Goal: Task Accomplishment & Management: Complete application form

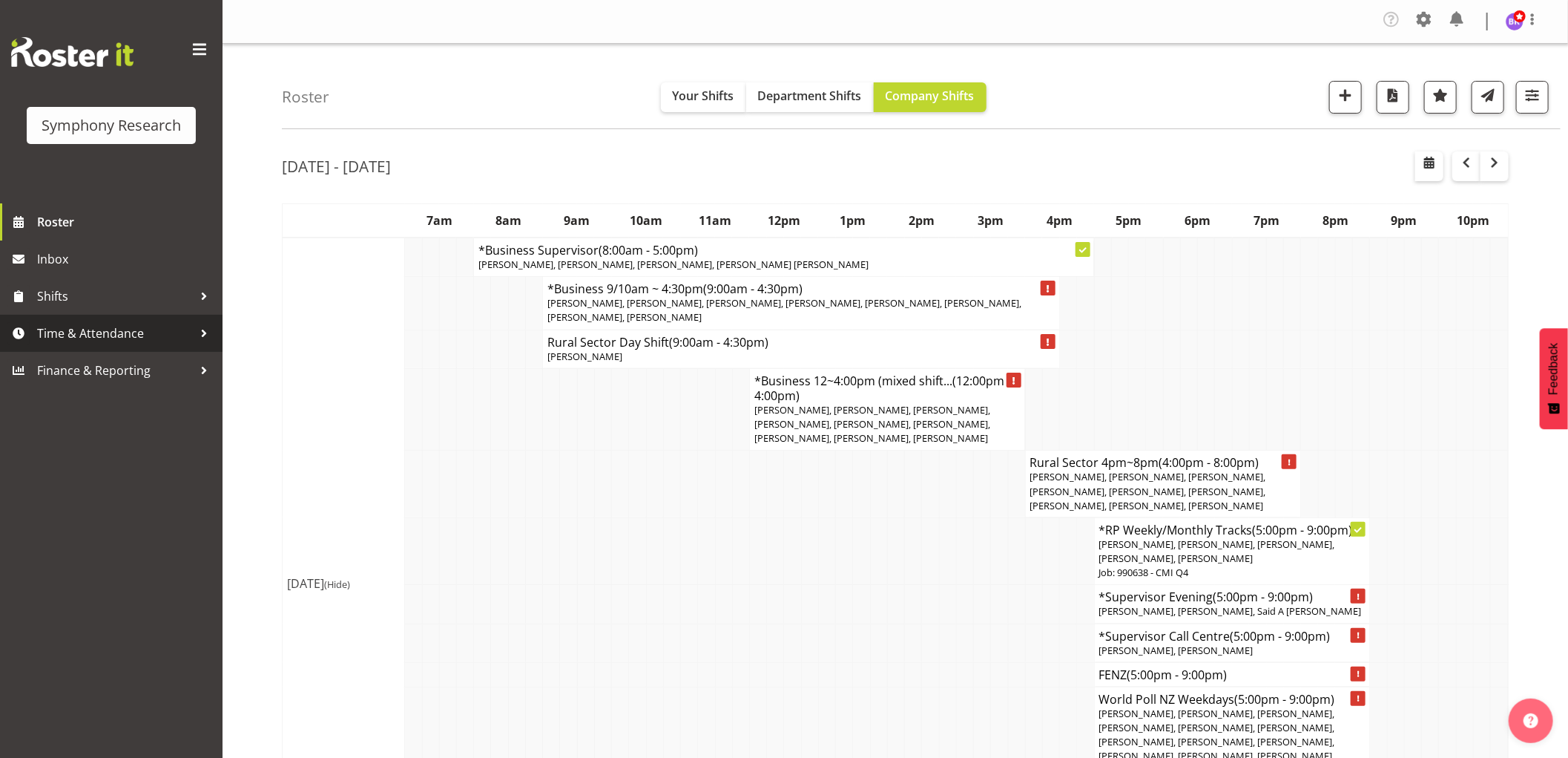
click at [116, 329] on span "Time & Attendance" at bounding box center [115, 333] width 156 height 22
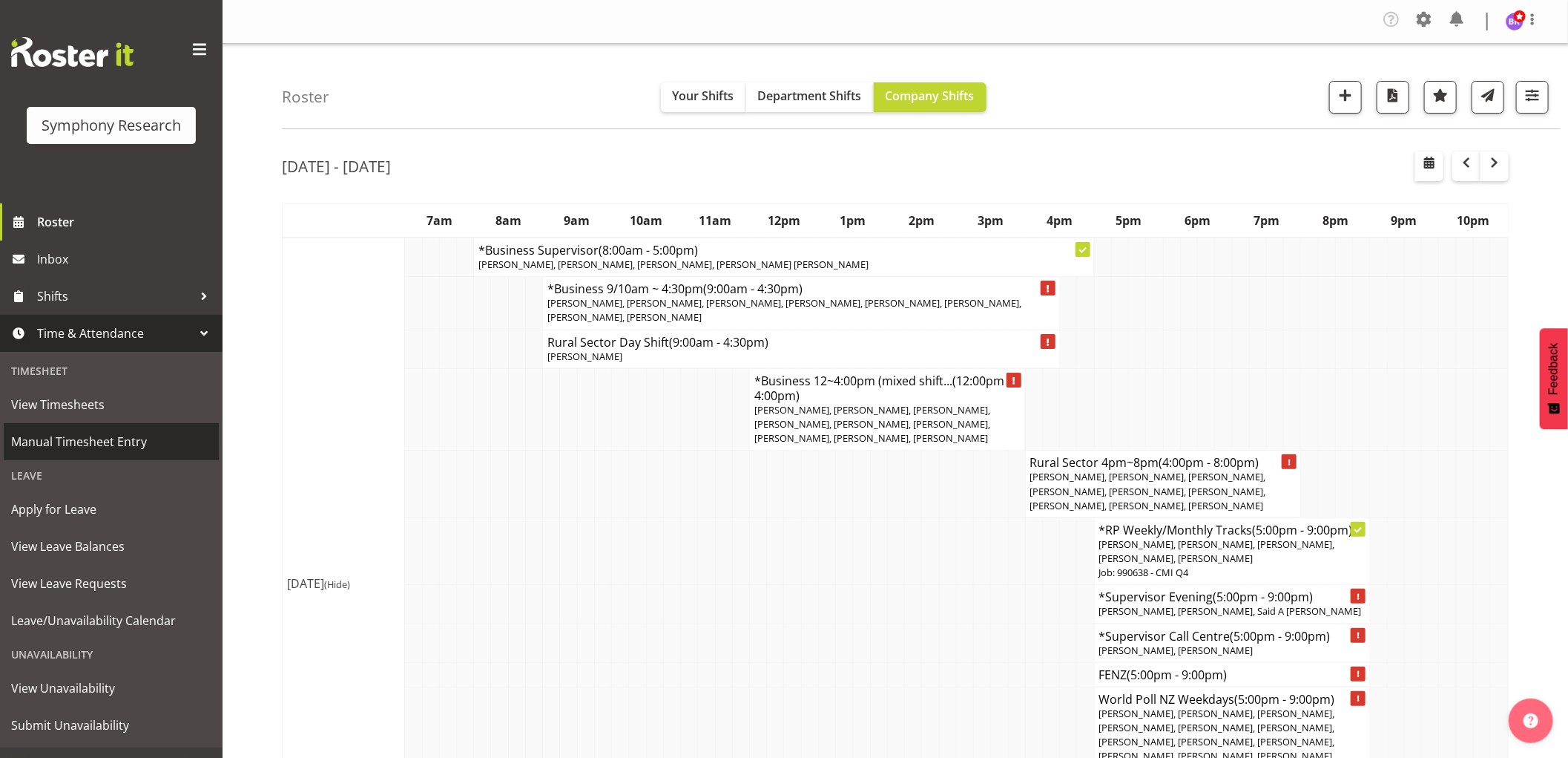
click at [115, 439] on span "Manual Timesheet Entry" at bounding box center [111, 442] width 201 height 22
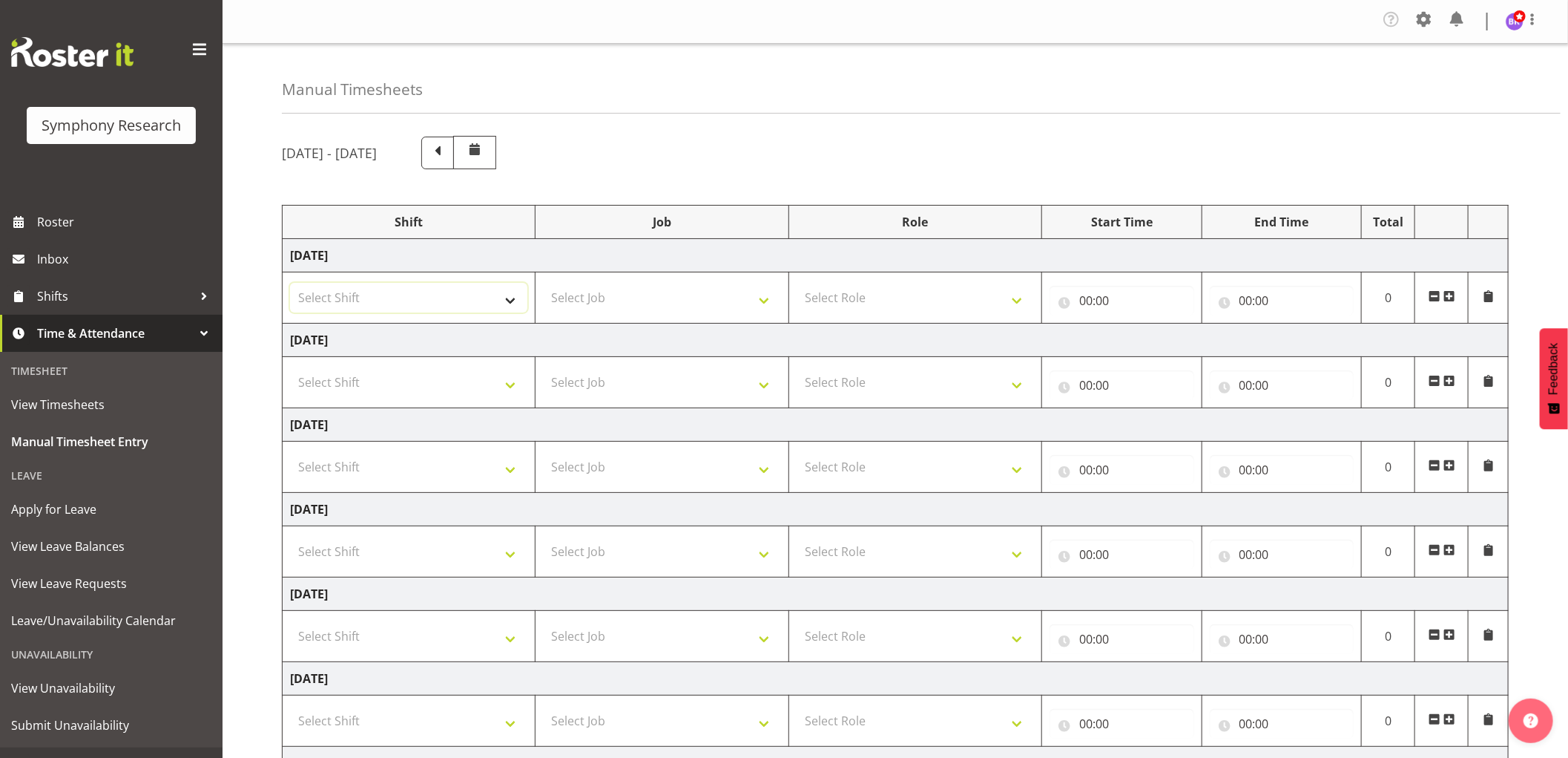
drag, startPoint x: 510, startPoint y: 294, endPoint x: 485, endPoint y: 306, distance: 27.7
click at [510, 294] on select "Select Shift !!Weekend Residential (Roster IT Shift Label) *Business 9/10am ~ 4…" at bounding box center [408, 298] width 237 height 30
select select "1607"
click at [290, 284] on select "Select Shift !!Weekend Residential (Roster IT Shift Label) *Business 9/10am ~ 4…" at bounding box center [408, 298] width 237 height 30
click at [643, 299] on select "Select Job 550060 IF Admin 553492 World Poll Aus Wave 2 Main 2025 553493 World …" at bounding box center [661, 298] width 237 height 30
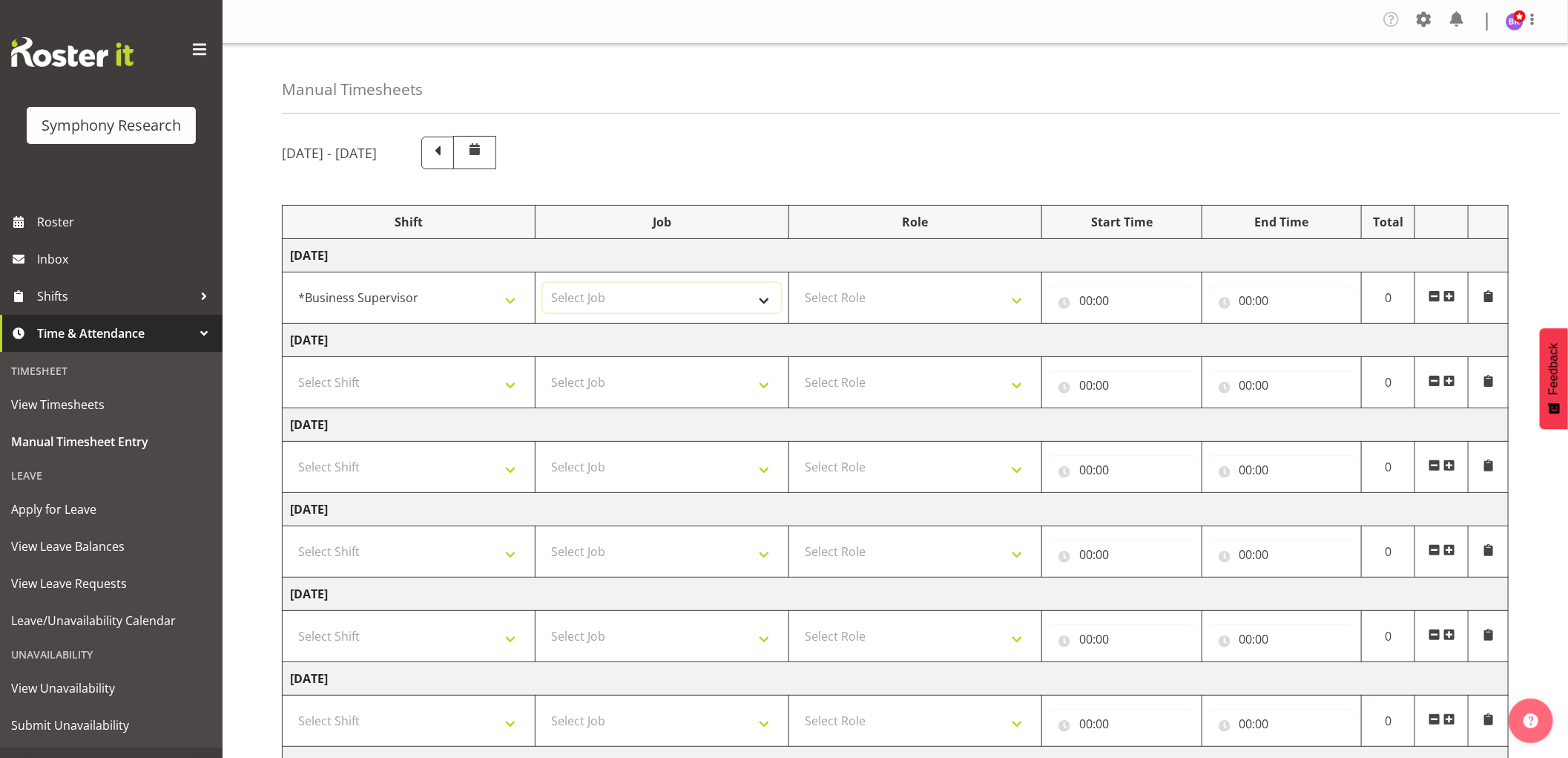
select select "9636"
click at [543, 284] on select "Select Job 550060 IF Admin 553492 World Poll Aus Wave 2 Main 2025 553493 World …" at bounding box center [661, 298] width 237 height 30
click at [874, 307] on select "Select Role Supervisor Interviewing Briefing" at bounding box center [915, 298] width 237 height 30
select select "45"
click at [796, 284] on select "Select Role Supervisor Interviewing Briefing" at bounding box center [915, 298] width 237 height 30
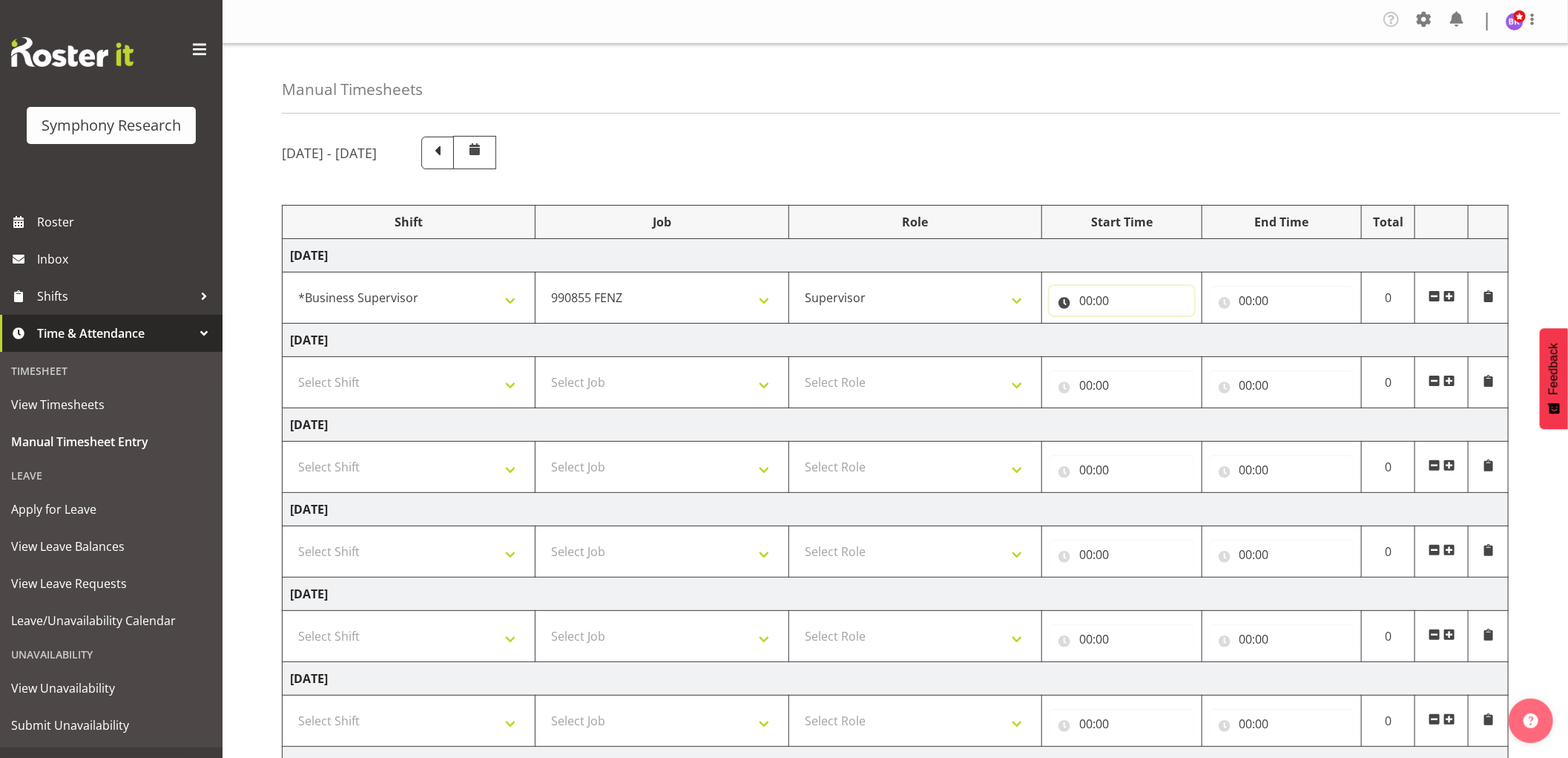
click at [1087, 298] on input "00:00" at bounding box center [1122, 300] width 145 height 30
click at [1147, 345] on select "00 01 02 03 04 05 06 07 08 09 10 11 12 13 14 15 16 17 18 19 20 21 22 23" at bounding box center [1151, 339] width 33 height 30
select select "8"
click at [1134, 325] on select "00 01 02 03 04 05 06 07 08 09 10 11 12 13 14 15 16 17 18 19 20 21 22 23" at bounding box center [1151, 339] width 33 height 30
type input "08:00"
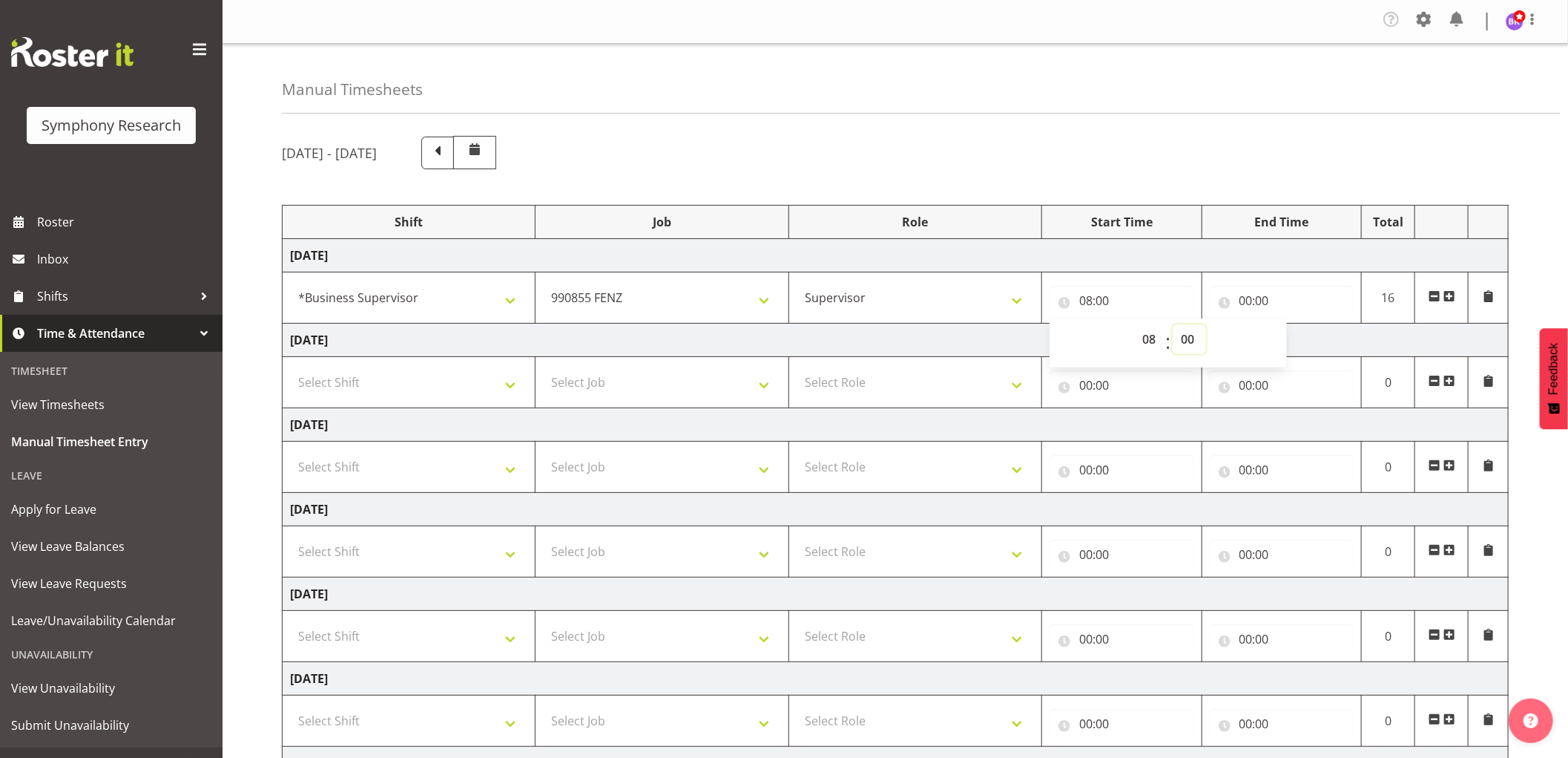
click at [1183, 338] on select "00 01 02 03 04 05 06 07 08 09 10 11 12 13 14 15 16 17 18 19 20 21 22 23 24 25 2…" at bounding box center [1189, 339] width 33 height 30
select select "10"
click at [1172, 325] on select "00 01 02 03 04 05 06 07 08 09 10 11 12 13 14 15 16 17 18 19 20 21 22 23 24 25 2…" at bounding box center [1189, 339] width 33 height 30
type input "08:10"
click at [1248, 295] on input "00:00" at bounding box center [1281, 300] width 145 height 30
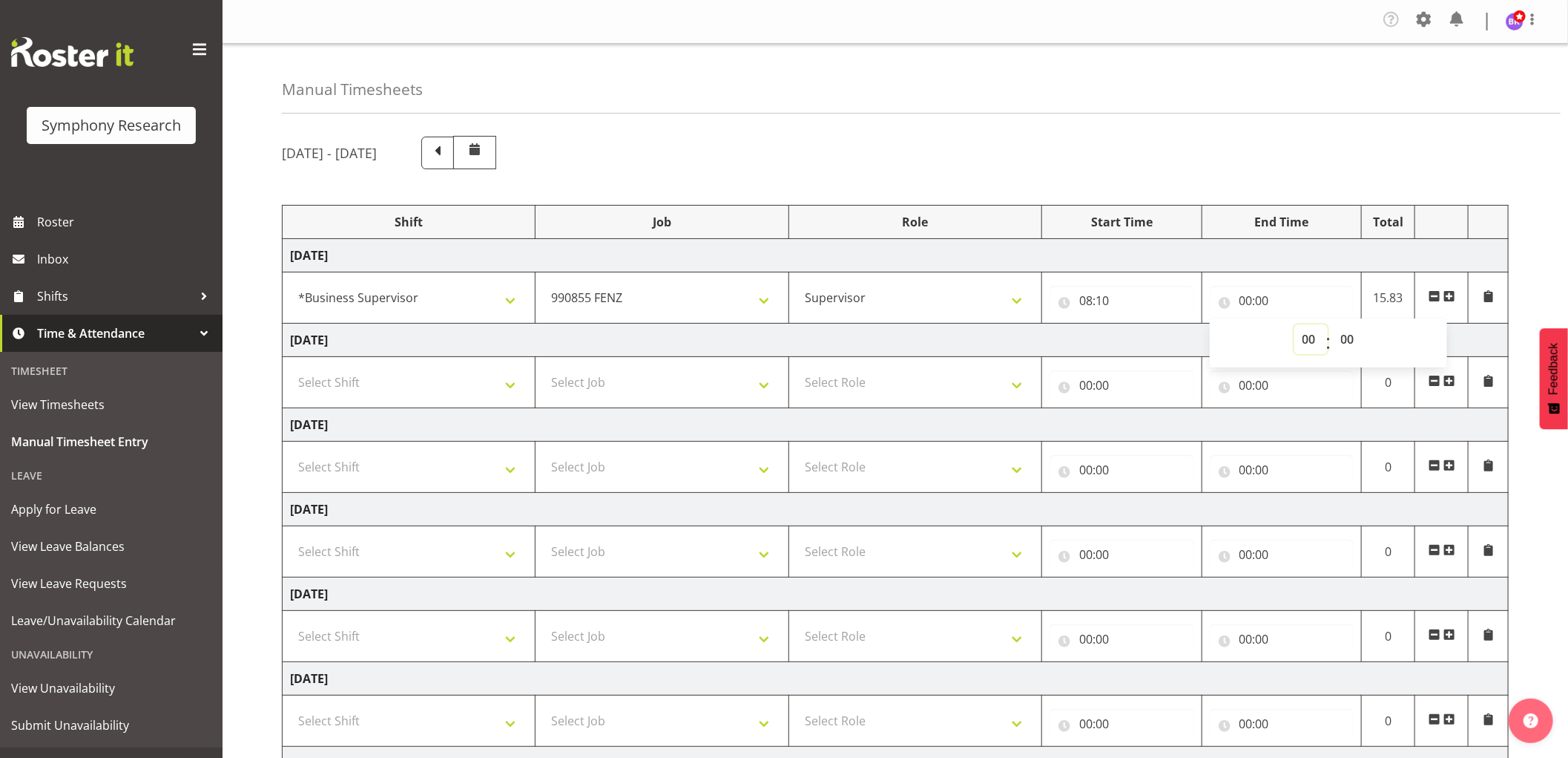
click at [1309, 342] on select "00 01 02 03 04 05 06 07 08 09 10 11 12 13 14 15 16 17 18 19 20 21 22 23" at bounding box center [1310, 339] width 33 height 30
select select "8"
click at [1294, 325] on select "00 01 02 03 04 05 06 07 08 09 10 11 12 13 14 15 16 17 18 19 20 21 22 23" at bounding box center [1310, 339] width 33 height 30
type input "08:00"
click at [1348, 347] on select "00 01 02 03 04 05 06 07 08 09 10 11 12 13 14 15 16 17 18 19 20 21 22 23 24 25 2…" at bounding box center [1349, 339] width 33 height 30
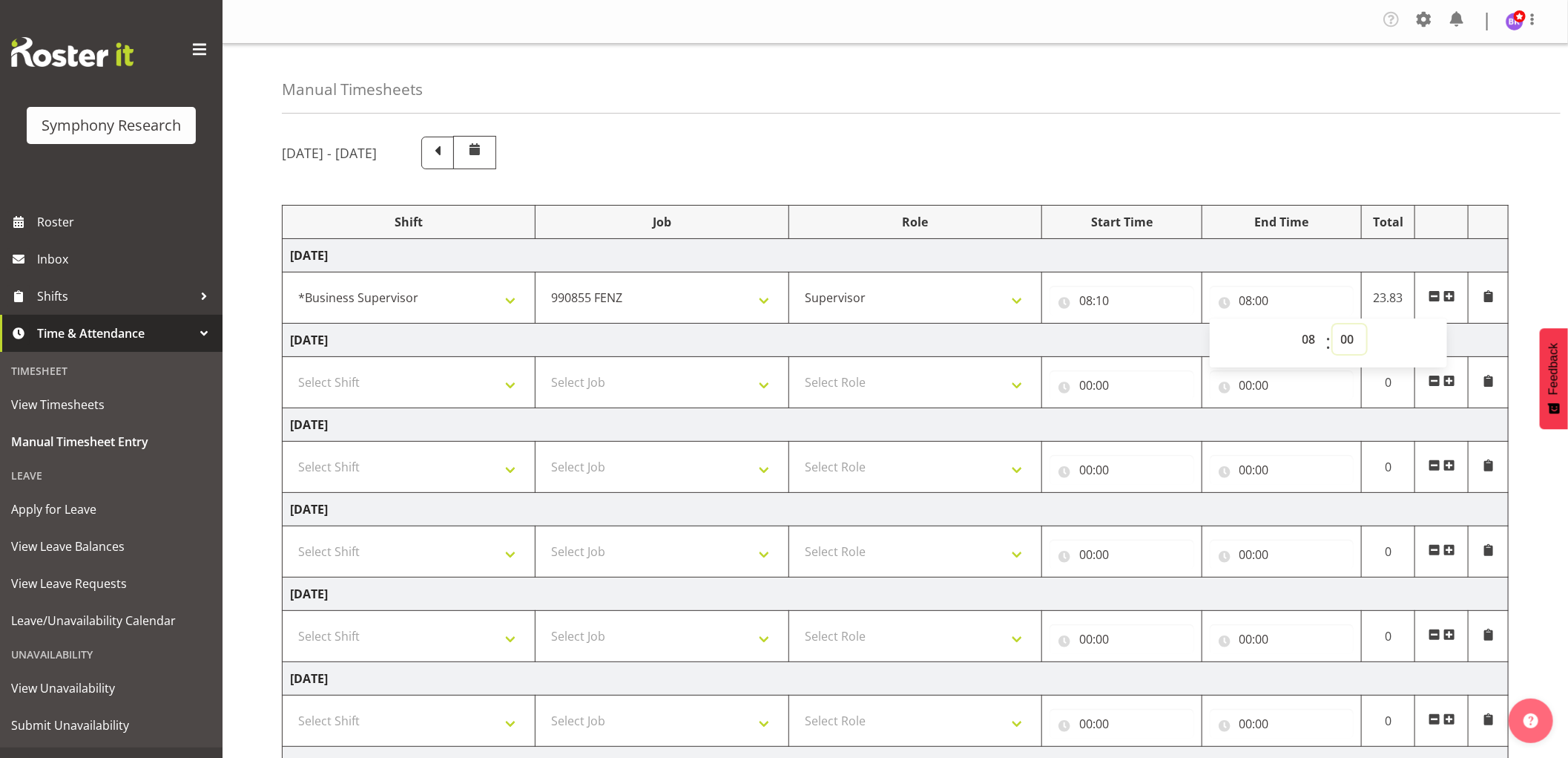
select select "25"
click at [1333, 325] on select "00 01 02 03 04 05 06 07 08 09 10 11 12 13 14 15 16 17 18 19 20 21 22 23 24 25 2…" at bounding box center [1349, 339] width 33 height 30
type input "08:25"
click at [696, 432] on td "[DATE]" at bounding box center [896, 424] width 1226 height 33
click at [1448, 296] on span at bounding box center [1449, 296] width 12 height 12
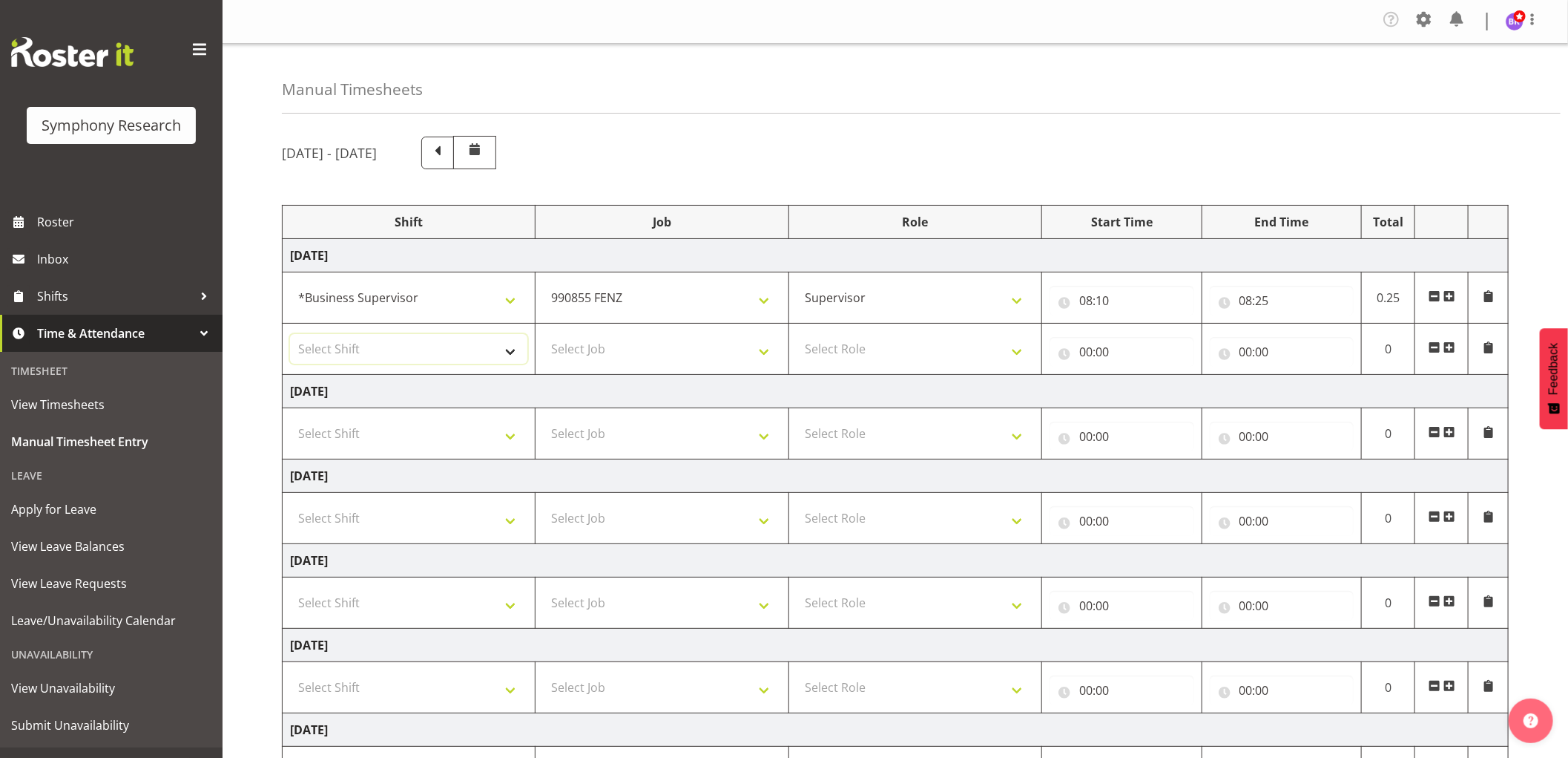
click at [445, 345] on select "Select Shift !!Weekend Residential (Roster IT Shift Label) *Business 9/10am ~ 4…" at bounding box center [408, 349] width 237 height 30
select select "1607"
click at [290, 334] on select "Select Shift !!Weekend Residential (Roster IT Shift Label) *Business 9/10am ~ 4…" at bounding box center [408, 349] width 237 height 30
click at [637, 358] on select "Select Job 550060 IF Admin 553492 World Poll Aus Wave 2 Main 2025 553493 World …" at bounding box center [661, 349] width 237 height 30
select select "10585"
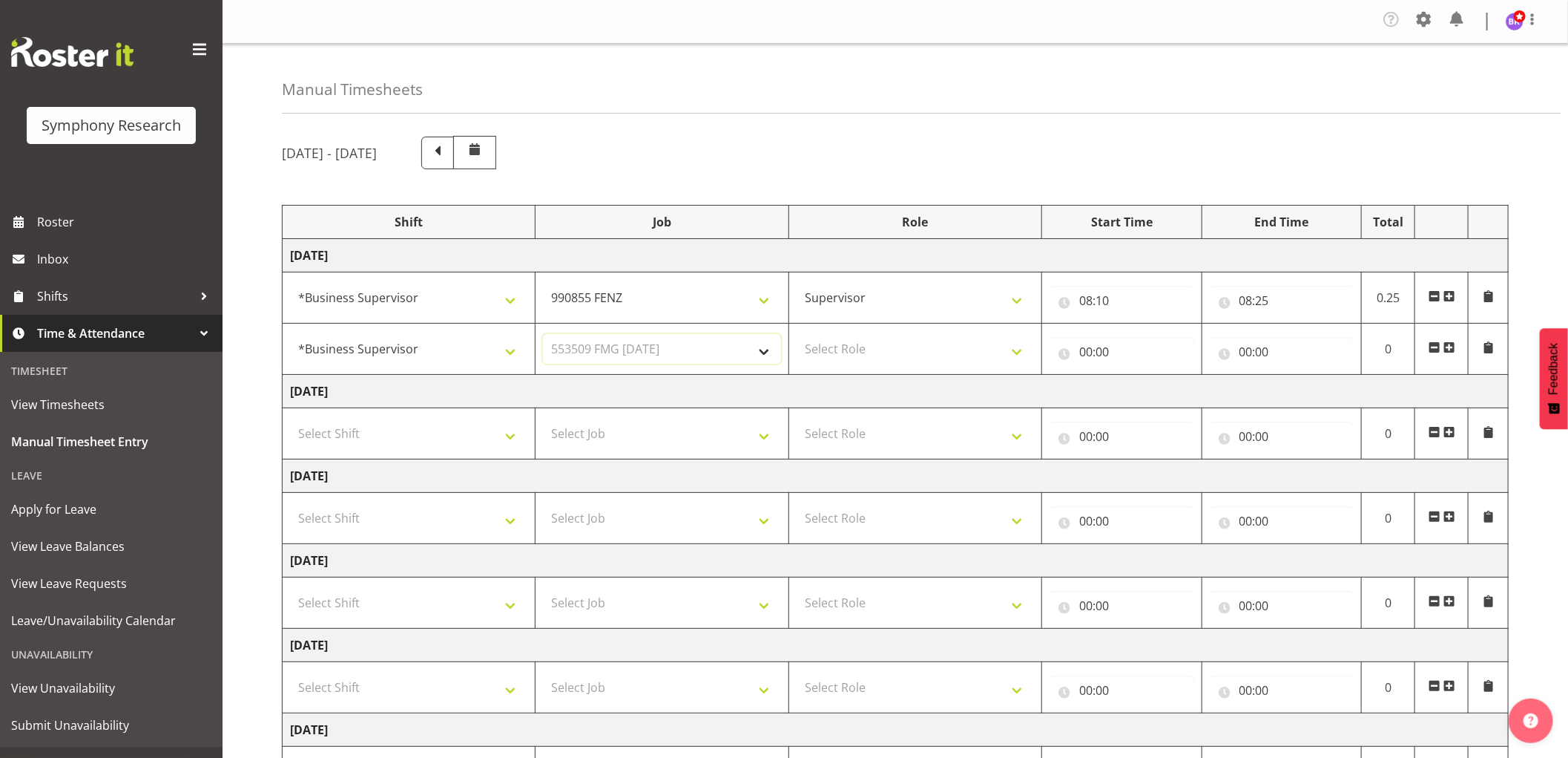
click at [543, 334] on select "Select Job 550060 IF Admin 553492 World Poll Aus Wave 2 Main 2025 553493 World …" at bounding box center [661, 349] width 237 height 30
click at [863, 354] on select "Select Role Supervisor Interviewing Briefing" at bounding box center [915, 349] width 237 height 30
select select "45"
click at [796, 334] on select "Select Role Supervisor Interviewing Briefing" at bounding box center [915, 349] width 237 height 30
click at [1086, 352] on input "00:00" at bounding box center [1122, 352] width 145 height 30
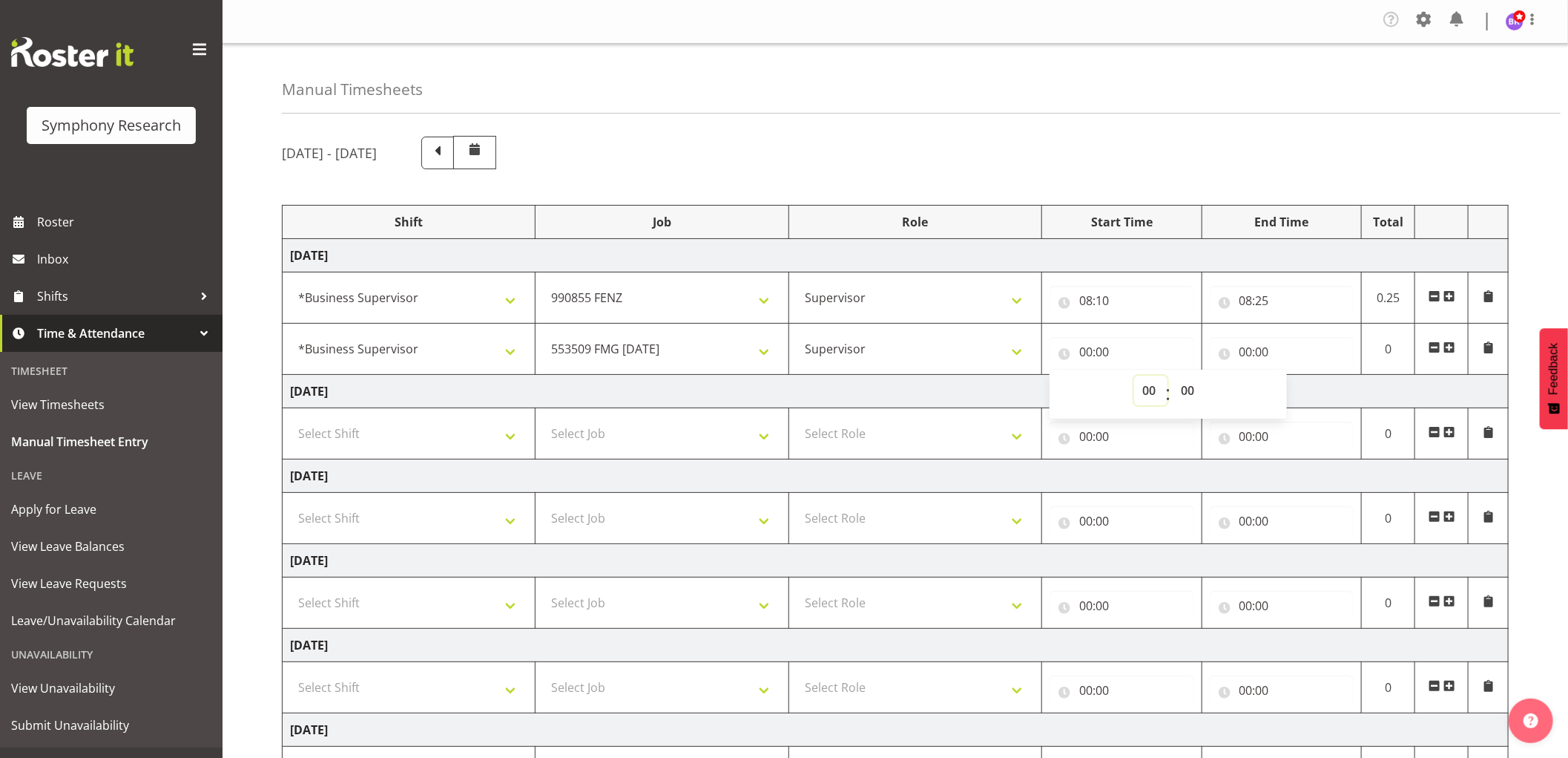
click at [1144, 395] on select "00 01 02 03 04 05 06 07 08 09 10 11 12 13 14 15 16 17 18 19 20 21 22 23" at bounding box center [1151, 390] width 33 height 30
select select "8"
click at [1134, 376] on select "00 01 02 03 04 05 06 07 08 09 10 11 12 13 14 15 16 17 18 19 20 21 22 23" at bounding box center [1151, 390] width 33 height 30
type input "08:00"
click at [1188, 391] on select "00 01 02 03 04 05 06 07 08 09 10 11 12 13 14 15 16 17 18 19 20 21 22 23 24 25 2…" at bounding box center [1189, 390] width 33 height 30
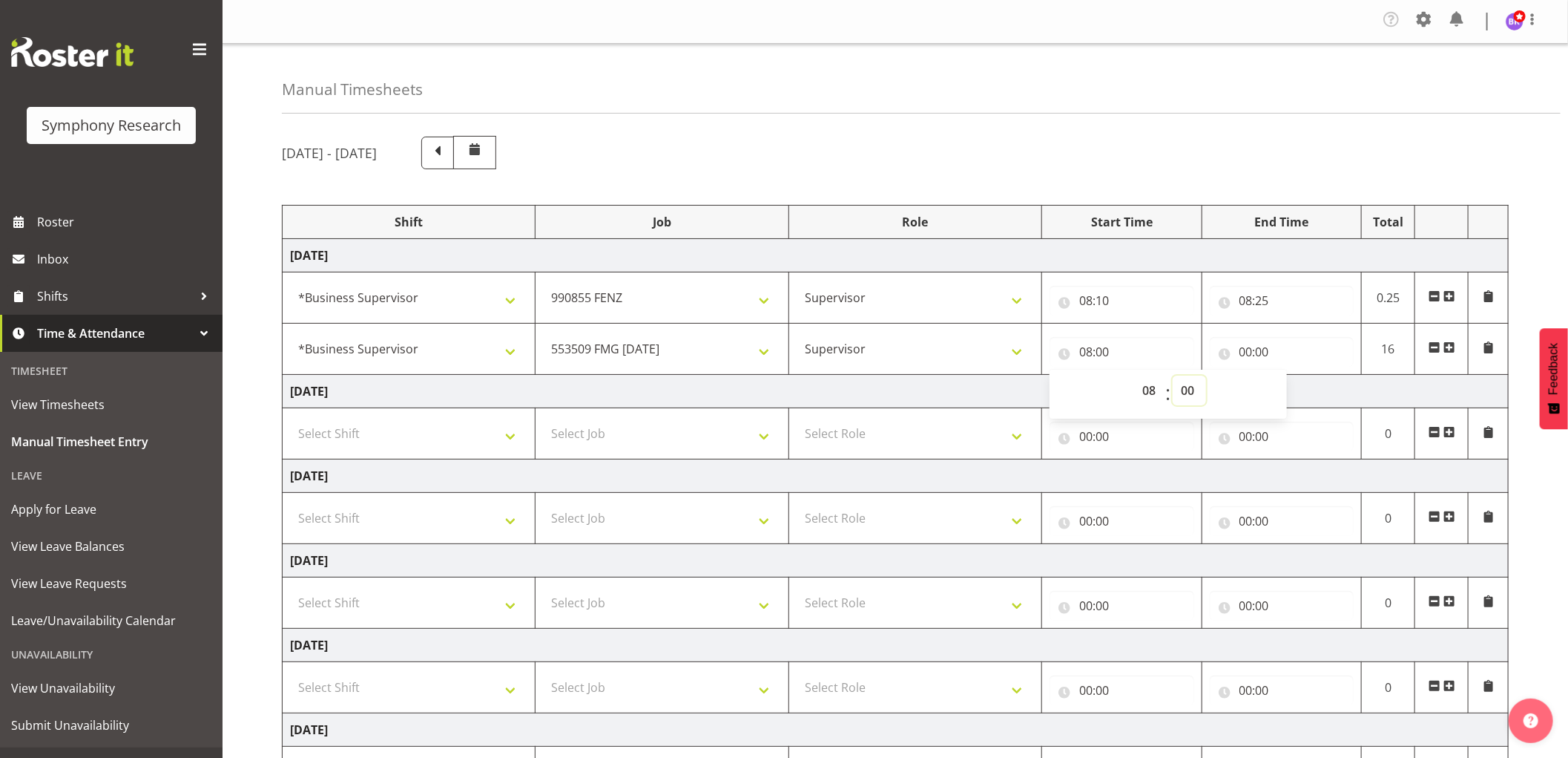
select select "55"
click at [1172, 376] on select "00 01 02 03 04 05 06 07 08 09 10 11 12 13 14 15 16 17 18 19 20 21 22 23 24 25 2…" at bounding box center [1189, 390] width 33 height 30
type input "08:55"
click at [1255, 358] on input "00:00" at bounding box center [1281, 352] width 145 height 30
click at [883, 349] on select "Supervisor Interviewing Briefing" at bounding box center [915, 349] width 237 height 30
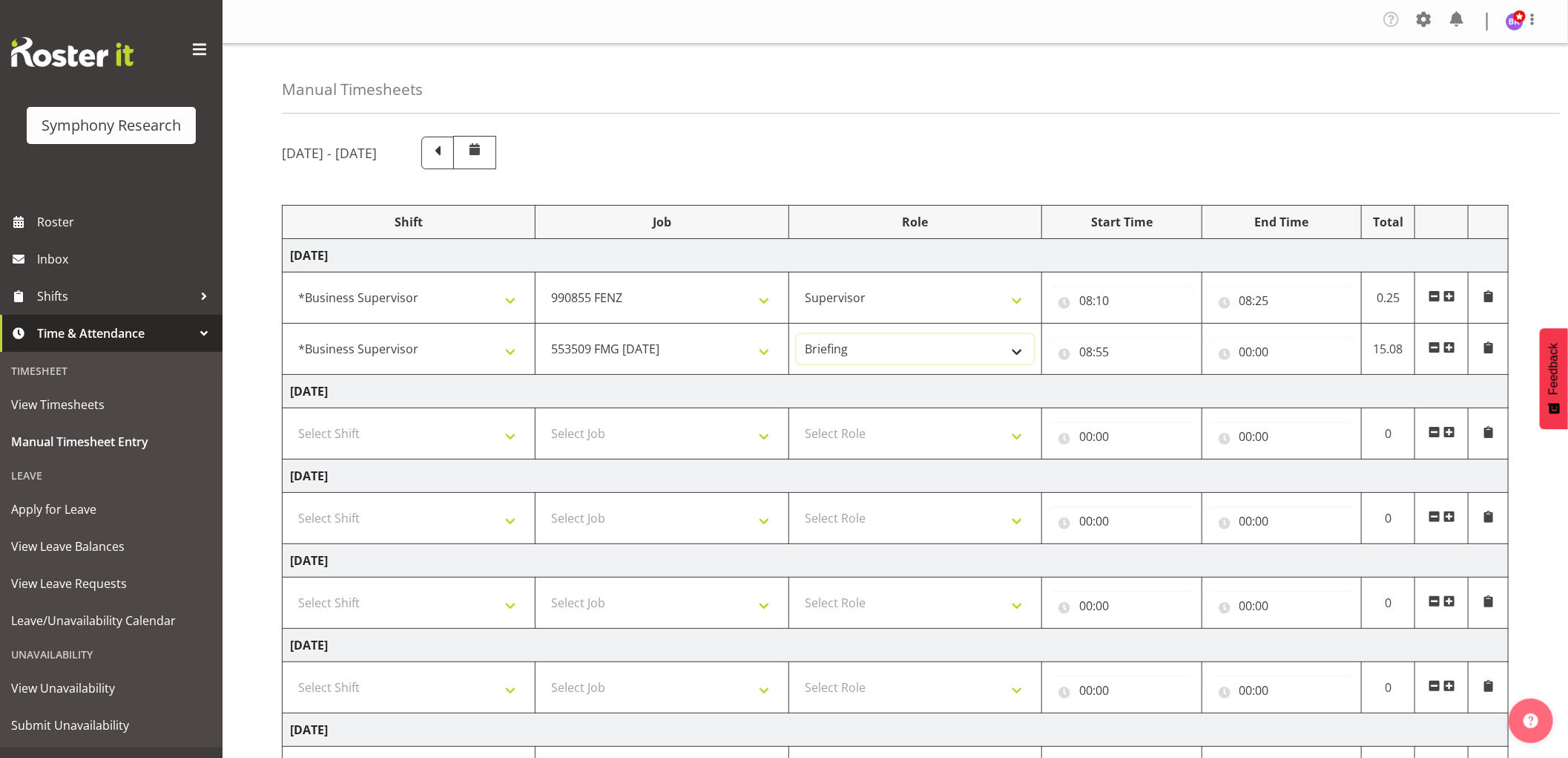
click at [796, 334] on select "Supervisor Interviewing Briefing" at bounding box center [915, 349] width 237 height 30
click at [910, 352] on select "Supervisor Interviewing Briefing" at bounding box center [915, 349] width 237 height 30
select select "47"
click at [796, 334] on select "Supervisor Interviewing Briefing" at bounding box center [915, 349] width 237 height 30
click at [1248, 351] on input "00:00" at bounding box center [1281, 352] width 145 height 30
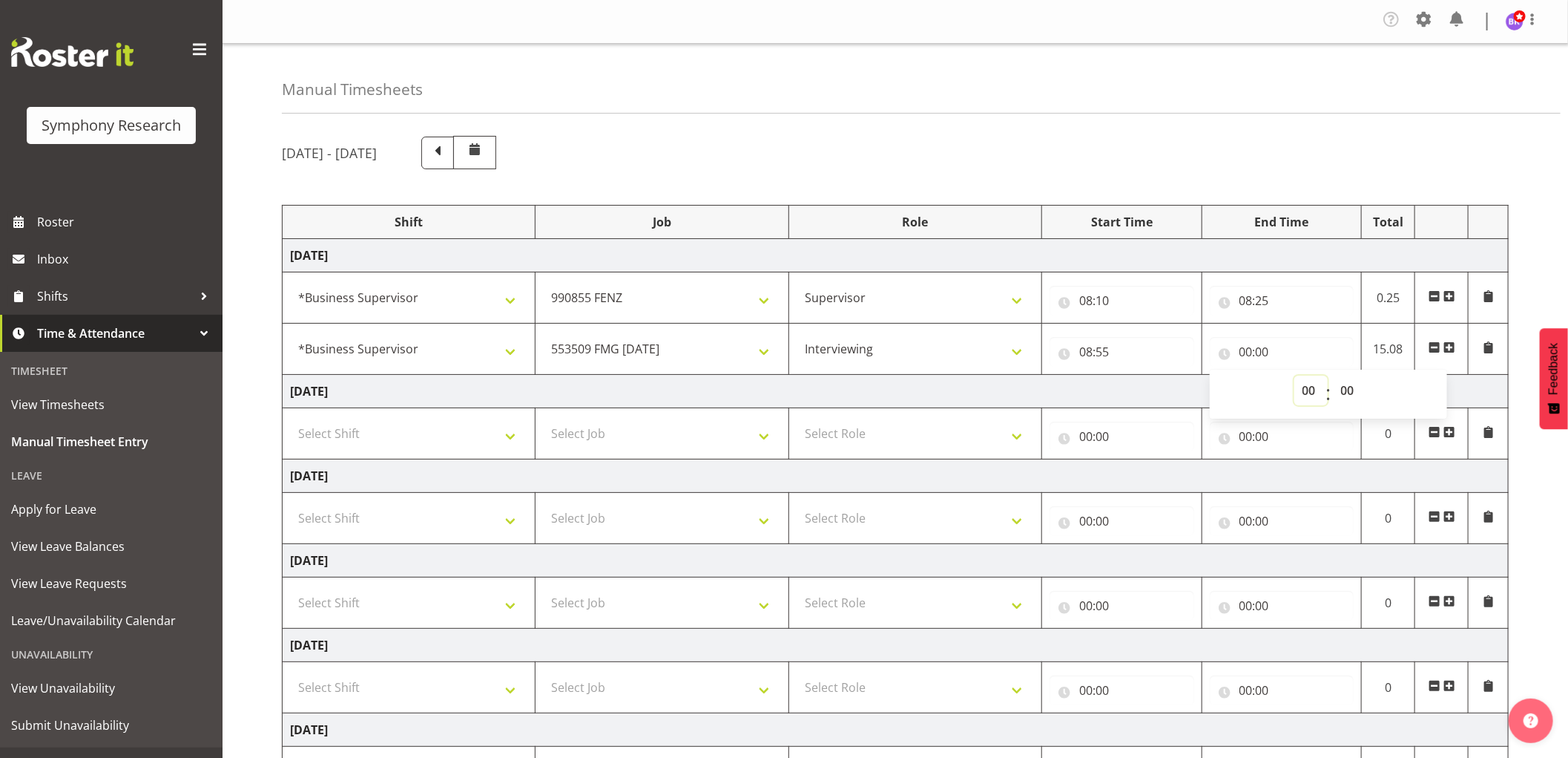
click at [1302, 387] on select "00 01 02 03 04 05 06 07 08 09 10 11 12 13 14 15 16 17 18 19 20 21 22 23" at bounding box center [1310, 390] width 33 height 30
select select "9"
click at [1294, 376] on select "00 01 02 03 04 05 06 07 08 09 10 11 12 13 14 15 16 17 18 19 20 21 22 23" at bounding box center [1310, 390] width 33 height 30
type input "09:00"
click at [1342, 392] on select "00 01 02 03 04 05 06 07 08 09 10 11 12 13 14 15 16 17 18 19 20 21 22 23 24 25 2…" at bounding box center [1349, 390] width 33 height 30
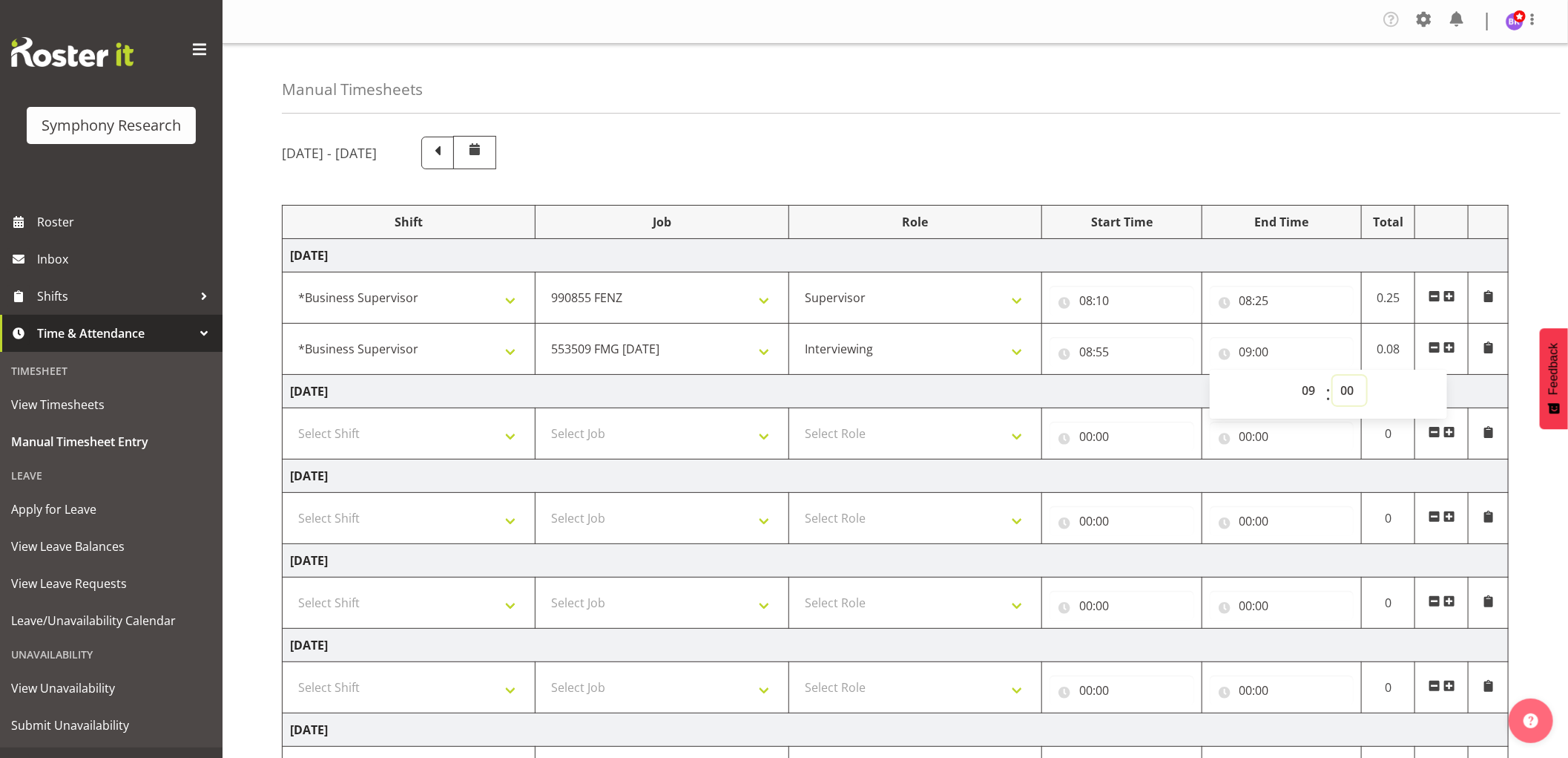
select select "10"
click at [1333, 376] on select "00 01 02 03 04 05 06 07 08 09 10 11 12 13 14 15 16 17 18 19 20 21 22 23 24 25 2…" at bounding box center [1349, 390] width 33 height 30
type input "09:10"
click at [1451, 352] on span at bounding box center [1449, 347] width 12 height 12
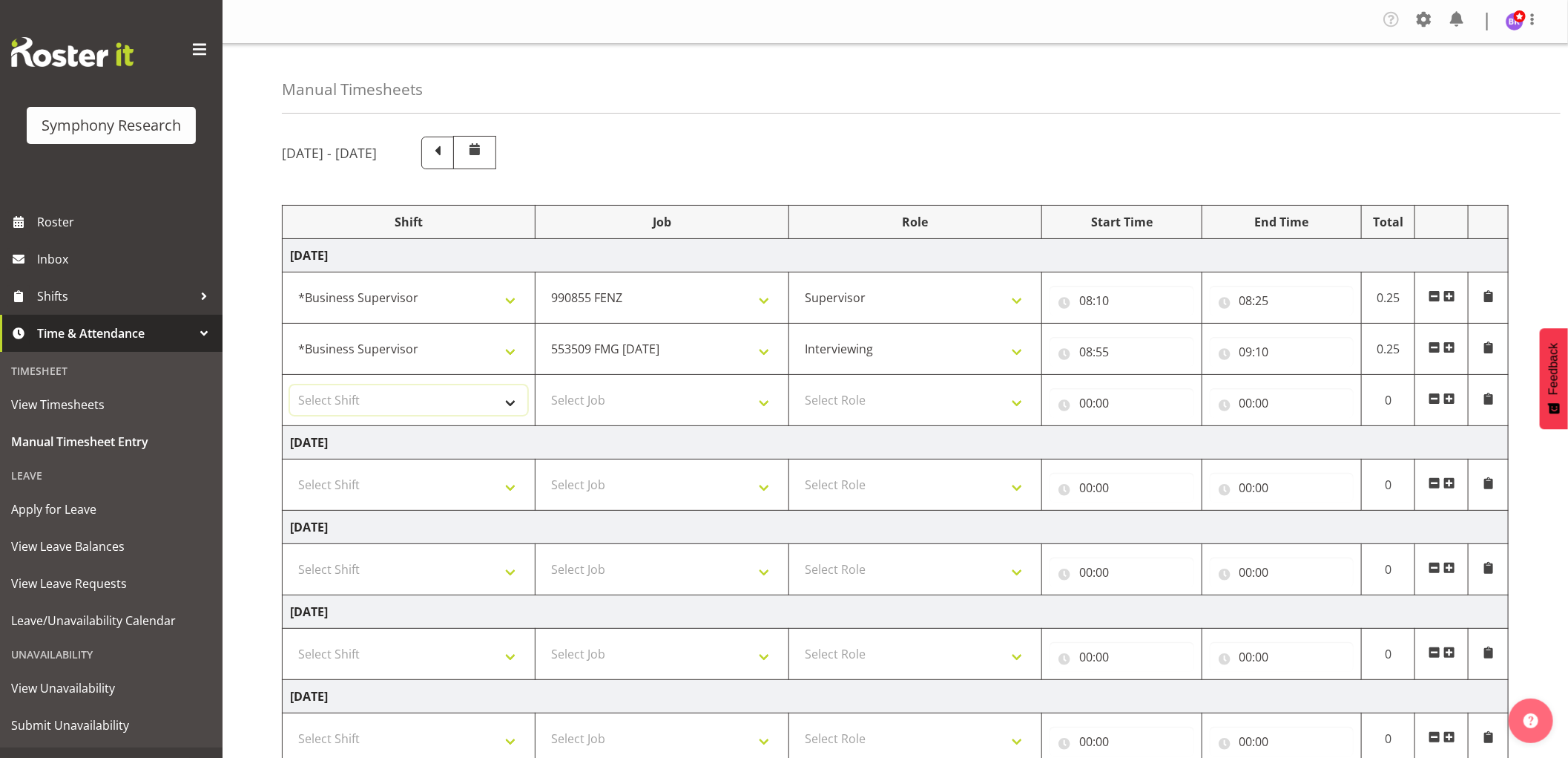
click at [412, 404] on select "Select Shift !!Weekend Residential (Roster IT Shift Label) *Business 9/10am ~ 4…" at bounding box center [408, 400] width 237 height 30
select select "1607"
click at [290, 386] on select "Select Shift !!Weekend Residential (Roster IT Shift Label) *Business 9/10am ~ 4…" at bounding box center [408, 400] width 237 height 30
click at [686, 402] on select "Select Job 550060 IF Admin 553492 World Poll Aus Wave 2 Main 2025 553493 World …" at bounding box center [661, 400] width 237 height 30
select select "10585"
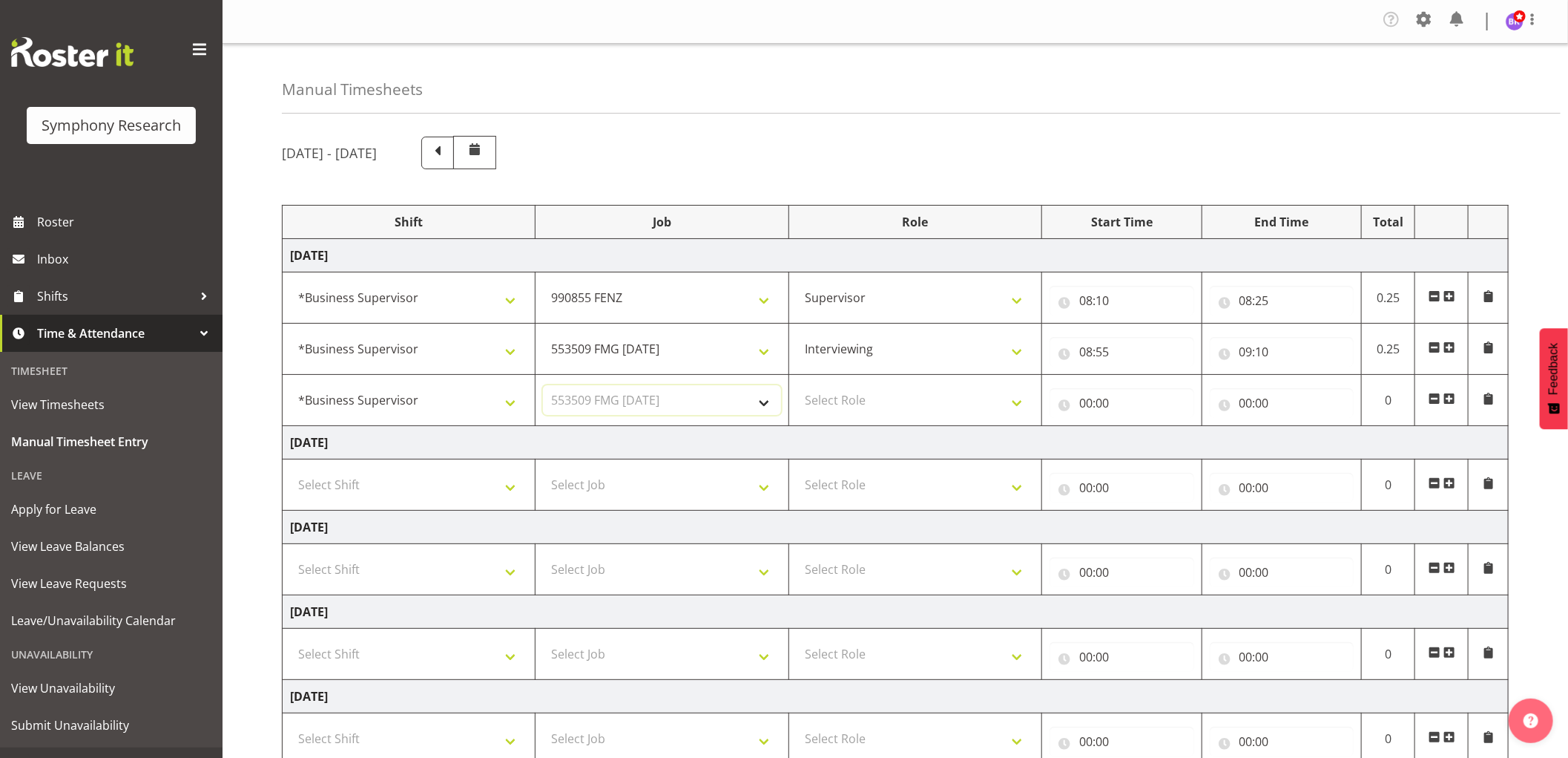
click at [543, 386] on select "Select Job 550060 IF Admin 553492 World Poll Aus Wave 2 Main 2025 553493 World …" at bounding box center [661, 400] width 237 height 30
click at [871, 406] on select "Select Role Supervisor Interviewing Briefing" at bounding box center [915, 400] width 237 height 30
select select "45"
click at [796, 386] on select "Select Role Supervisor Interviewing Briefing" at bounding box center [915, 400] width 237 height 30
click at [1086, 397] on input "00:00" at bounding box center [1122, 403] width 145 height 30
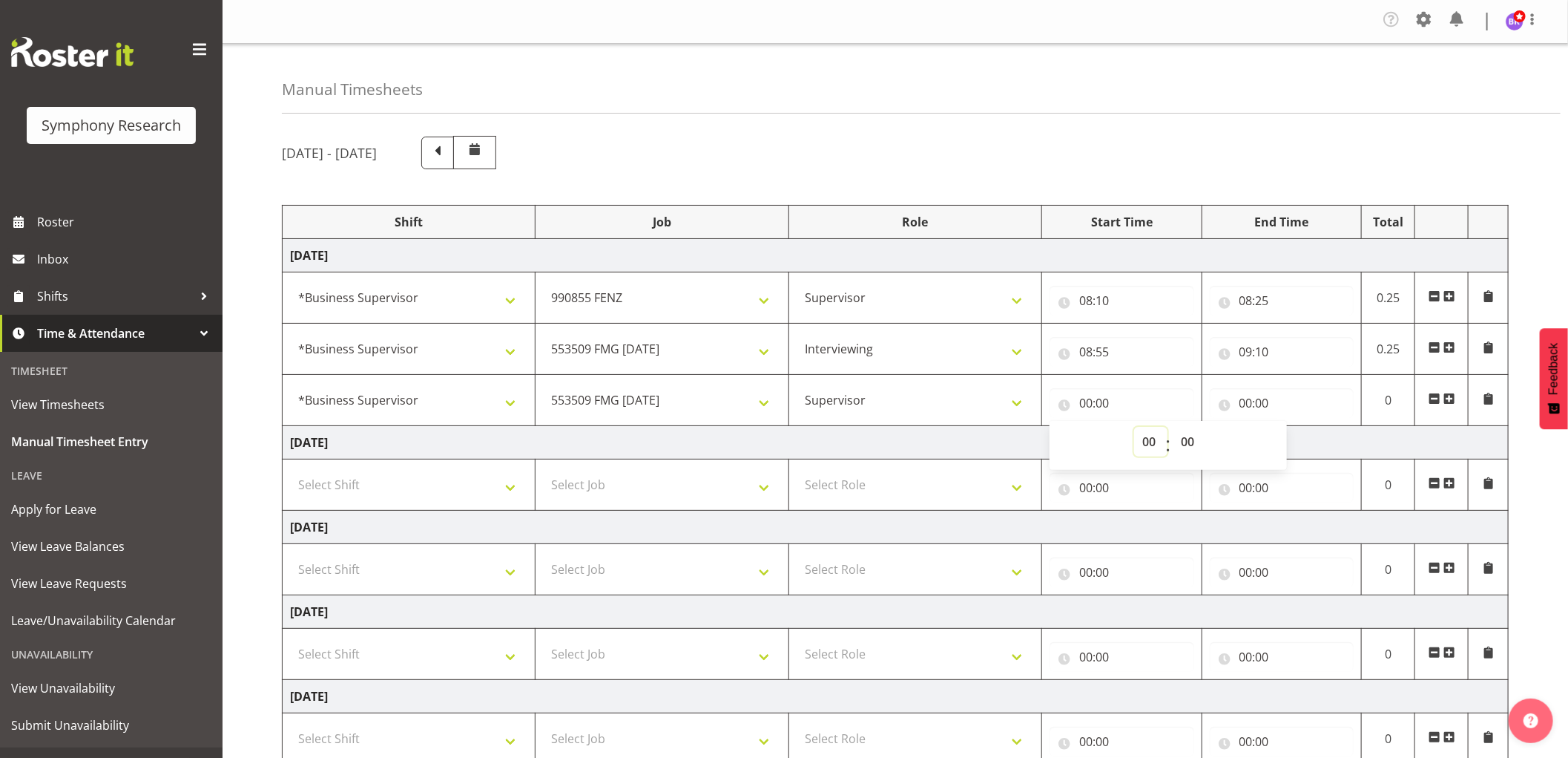
click at [1144, 440] on select "00 01 02 03 04 05 06 07 08 09 10 11 12 13 14 15 16 17 18 19 20 21 22 23" at bounding box center [1151, 442] width 33 height 30
select select "9"
click at [1134, 428] on select "00 01 02 03 04 05 06 07 08 09 10 11 12 13 14 15 16 17 18 19 20 21 22 23" at bounding box center [1151, 442] width 33 height 30
type input "09:00"
click at [1188, 443] on select "00 01 02 03 04 05 06 07 08 09 10 11 12 13 14 15 16 17 18 19 20 21 22 23 24 25 2…" at bounding box center [1189, 442] width 33 height 30
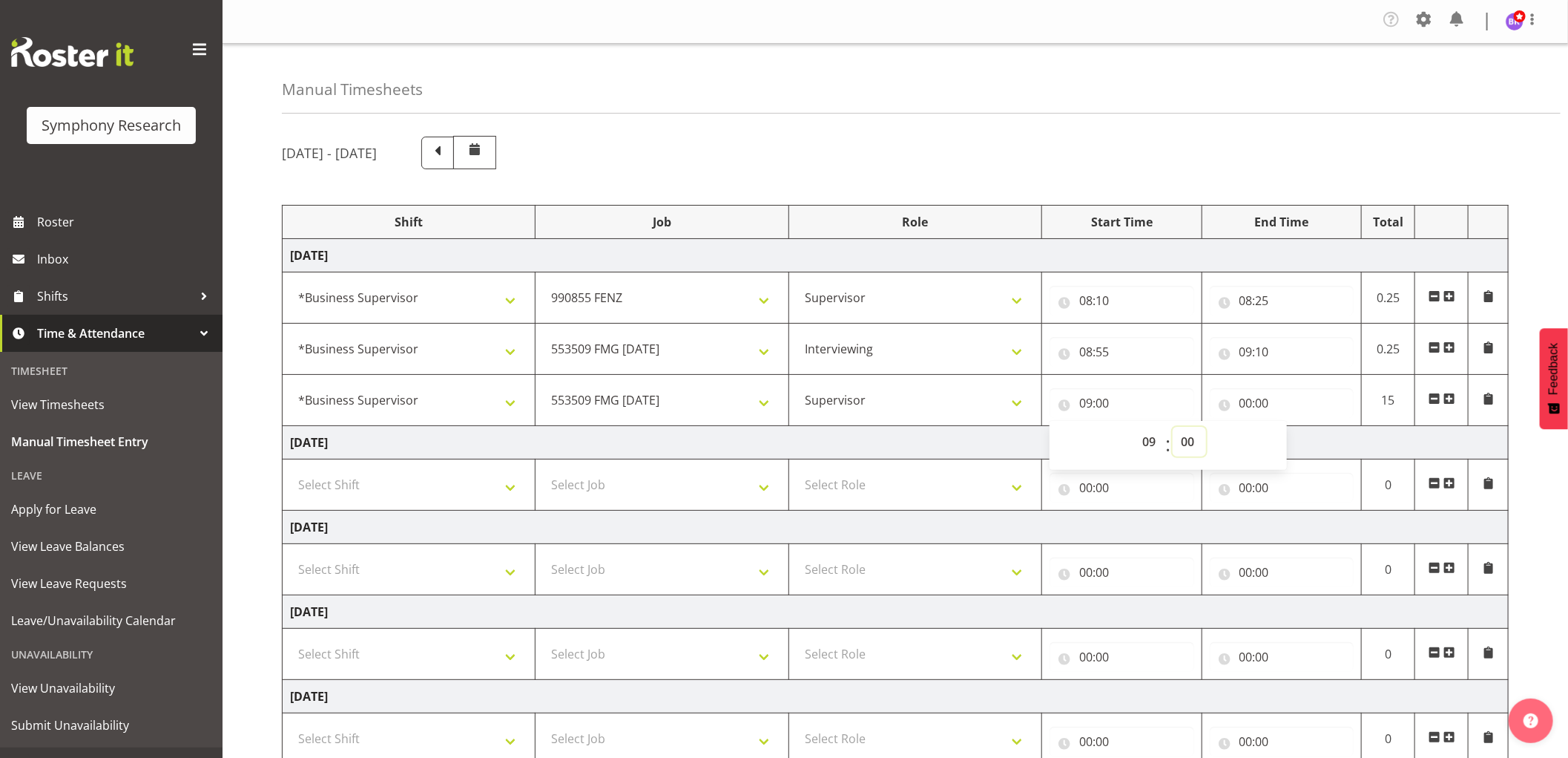
select select "10"
click at [1172, 428] on select "00 01 02 03 04 05 06 07 08 09 10 11 12 13 14 15 16 17 18 19 20 21 22 23 24 25 2…" at bounding box center [1189, 442] width 33 height 30
type input "09:10"
click at [1250, 405] on input "00:00" at bounding box center [1281, 403] width 145 height 30
click at [1307, 439] on select "00 01 02 03 04 05 06 07 08 09 10 11 12 13 14 15 16 17 18 19 20 21 22 23" at bounding box center [1310, 442] width 33 height 30
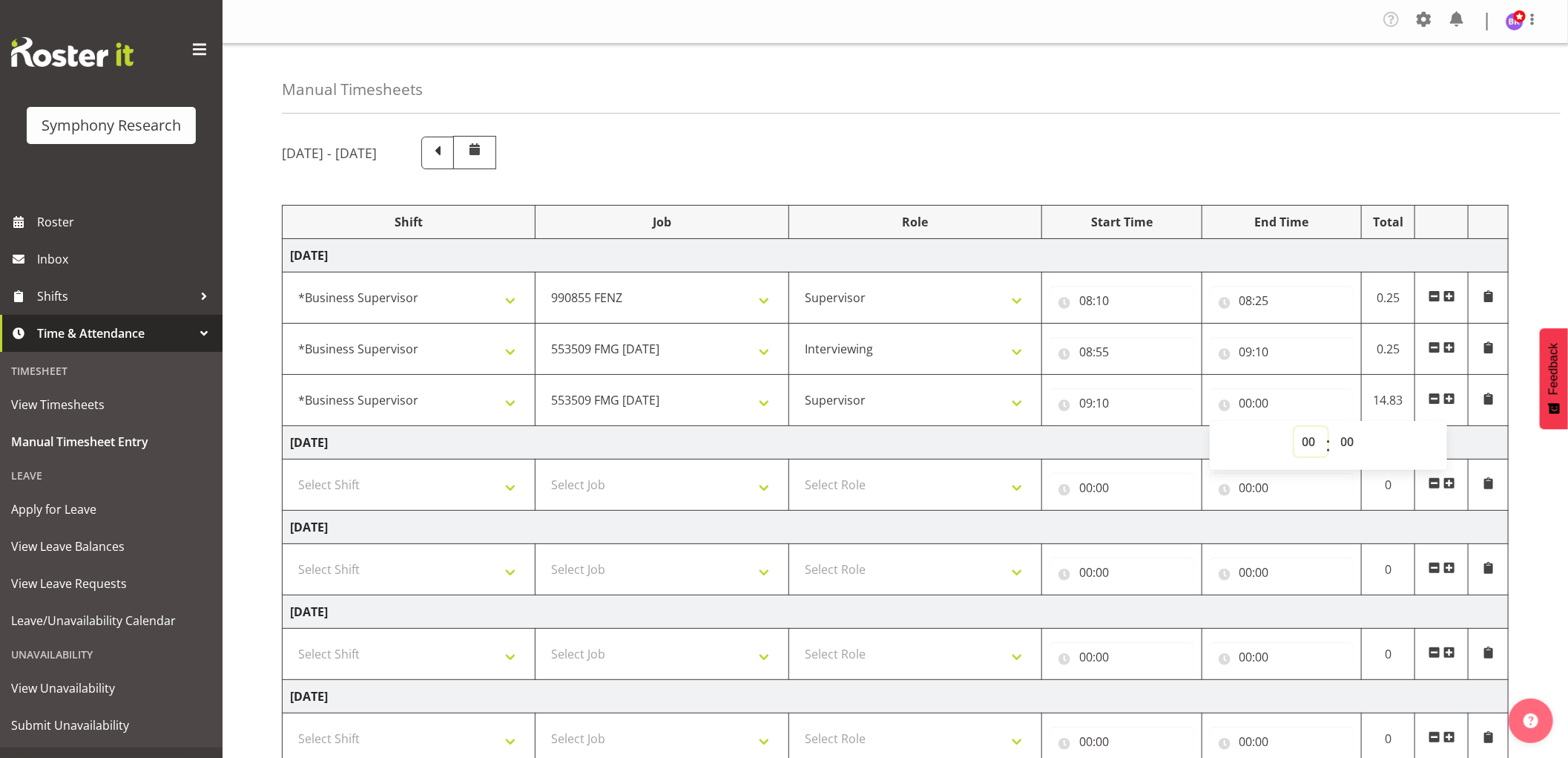
select select "9"
click at [1294, 428] on select "00 01 02 03 04 05 06 07 08 09 10 11 12 13 14 15 16 17 18 19 20 21 22 23" at bounding box center [1310, 442] width 33 height 30
type input "09:00"
click at [1351, 441] on select "00 01 02 03 04 05 06 07 08 09 10 11 12 13 14 15 16 17 18 19 20 21 22 23 24 25 2…" at bounding box center [1349, 442] width 33 height 30
select select "25"
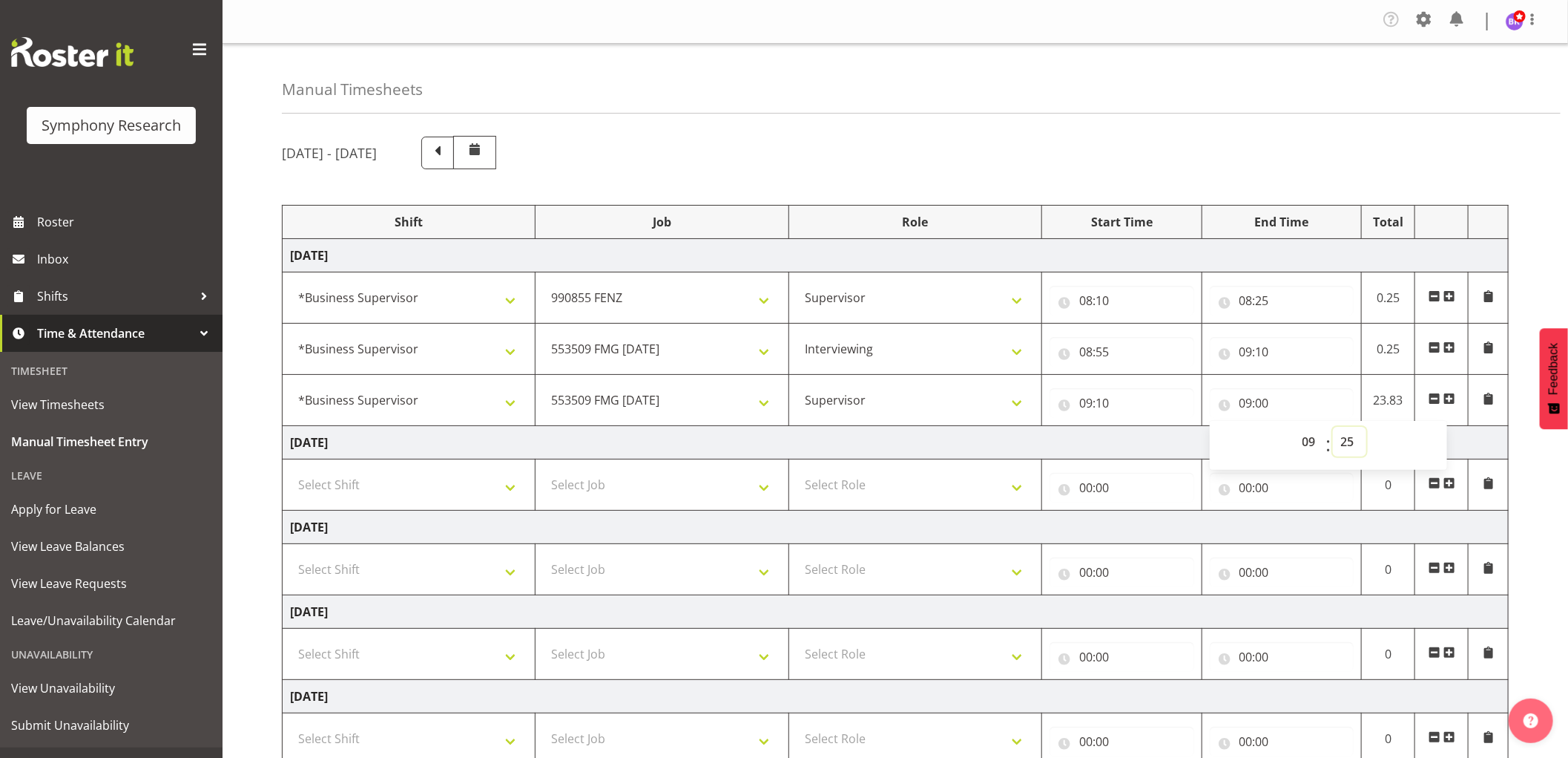
click at [1333, 428] on select "00 01 02 03 04 05 06 07 08 09 10 11 12 13 14 15 16 17 18 19 20 21 22 23 24 25 2…" at bounding box center [1349, 442] width 33 height 30
type input "09:25"
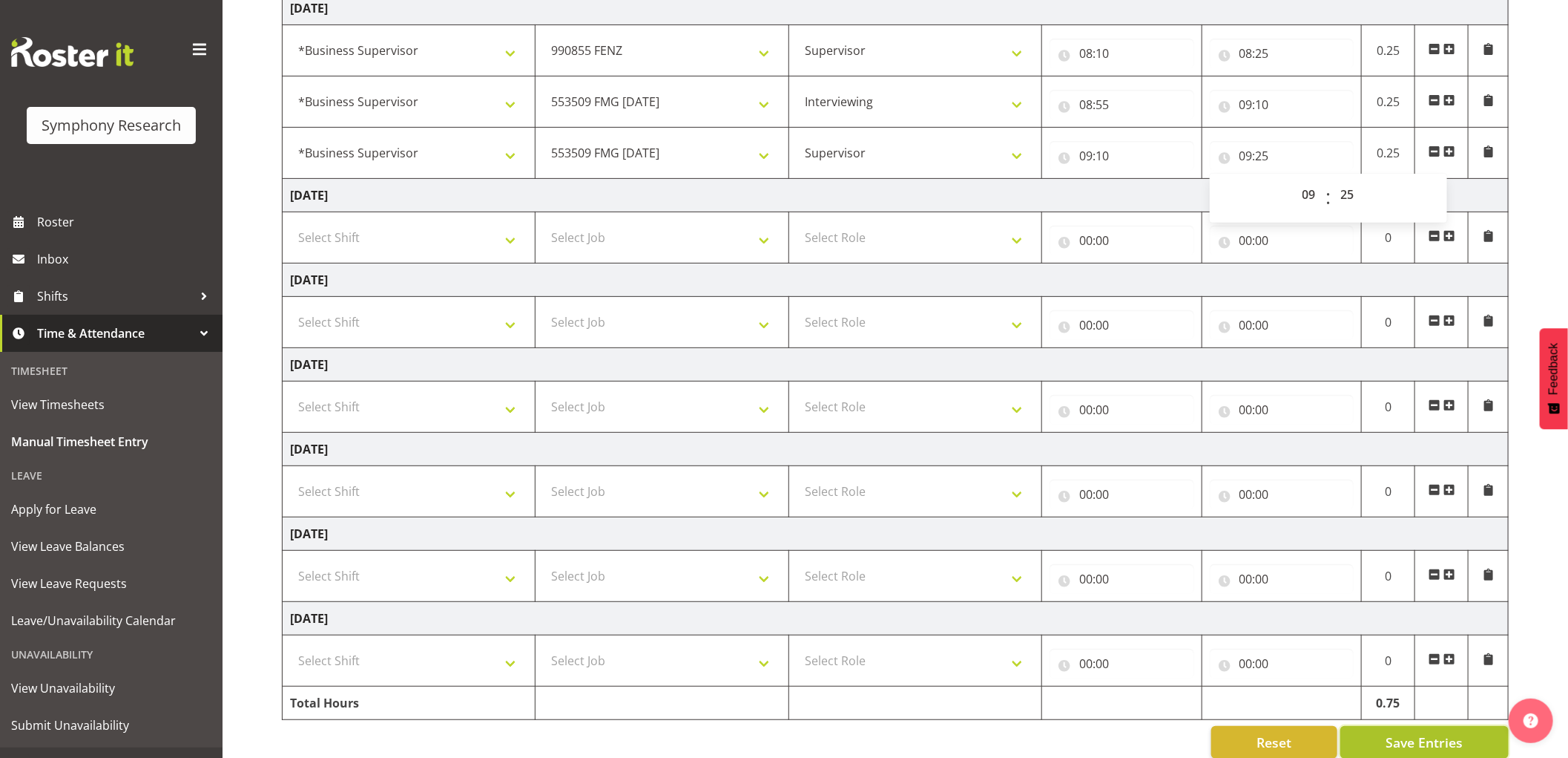
click at [1399, 748] on span "Save Entries" at bounding box center [1424, 742] width 77 height 19
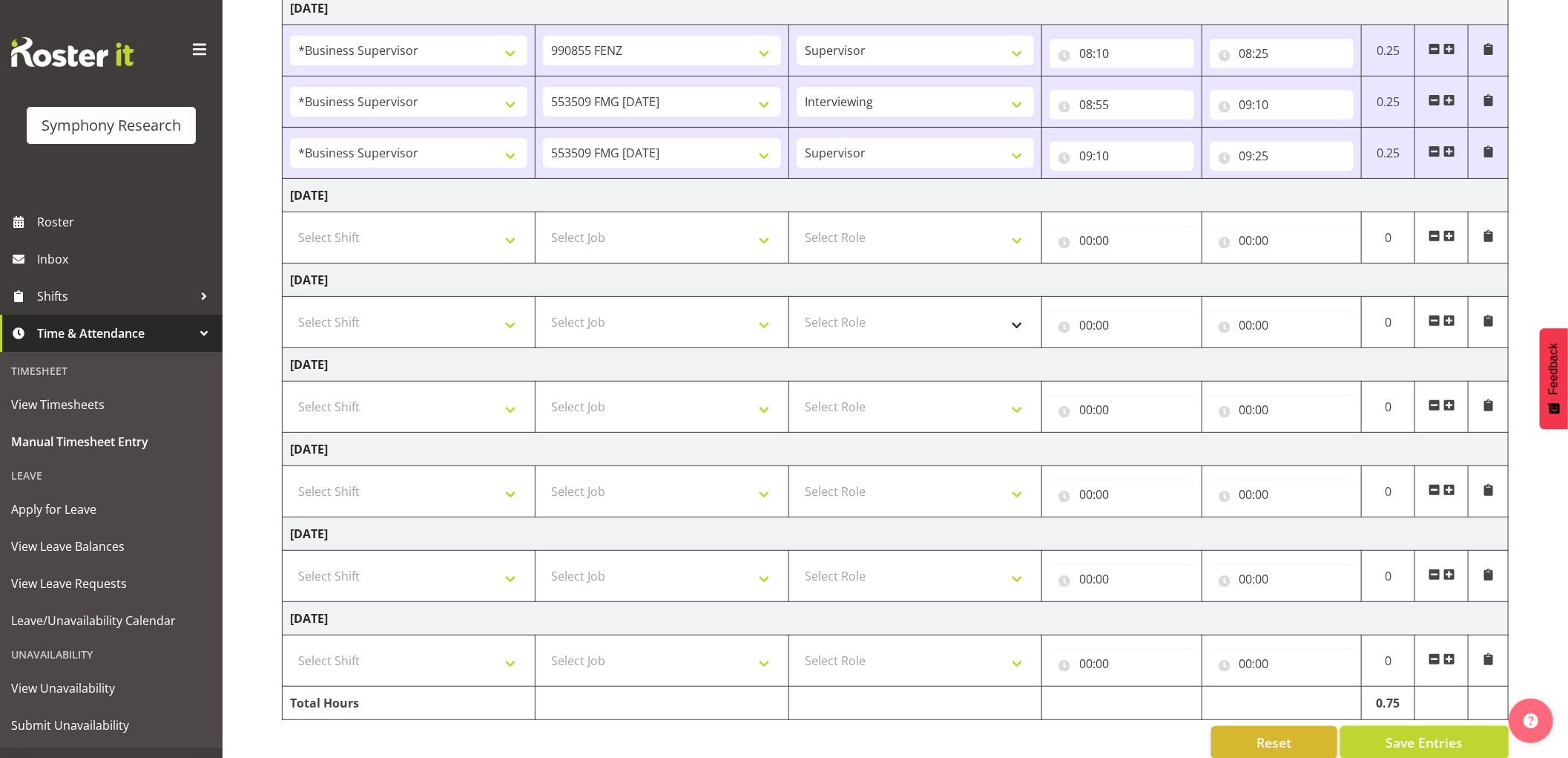
scroll to position [164, 0]
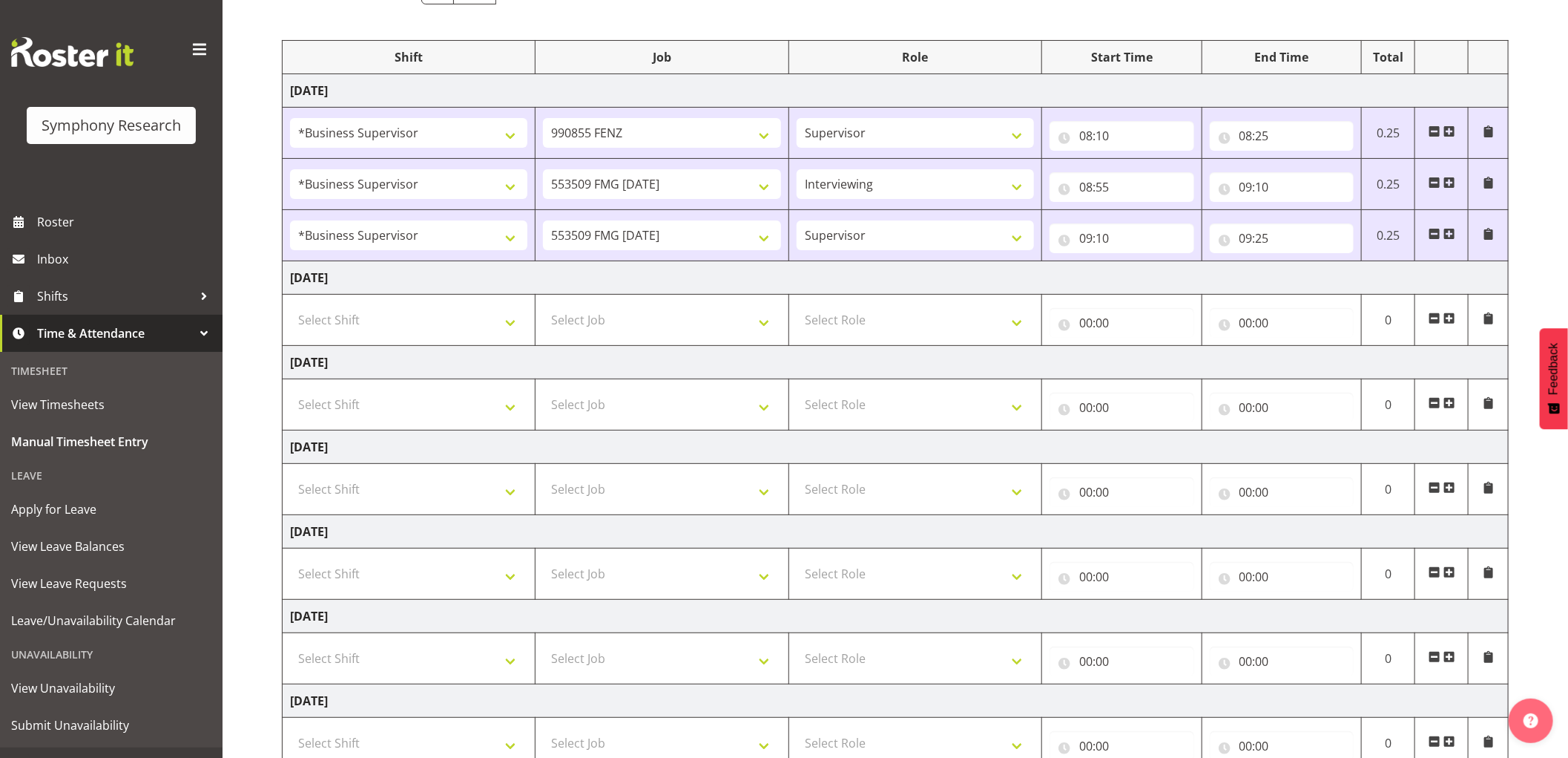
click at [1451, 236] on span at bounding box center [1449, 233] width 12 height 12
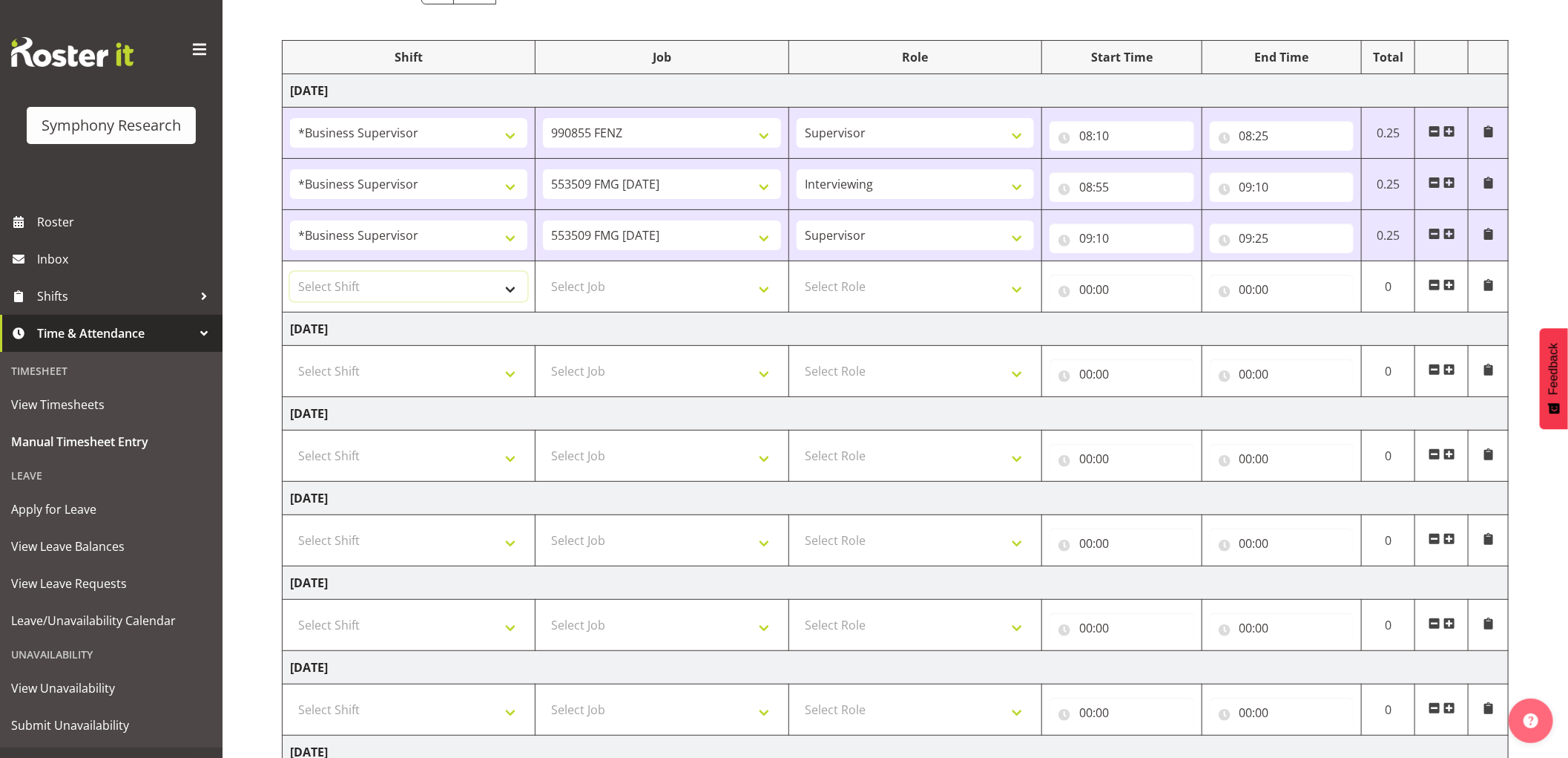
click at [439, 292] on select "Select Shift !!Weekend Residential (Roster IT Shift Label) *Business 9/10am ~ 4…" at bounding box center [408, 287] width 237 height 30
select select "1607"
click at [290, 273] on select "Select Shift !!Weekend Residential (Roster IT Shift Label) *Business 9/10am ~ 4…" at bounding box center [408, 287] width 237 height 30
click at [671, 277] on select "Select Job 550060 IF Admin 553492 World Poll Aus Wave 2 Main 2025 553493 World …" at bounding box center [661, 287] width 237 height 30
select select "10242"
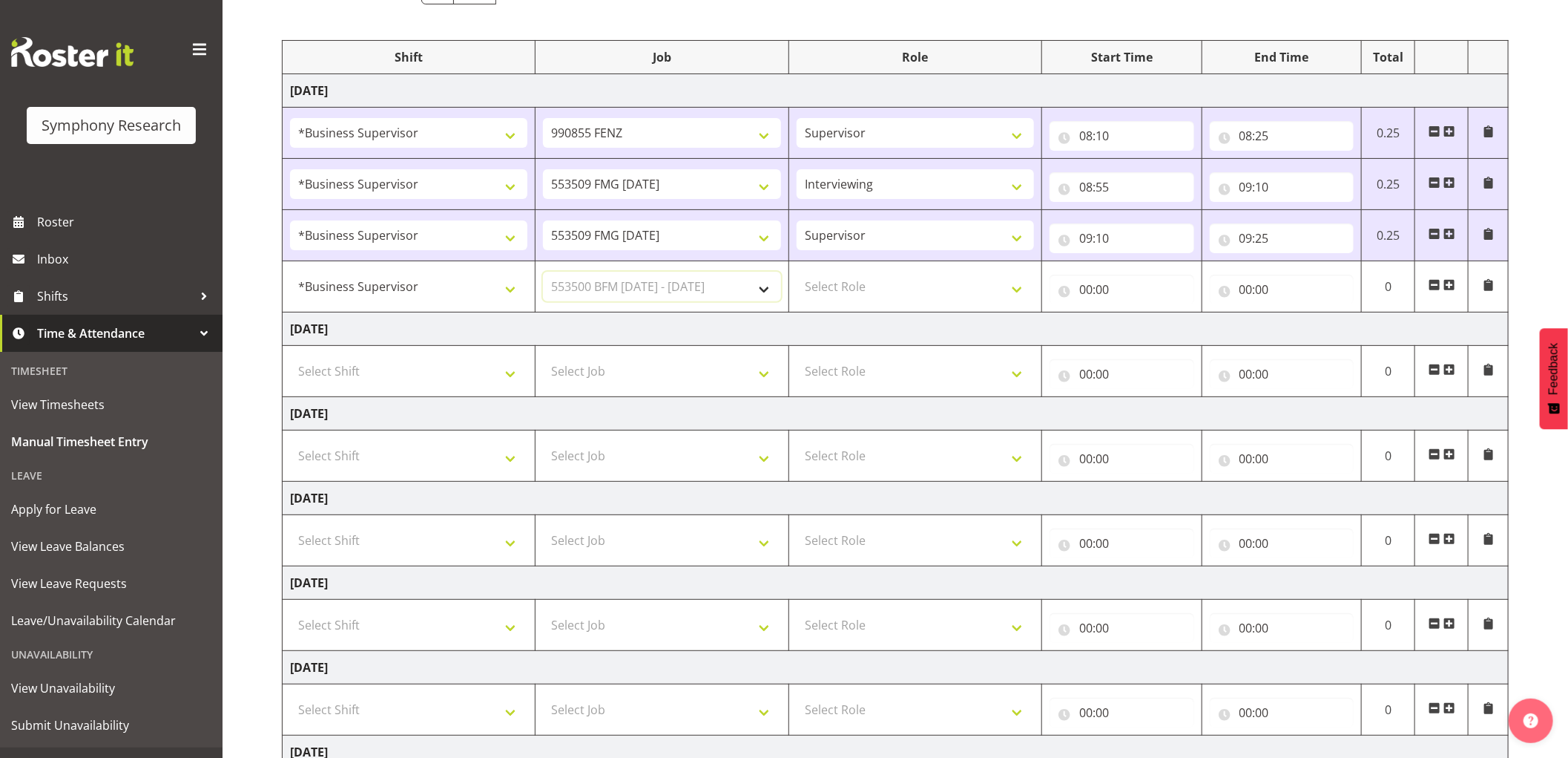
click at [543, 273] on select "Select Job 550060 IF Admin 553492 World Poll Aus Wave 2 Main 2025 553493 World …" at bounding box center [661, 287] width 237 height 30
click at [881, 292] on select "Select Role Supervisor Interviewing Briefing" at bounding box center [915, 287] width 237 height 30
select select "45"
click at [796, 273] on select "Select Role Supervisor Interviewing Briefing" at bounding box center [915, 287] width 237 height 30
click at [1085, 293] on input "00:00" at bounding box center [1122, 289] width 145 height 30
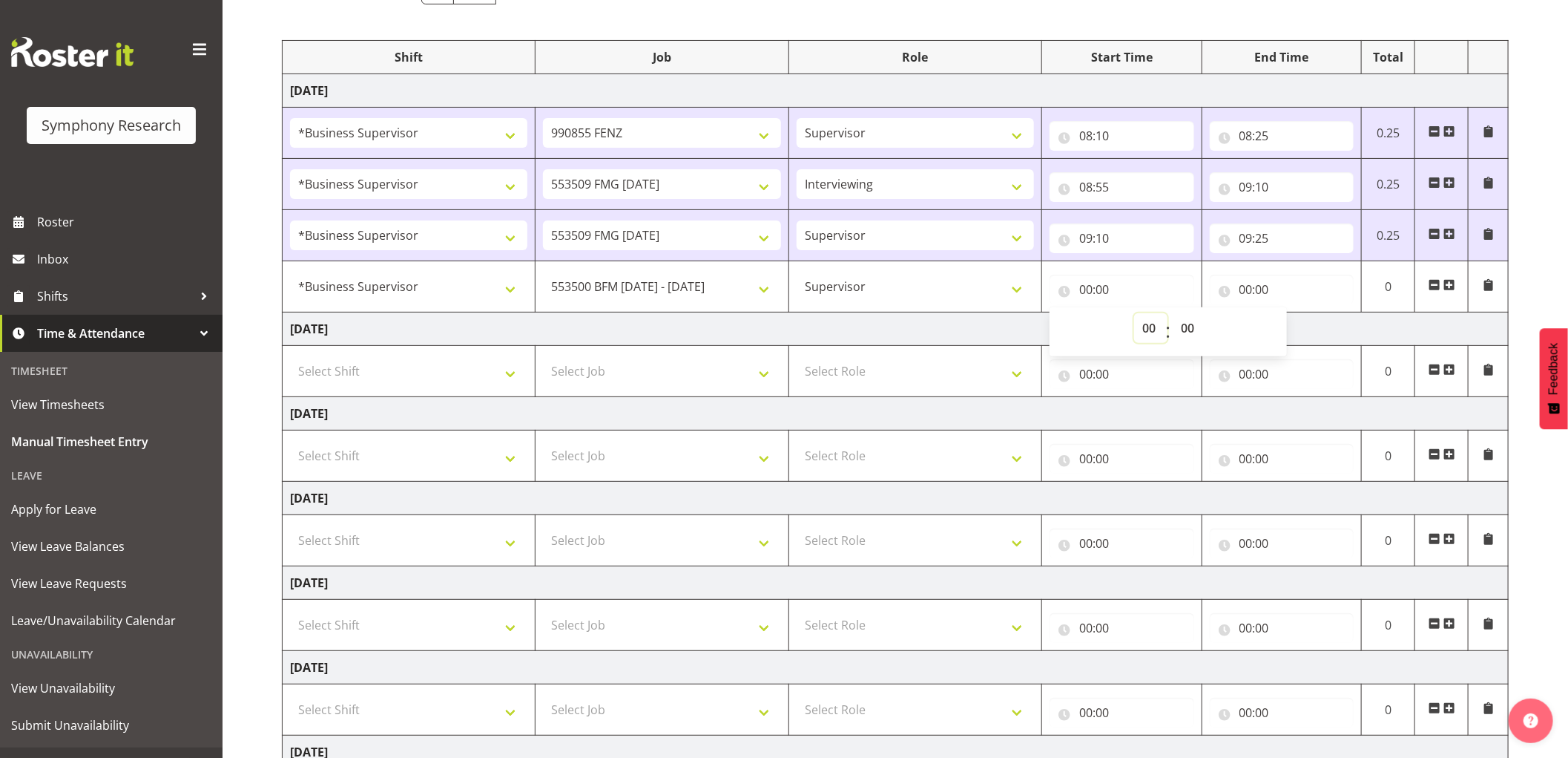
click at [1152, 330] on select "00 01 02 03 04 05 06 07 08 09 10 11 12 13 14 15 16 17 18 19 20 21 22 23" at bounding box center [1151, 328] width 33 height 30
select select "9"
click at [1134, 314] on select "00 01 02 03 04 05 06 07 08 09 10 11 12 13 14 15 16 17 18 19 20 21 22 23" at bounding box center [1151, 328] width 33 height 30
type input "09:00"
click at [1183, 331] on select "00 01 02 03 04 05 06 07 08 09 10 11 12 13 14 15 16 17 18 19 20 21 22 23 24 25 2…" at bounding box center [1189, 328] width 33 height 30
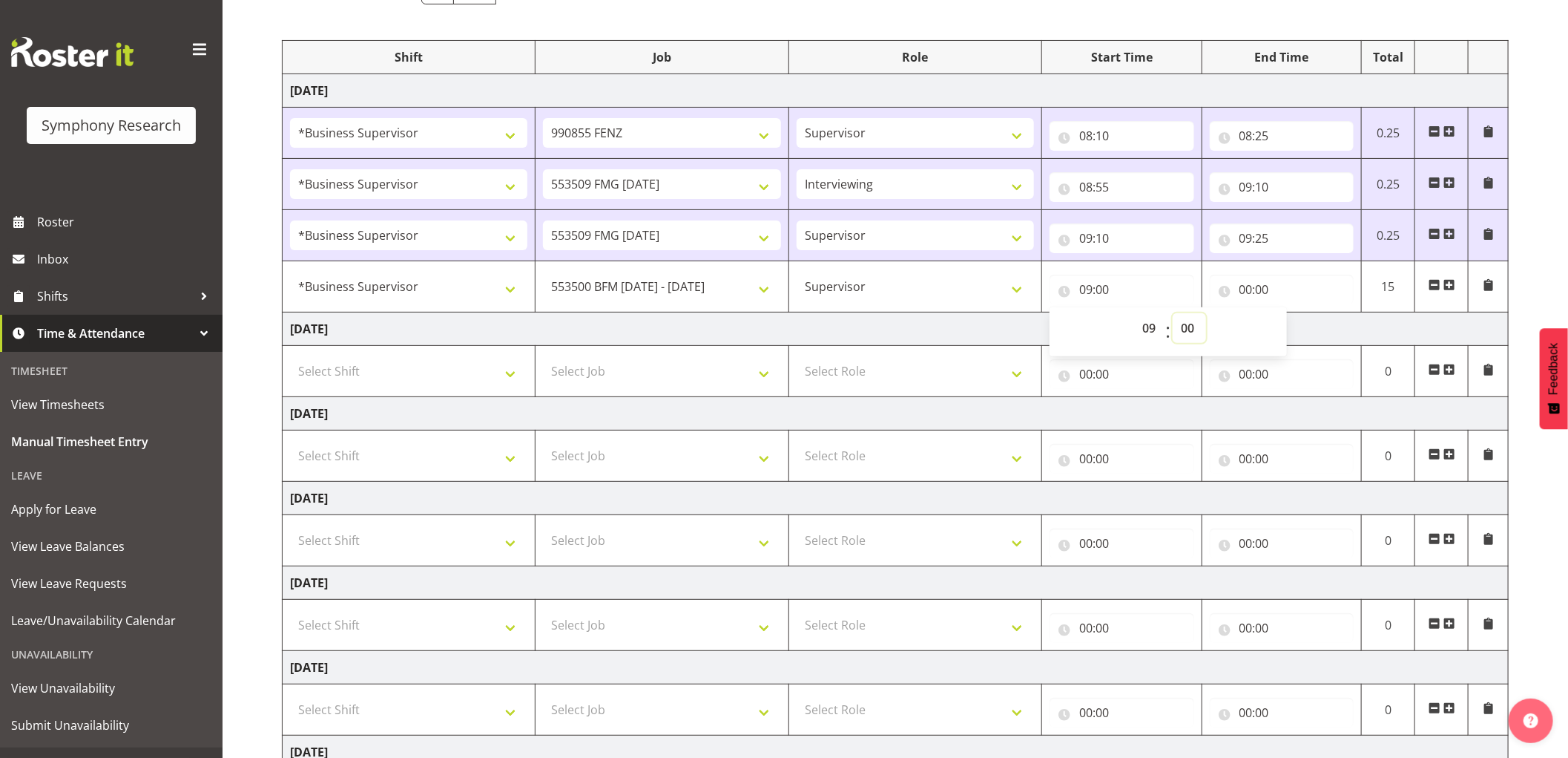
select select "25"
click at [1172, 314] on select "00 01 02 03 04 05 06 07 08 09 10 11 12 13 14 15 16 17 18 19 20 21 22 23 24 25 2…" at bounding box center [1189, 328] width 33 height 30
type input "09:25"
click at [1247, 283] on input "00:00" at bounding box center [1281, 289] width 145 height 30
click at [1313, 330] on select "00 01 02 03 04 05 06 07 08 09 10 11 12 13 14 15 16 17 18 19 20 21 22 23" at bounding box center [1310, 328] width 33 height 30
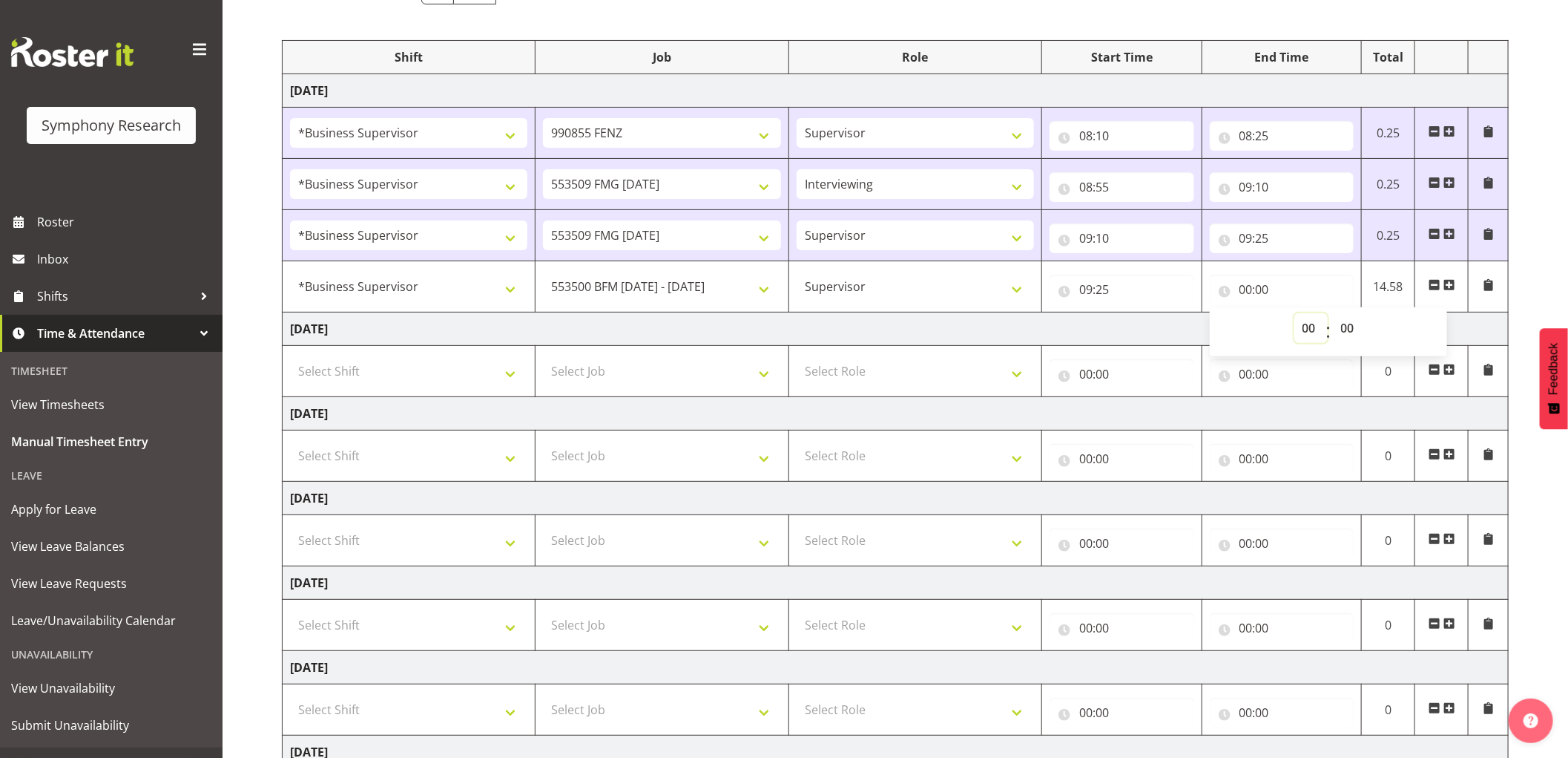
select select "9"
click at [1294, 314] on select "00 01 02 03 04 05 06 07 08 09 10 11 12 13 14 15 16 17 18 19 20 21 22 23" at bounding box center [1310, 328] width 33 height 30
type input "09:00"
click at [1342, 330] on select "00 01 02 03 04 05 06 07 08 09 10 11 12 13 14 15 16 17 18 19 20 21 22 23 24 25 2…" at bounding box center [1349, 328] width 33 height 30
select select "35"
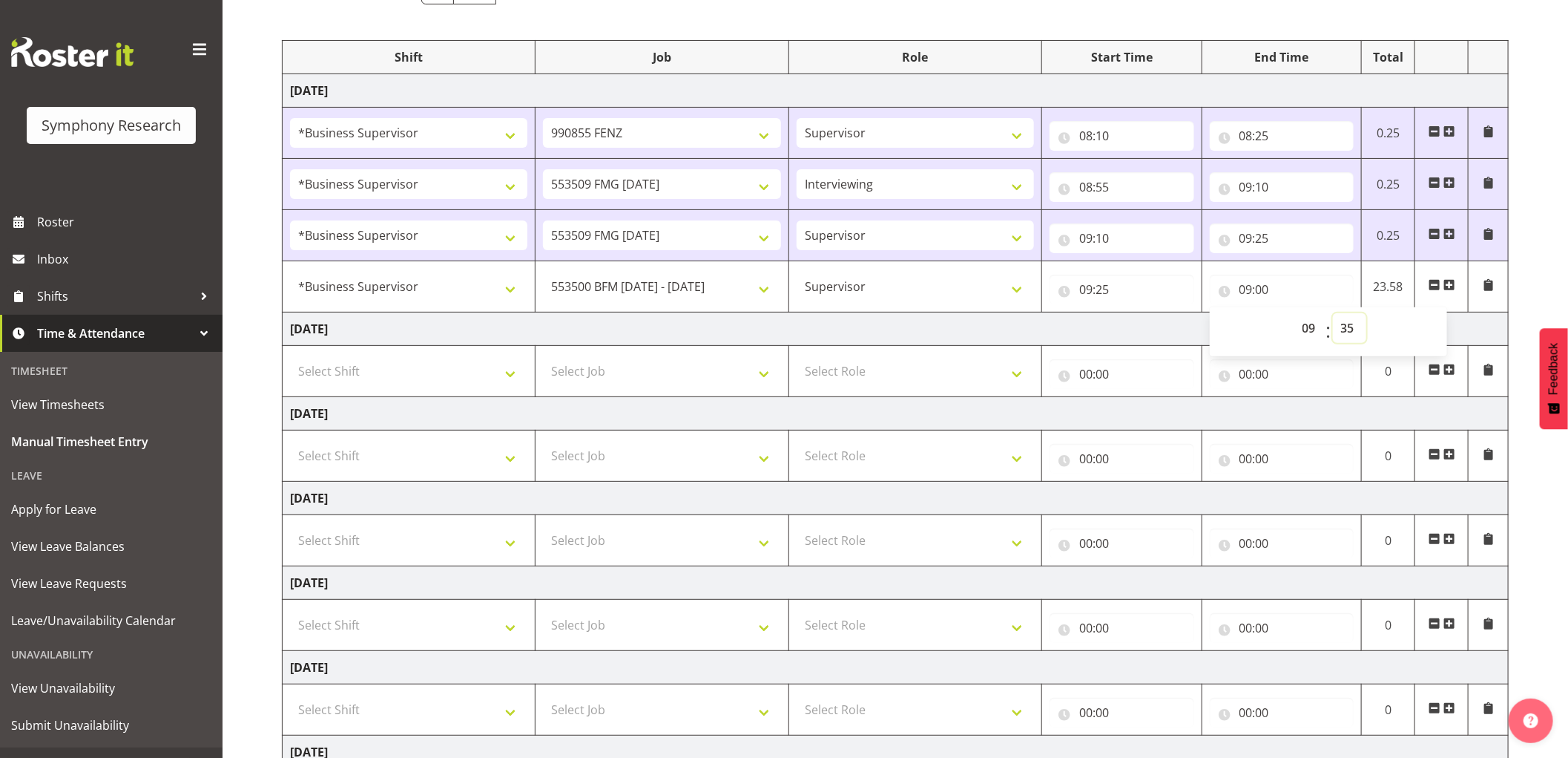
click at [1333, 314] on select "00 01 02 03 04 05 06 07 08 09 10 11 12 13 14 15 16 17 18 19 20 21 22 23 24 25 2…" at bounding box center [1349, 328] width 33 height 30
type input "09:35"
click at [1450, 284] on span at bounding box center [1449, 285] width 12 height 12
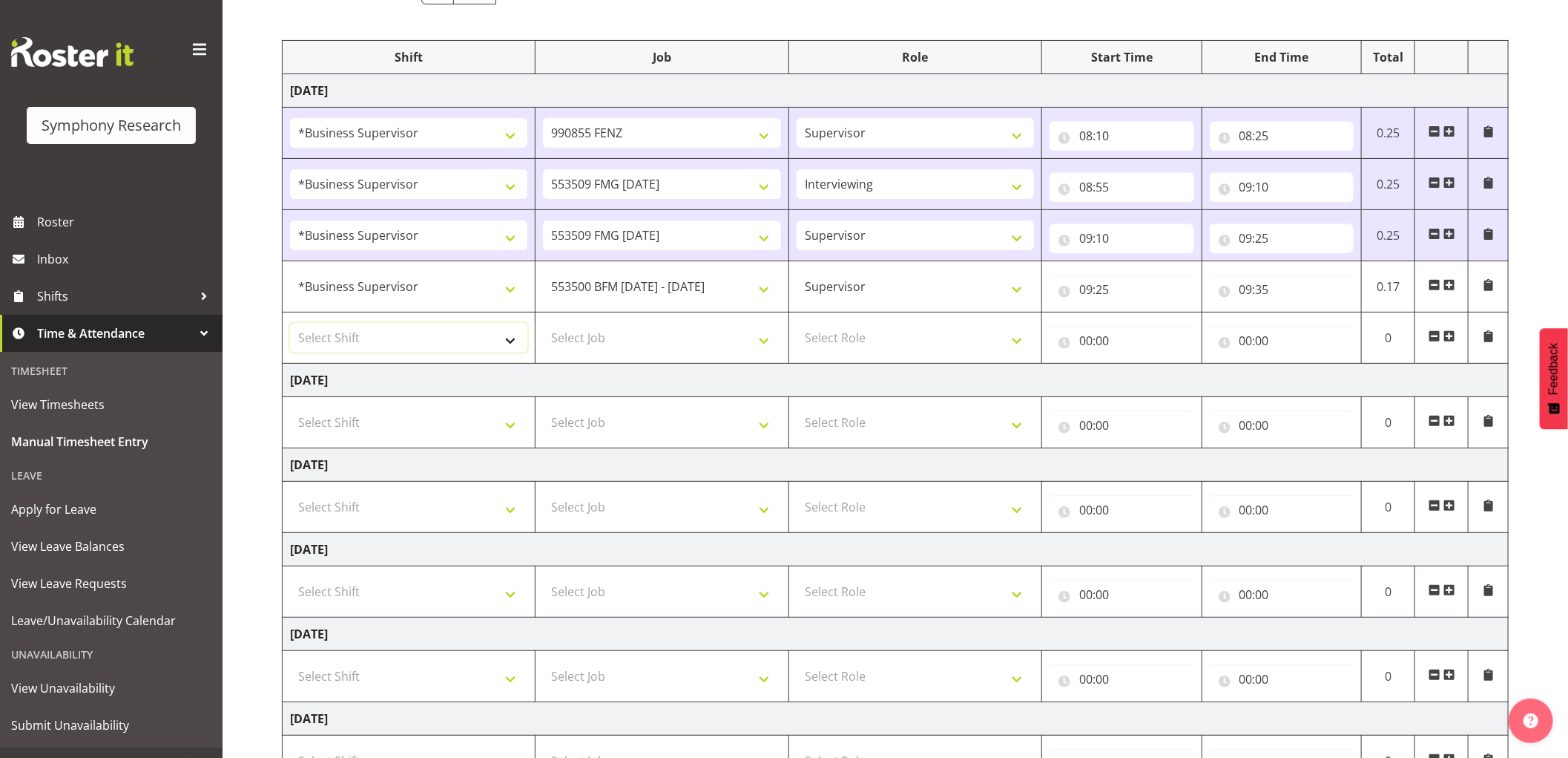
drag, startPoint x: 373, startPoint y: 330, endPoint x: 379, endPoint y: 346, distance: 17.1
click at [373, 330] on select "Select Shift !!Weekend Residential (Roster IT Shift Label) *Business 9/10am ~ 4…" at bounding box center [408, 338] width 237 height 30
select select "1607"
click at [290, 323] on select "Select Shift !!Weekend Residential (Roster IT Shift Label) *Business 9/10am ~ 4…" at bounding box center [408, 338] width 237 height 30
click at [685, 340] on select "Select Job 550060 IF Admin 553492 World Poll Aus Wave 2 Main 2025 553493 World …" at bounding box center [661, 338] width 237 height 30
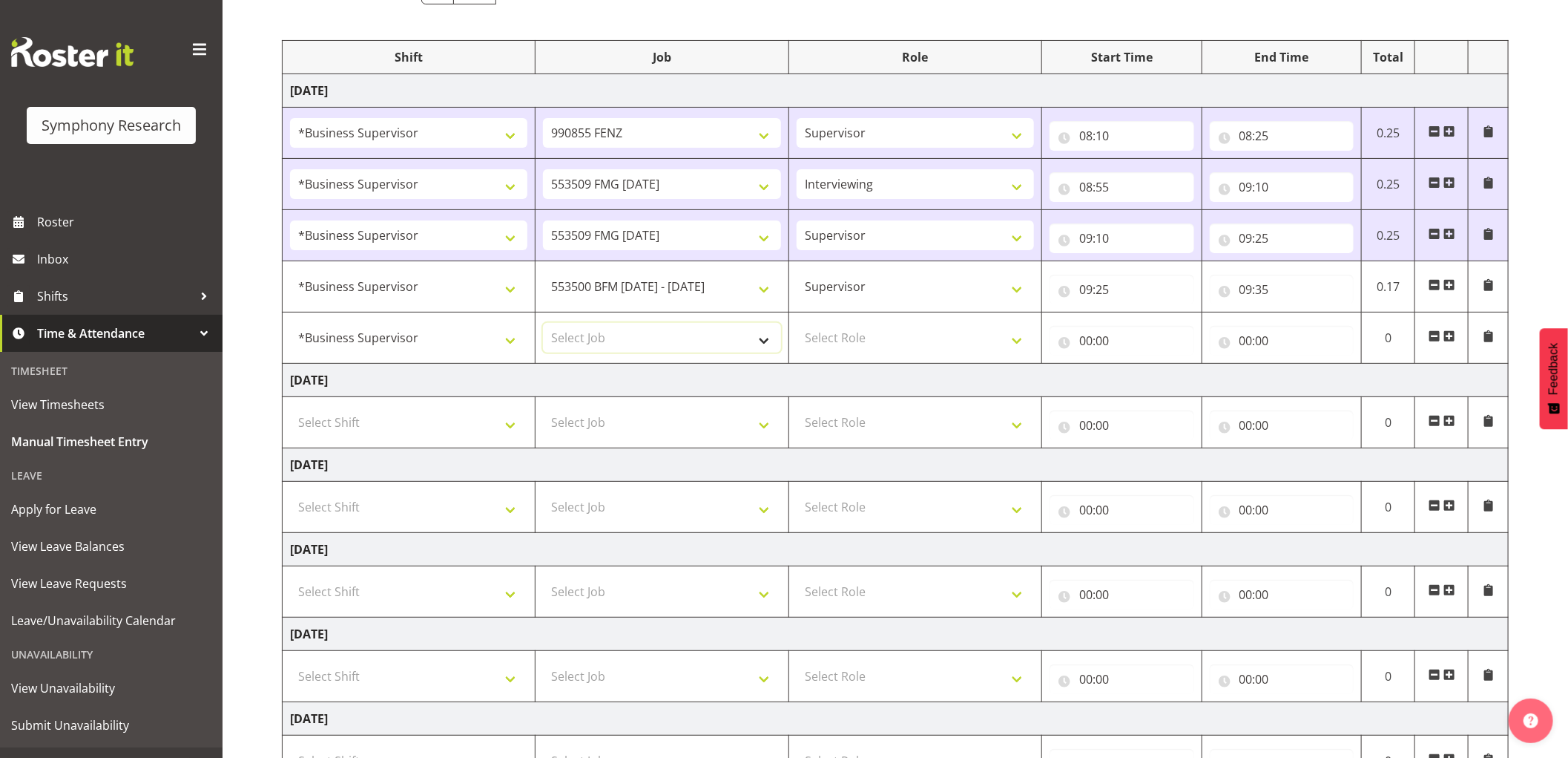
select select "10242"
click at [543, 323] on select "Select Job 550060 IF Admin 553492 World Poll Aus Wave 2 Main 2025 553493 World …" at bounding box center [661, 338] width 237 height 30
click at [856, 346] on select "Select Role Supervisor Interviewing Briefing" at bounding box center [915, 338] width 237 height 30
select select "45"
click at [796, 323] on select "Select Role Supervisor Interviewing Briefing" at bounding box center [915, 338] width 237 height 30
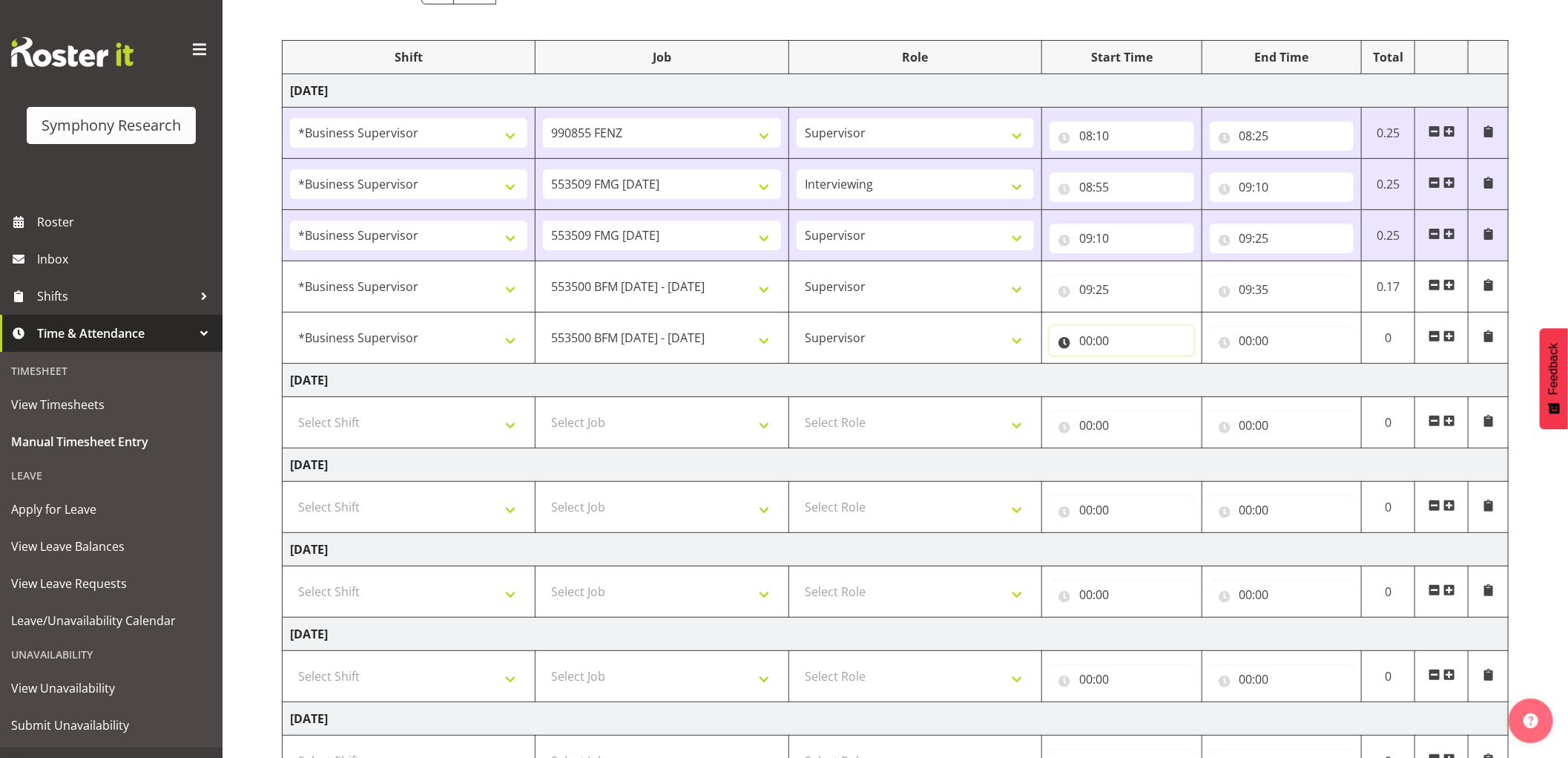
click at [1083, 345] on input "00:00" at bounding box center [1122, 341] width 145 height 30
click at [1142, 375] on select "00 01 02 03 04 05 06 07 08 09 10 11 12 13 14 15 16 17 18 19 20 21 22 23" at bounding box center [1151, 379] width 33 height 30
select select "9"
click at [1134, 365] on select "00 01 02 03 04 05 06 07 08 09 10 11 12 13 14 15 16 17 18 19 20 21 22 23" at bounding box center [1151, 379] width 33 height 30
type input "09:00"
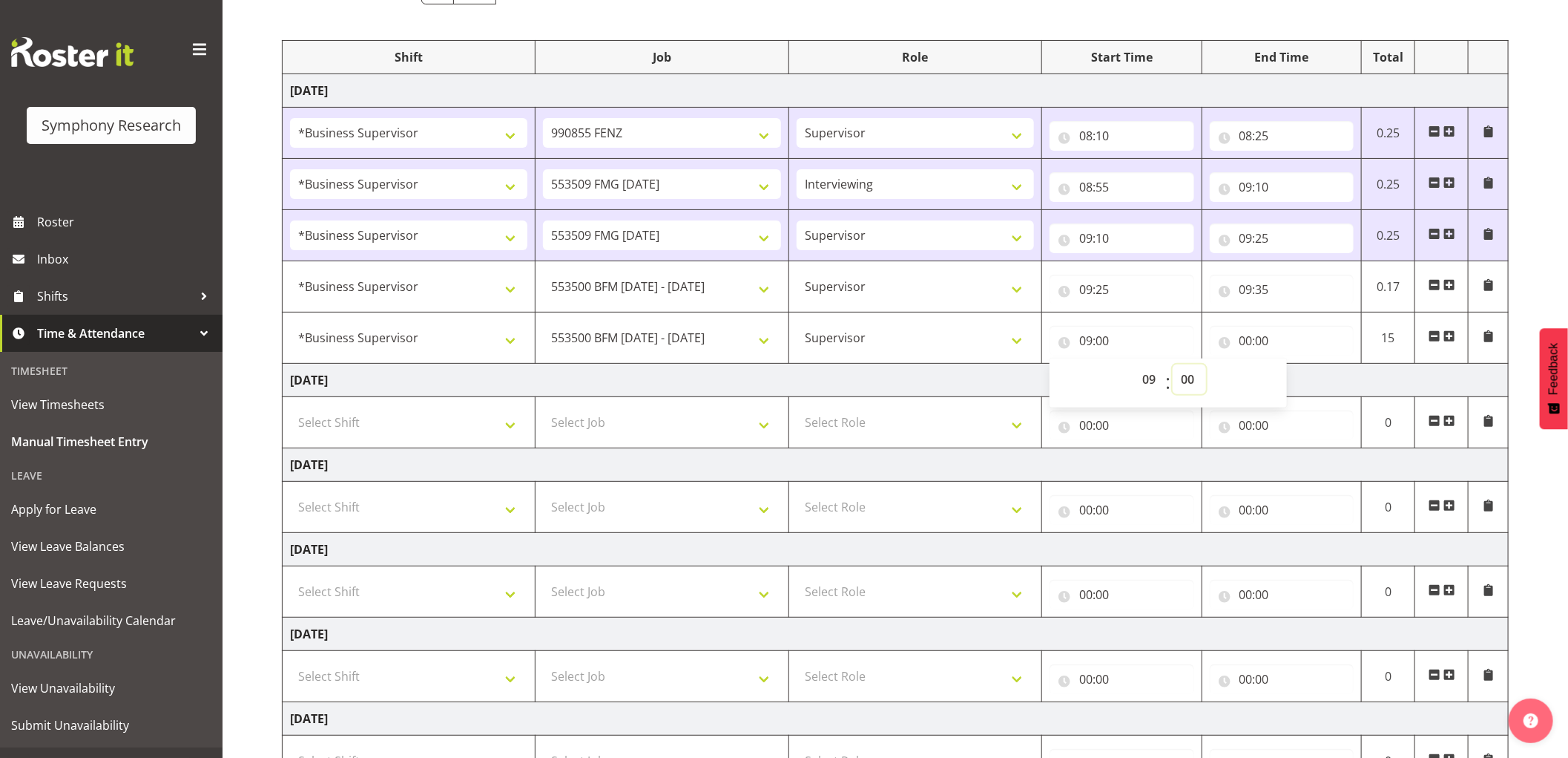
click at [1184, 381] on select "00 01 02 03 04 05 06 07 08 09 10 11 12 13 14 15 16 17 18 19 20 21 22 23 24 25 2…" at bounding box center [1189, 379] width 33 height 30
select select "35"
click at [1172, 365] on select "00 01 02 03 04 05 06 07 08 09 10 11 12 13 14 15 16 17 18 19 20 21 22 23 24 25 2…" at bounding box center [1189, 379] width 33 height 30
type input "09:35"
click at [1254, 338] on input "00:00" at bounding box center [1281, 341] width 145 height 30
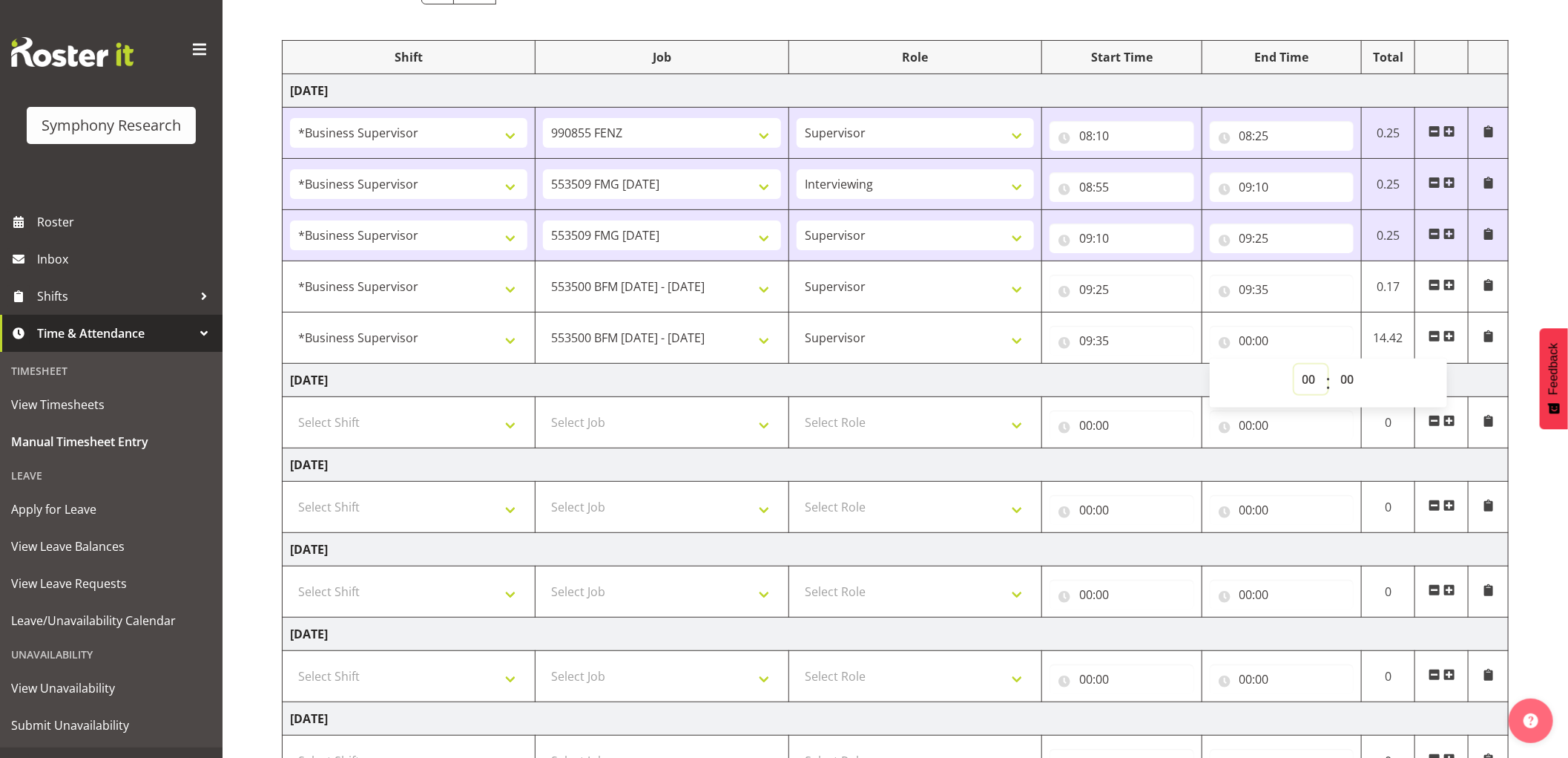
click at [1308, 376] on select "00 01 02 03 04 05 06 07 08 09 10 11 12 13 14 15 16 17 18 19 20 21 22 23" at bounding box center [1310, 379] width 33 height 30
select select "11"
click at [1294, 365] on select "00 01 02 03 04 05 06 07 08 09 10 11 12 13 14 15 16 17 18 19 20 21 22 23" at bounding box center [1310, 379] width 33 height 30
type input "11:00"
click at [261, 496] on div "Manual Timesheets [DATE] - [DATE] Shift Job Role Start Time End Time Total [DAT…" at bounding box center [895, 417] width 1345 height 1075
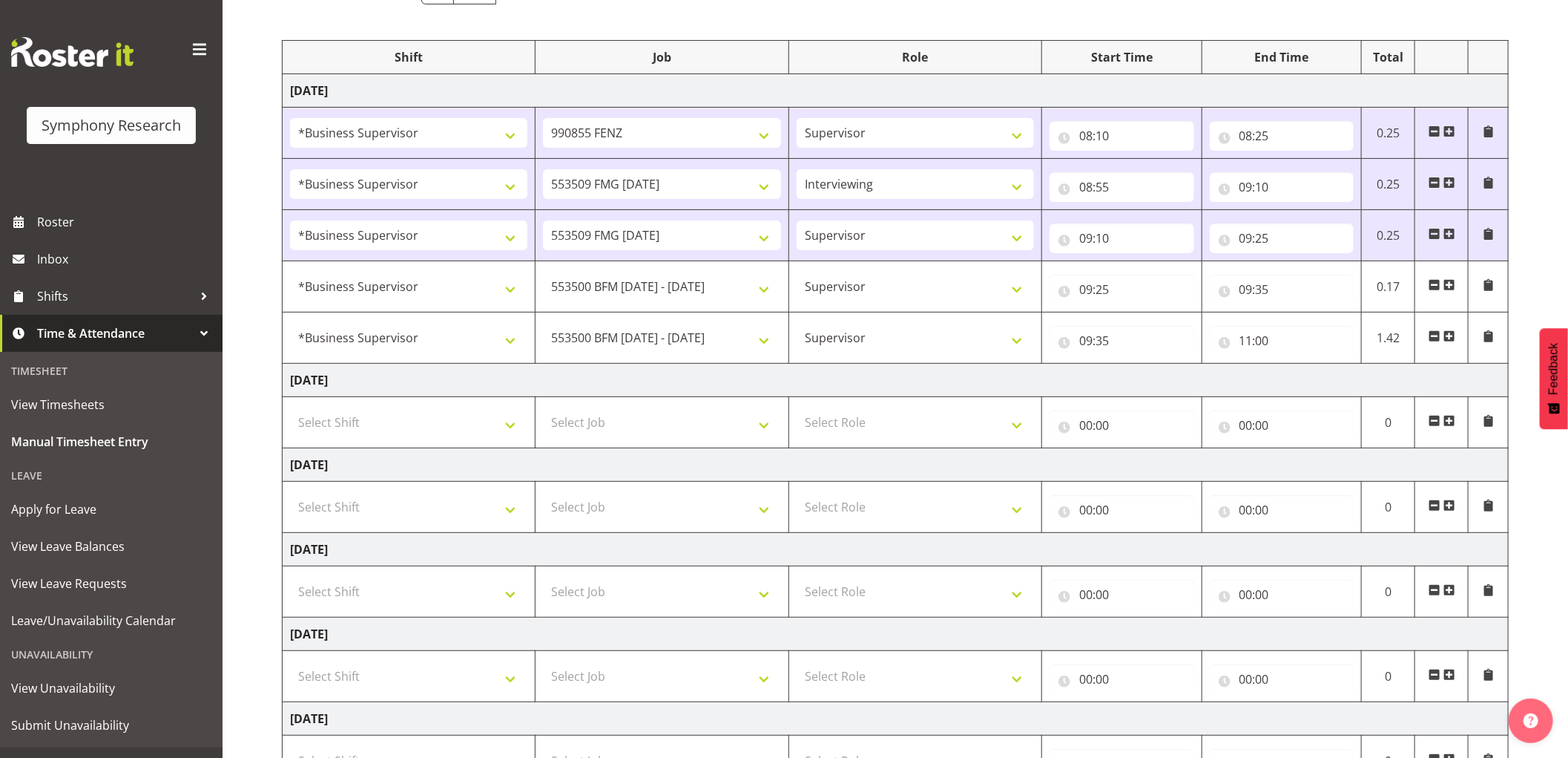
click at [1450, 337] on span at bounding box center [1449, 336] width 12 height 12
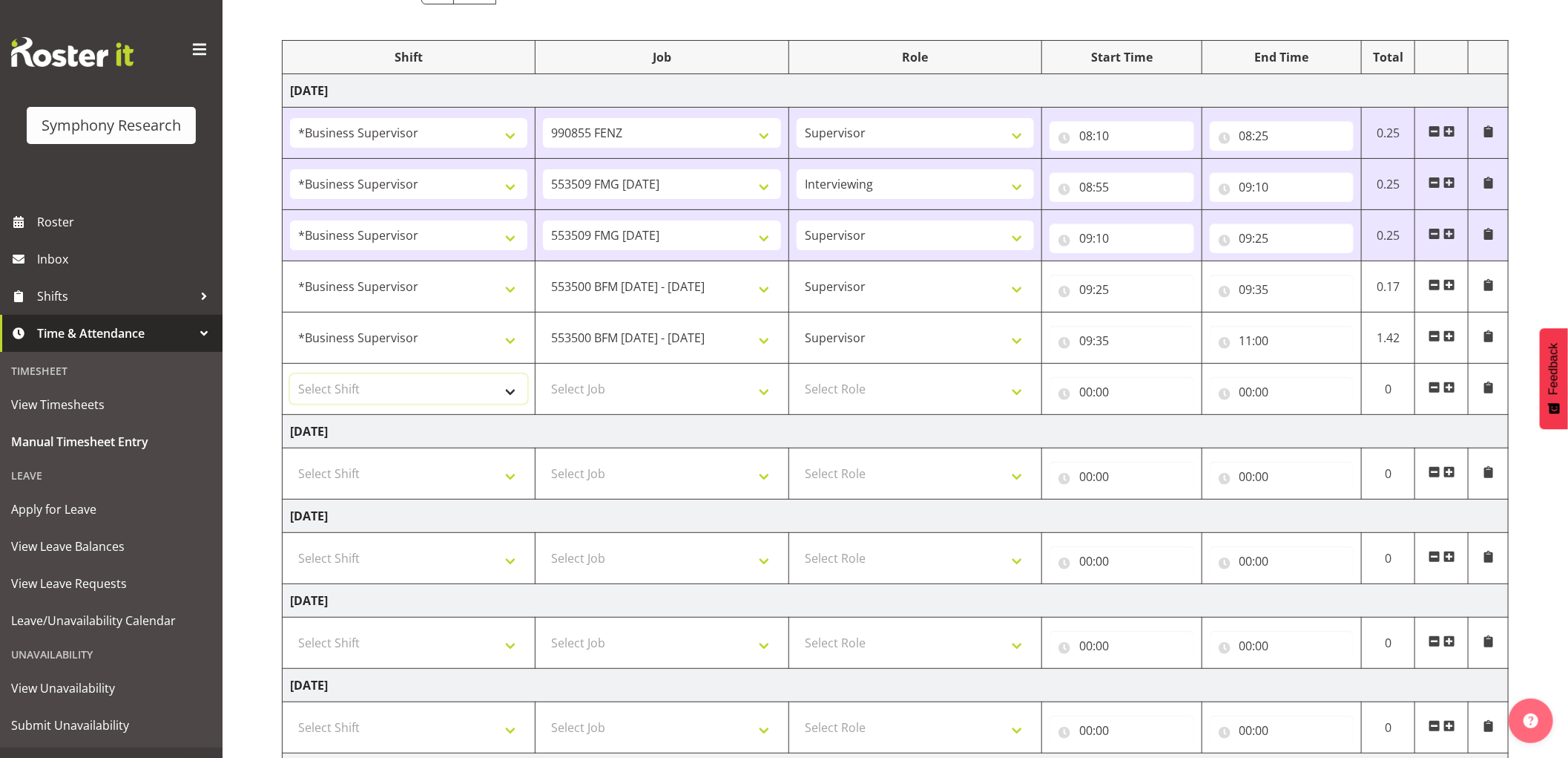
click at [428, 383] on select "Select Shift !!Weekend Residential (Roster IT Shift Label) *Business 9/10am ~ 4…" at bounding box center [408, 389] width 237 height 30
select select "1607"
click at [290, 375] on select "Select Shift !!Weekend Residential (Roster IT Shift Label) *Business 9/10am ~ 4…" at bounding box center [408, 389] width 237 height 30
click at [649, 398] on select "Select Job 550060 IF Admin 553492 World Poll Aus Wave 2 Main 2025 553493 World …" at bounding box center [661, 389] width 237 height 30
select select "10527"
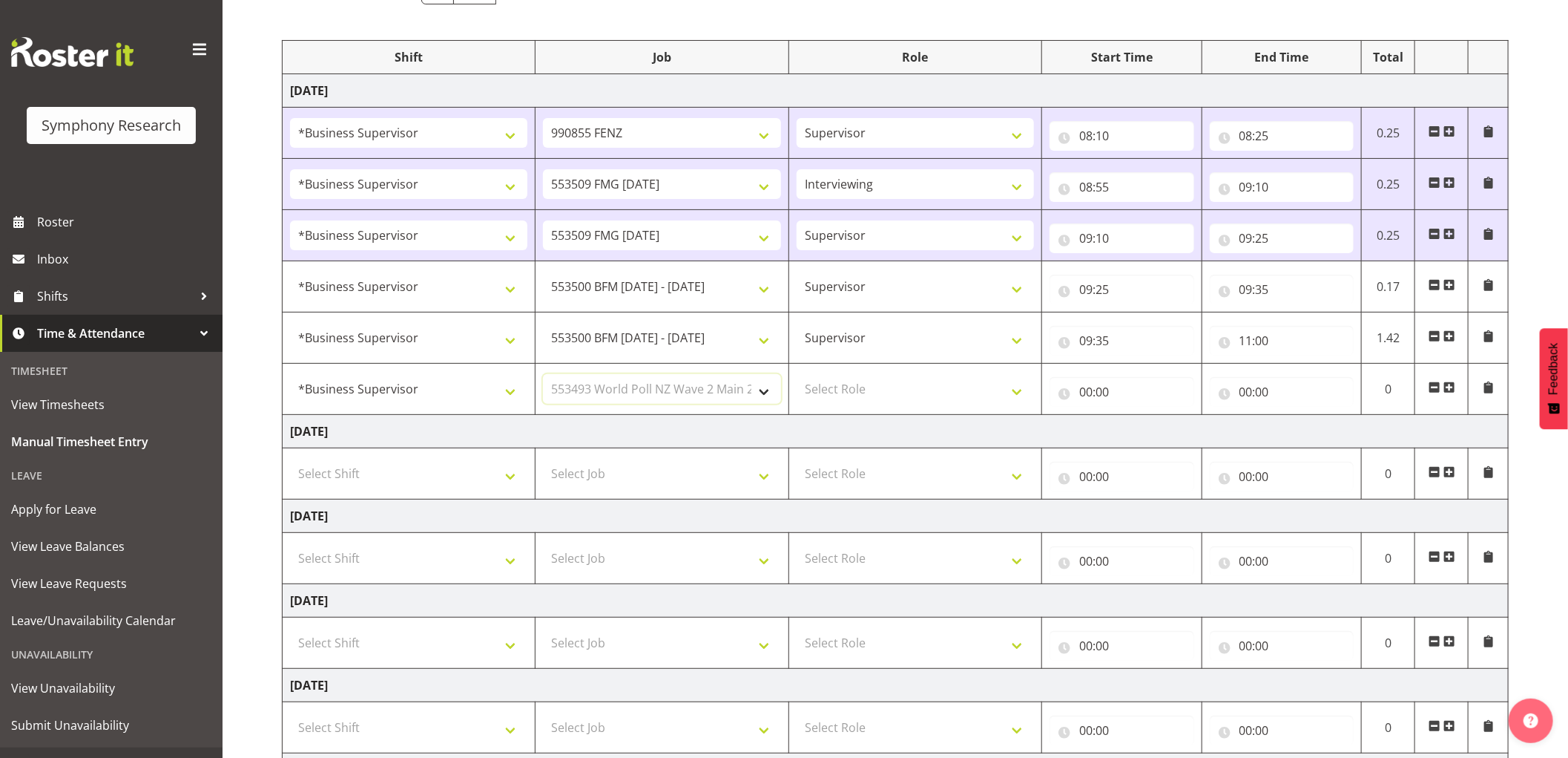
click at [543, 375] on select "Select Job 550060 IF Admin 553492 World Poll Aus Wave 2 Main 2025 553493 World …" at bounding box center [661, 389] width 237 height 30
click at [891, 394] on select "Select Role Supervisor Interviewing Briefing" at bounding box center [915, 389] width 237 height 30
select select "45"
click at [796, 375] on select "Select Role Supervisor Interviewing Briefing" at bounding box center [915, 389] width 237 height 30
click at [1086, 398] on input "00:00" at bounding box center [1122, 392] width 145 height 30
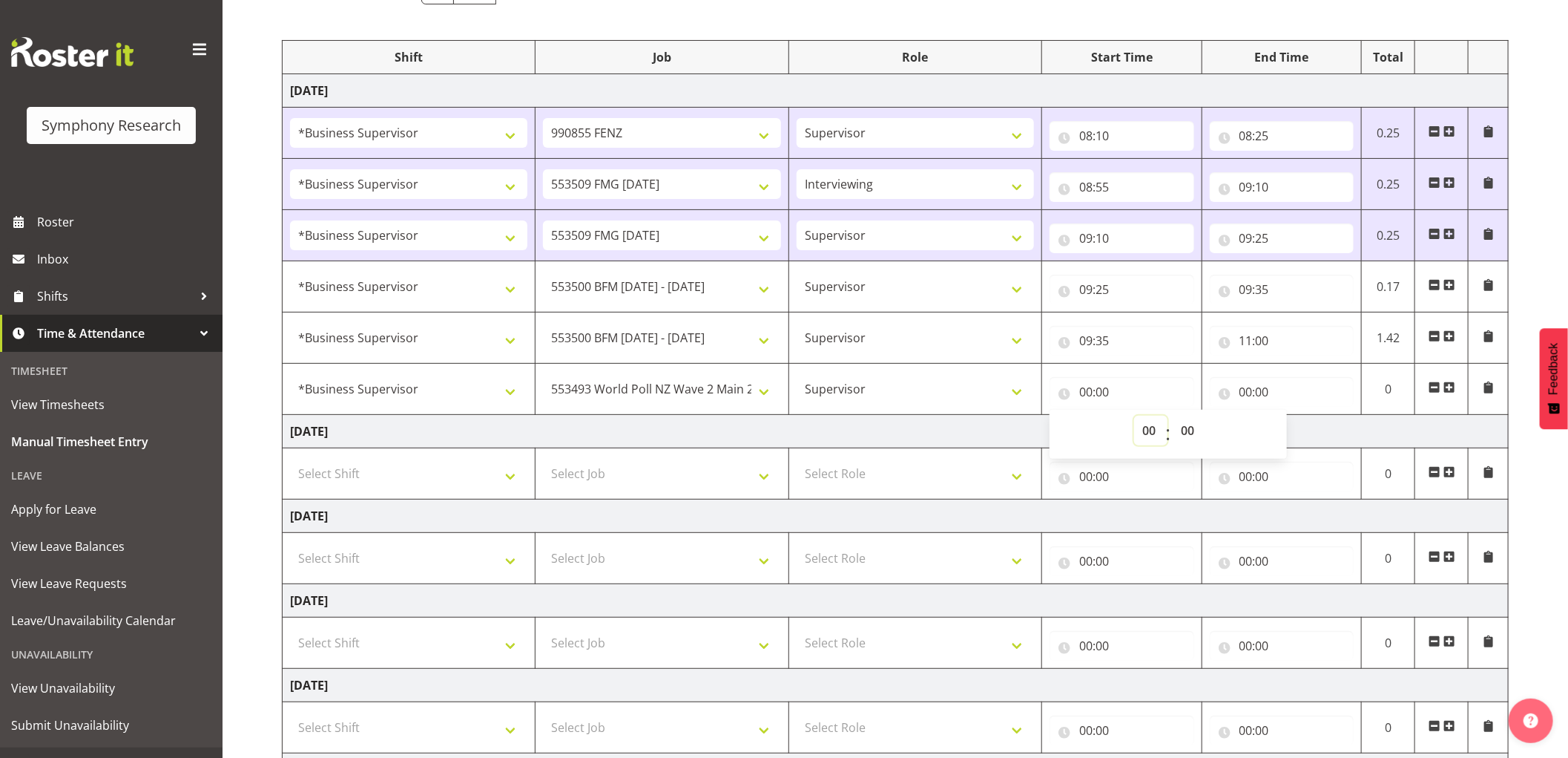
click at [1148, 435] on select "00 01 02 03 04 05 06 07 08 09 10 11 12 13 14 15 16 17 18 19 20 21 22 23" at bounding box center [1151, 431] width 33 height 30
select select "11"
type input "11:00"
click at [1093, 490] on input "00:00" at bounding box center [1122, 477] width 145 height 30
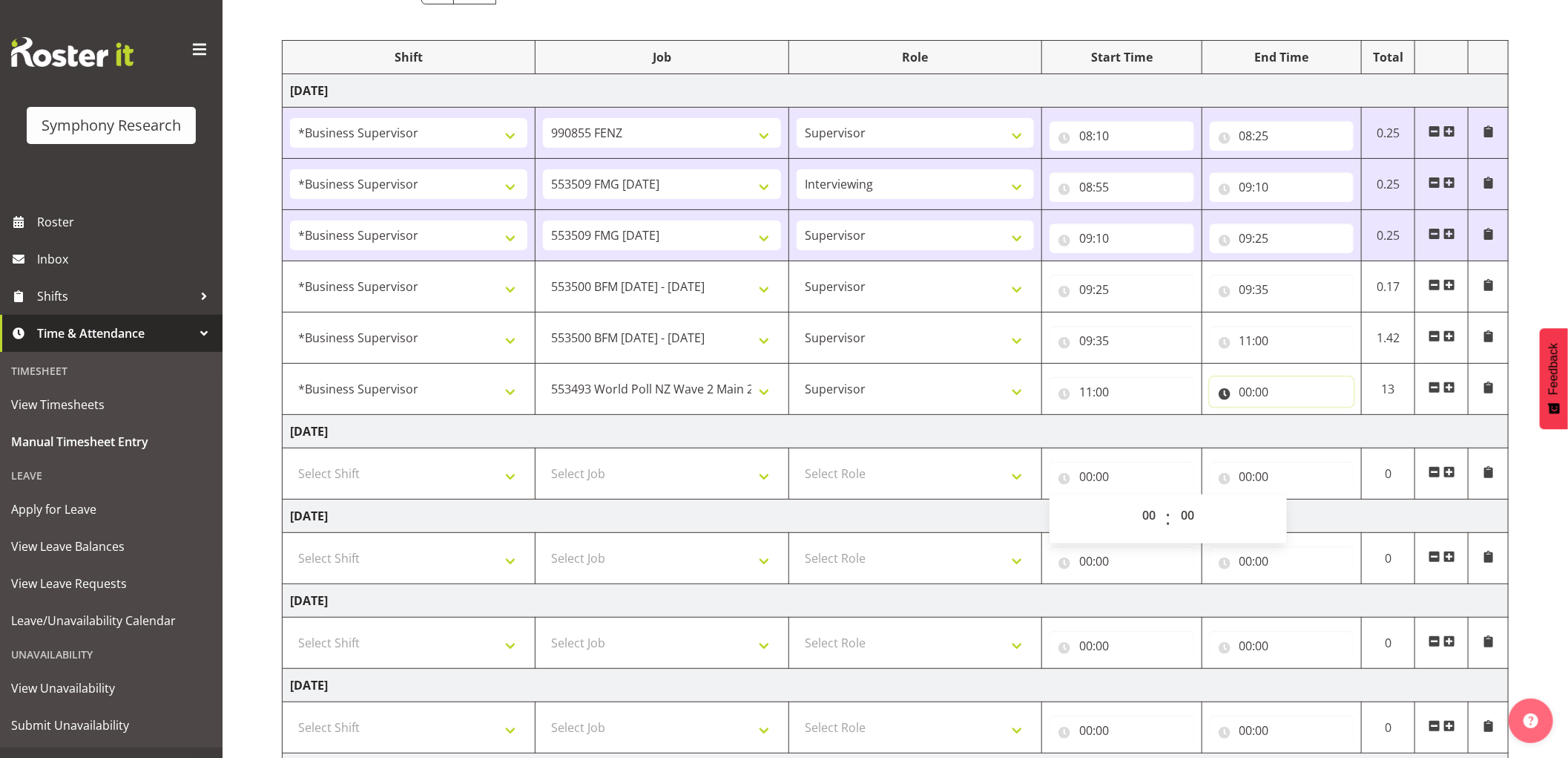
click at [1248, 394] on input "00:00" at bounding box center [1281, 392] width 145 height 30
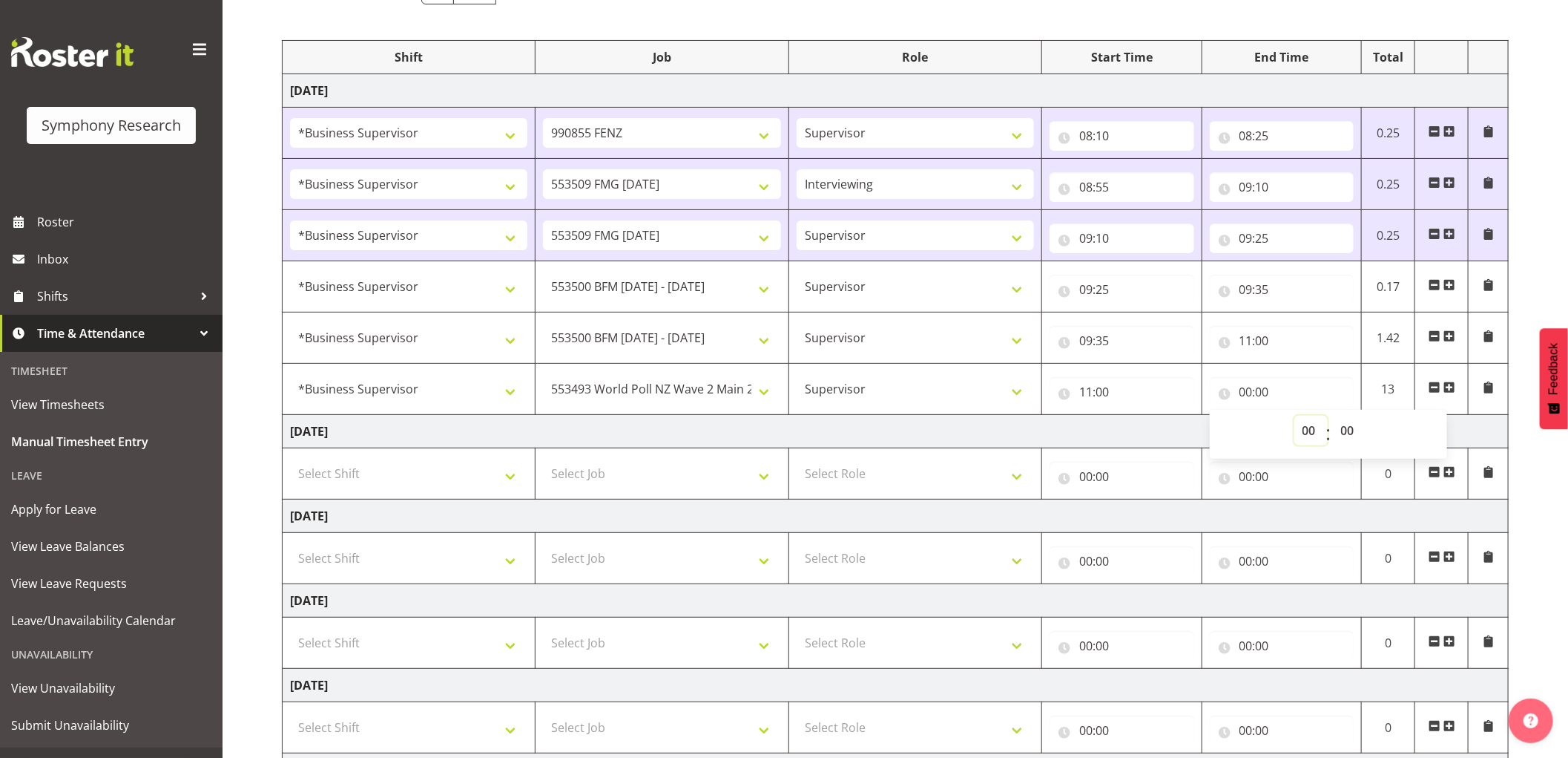
click at [1307, 431] on select "00 01 02 03 04 05 06 07 08 09 10 11 12 13 14 15 16 17 18 19 20 21 22 23" at bounding box center [1310, 431] width 33 height 30
select select "12"
click at [1294, 417] on select "00 01 02 03 04 05 06 07 08 09 10 11 12 13 14 15 16 17 18 19 20 21 22 23" at bounding box center [1310, 431] width 33 height 30
type input "12:00"
click at [919, 446] on td "[DATE]" at bounding box center [896, 432] width 1226 height 33
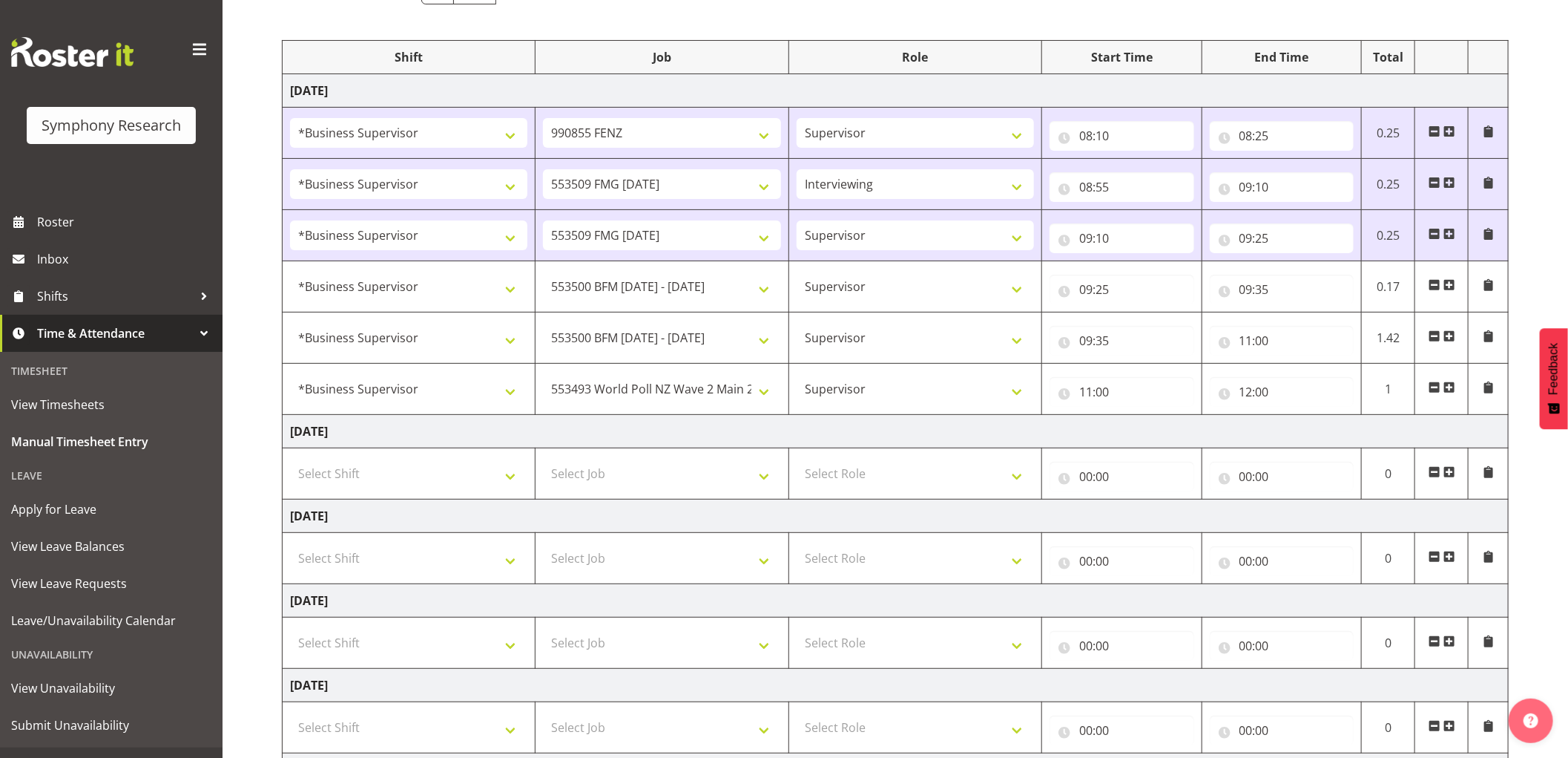
click at [1450, 384] on span at bounding box center [1449, 387] width 12 height 12
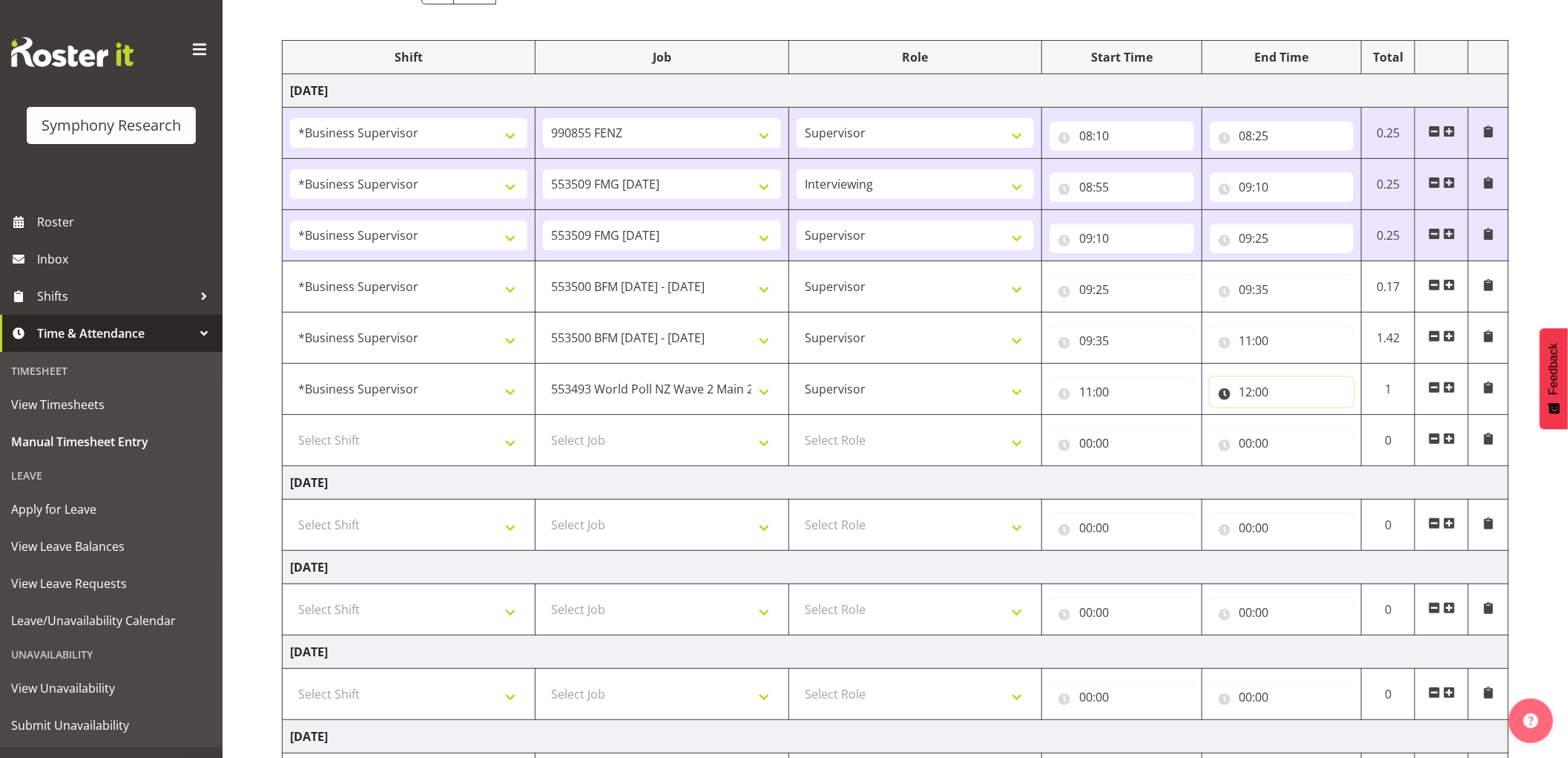
click at [1269, 391] on input "12:00" at bounding box center [1281, 392] width 145 height 30
click at [1348, 433] on select "00 01 02 03 04 05 06 07 08 09 10 11 12 13 14 15 16 17 18 19 20 21 22 23 24 25 2…" at bounding box center [1349, 431] width 33 height 30
select select "15"
click at [1333, 417] on select "00 01 02 03 04 05 06 07 08 09 10 11 12 13 14 15 16 17 18 19 20 21 22 23 24 25 2…" at bounding box center [1349, 431] width 33 height 30
type input "12:15"
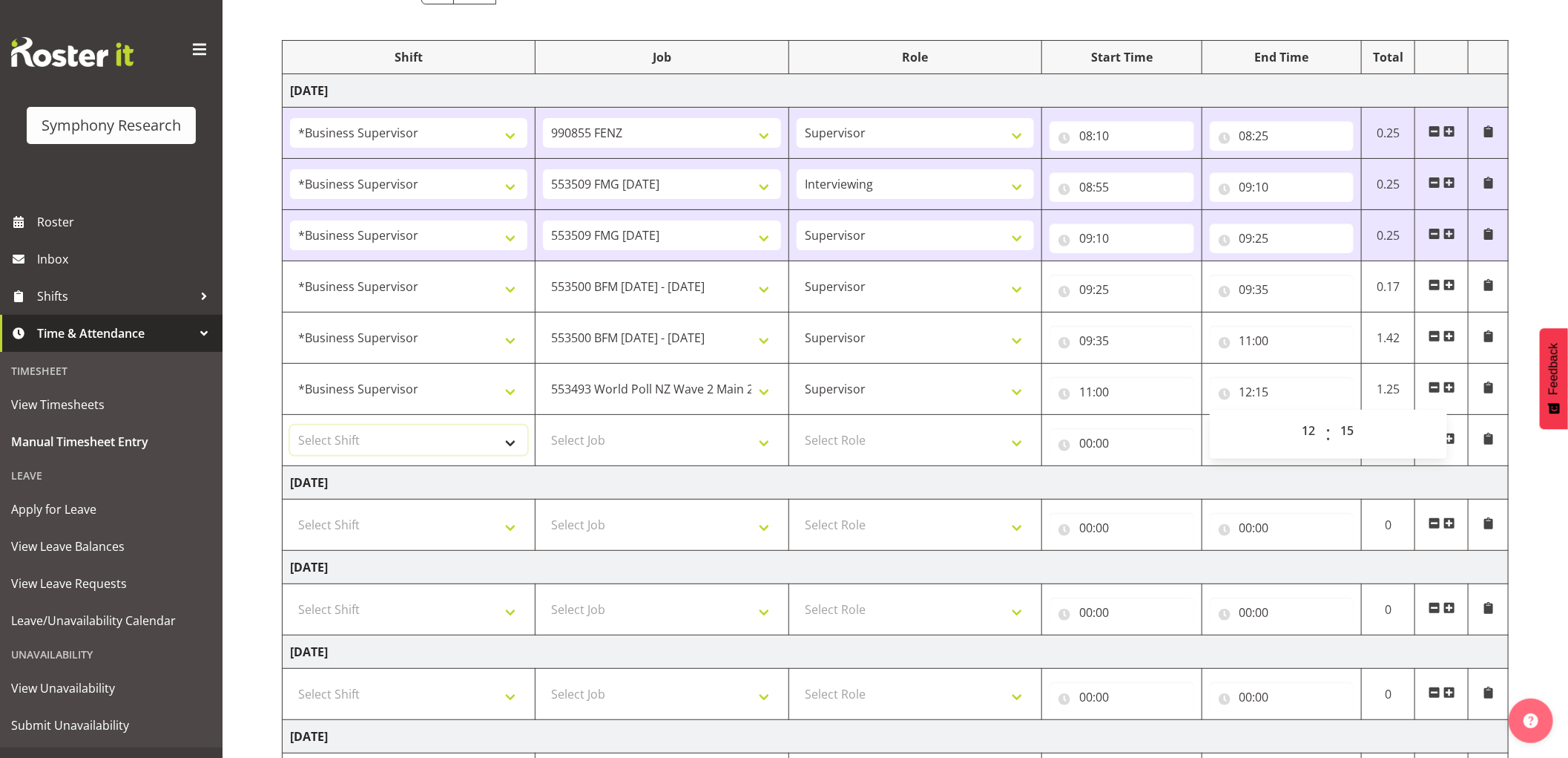
click at [453, 449] on select "Select Shift !!Weekend Residential (Roster IT Shift Label) *Business 9/10am ~ 4…" at bounding box center [408, 440] width 237 height 30
select select "1607"
click at [290, 426] on select "Select Shift !!Weekend Residential (Roster IT Shift Label) *Business 9/10am ~ 4…" at bounding box center [408, 440] width 237 height 30
click at [720, 441] on select "Select Job 550060 IF Admin 553492 World Poll Aus Wave 2 Main 2025 553493 World …" at bounding box center [661, 440] width 237 height 30
select select "10499"
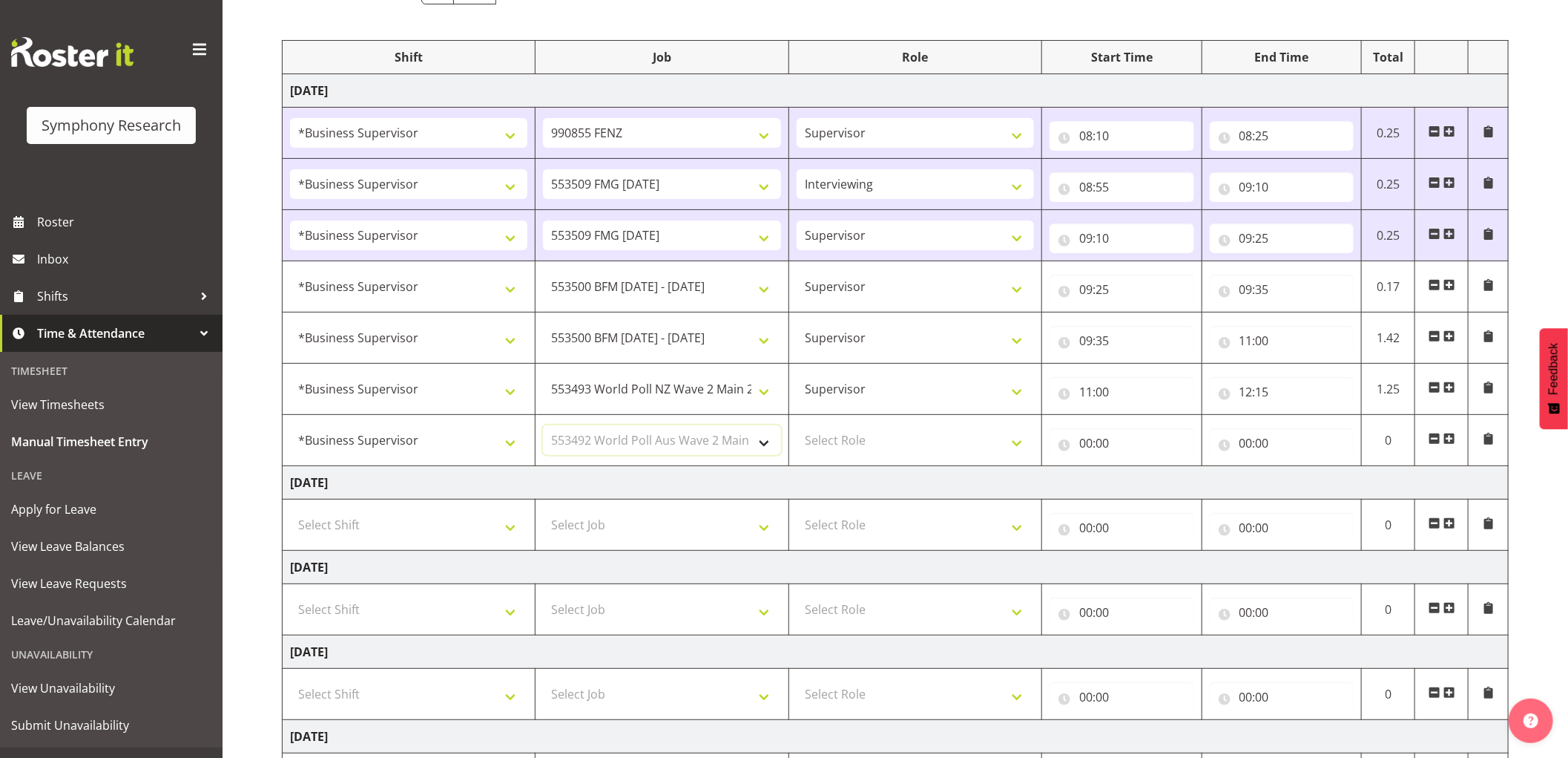
click at [543, 426] on select "Select Job 550060 IF Admin 553492 World Poll Aus Wave 2 Main 2025 553493 World …" at bounding box center [661, 440] width 237 height 30
click at [908, 451] on select "Select Role Supervisor Interviewing Briefing" at bounding box center [915, 440] width 237 height 30
select select "45"
click at [796, 426] on select "Select Role Supervisor Interviewing Briefing" at bounding box center [915, 440] width 237 height 30
click at [1093, 443] on input "00:00" at bounding box center [1122, 443] width 145 height 30
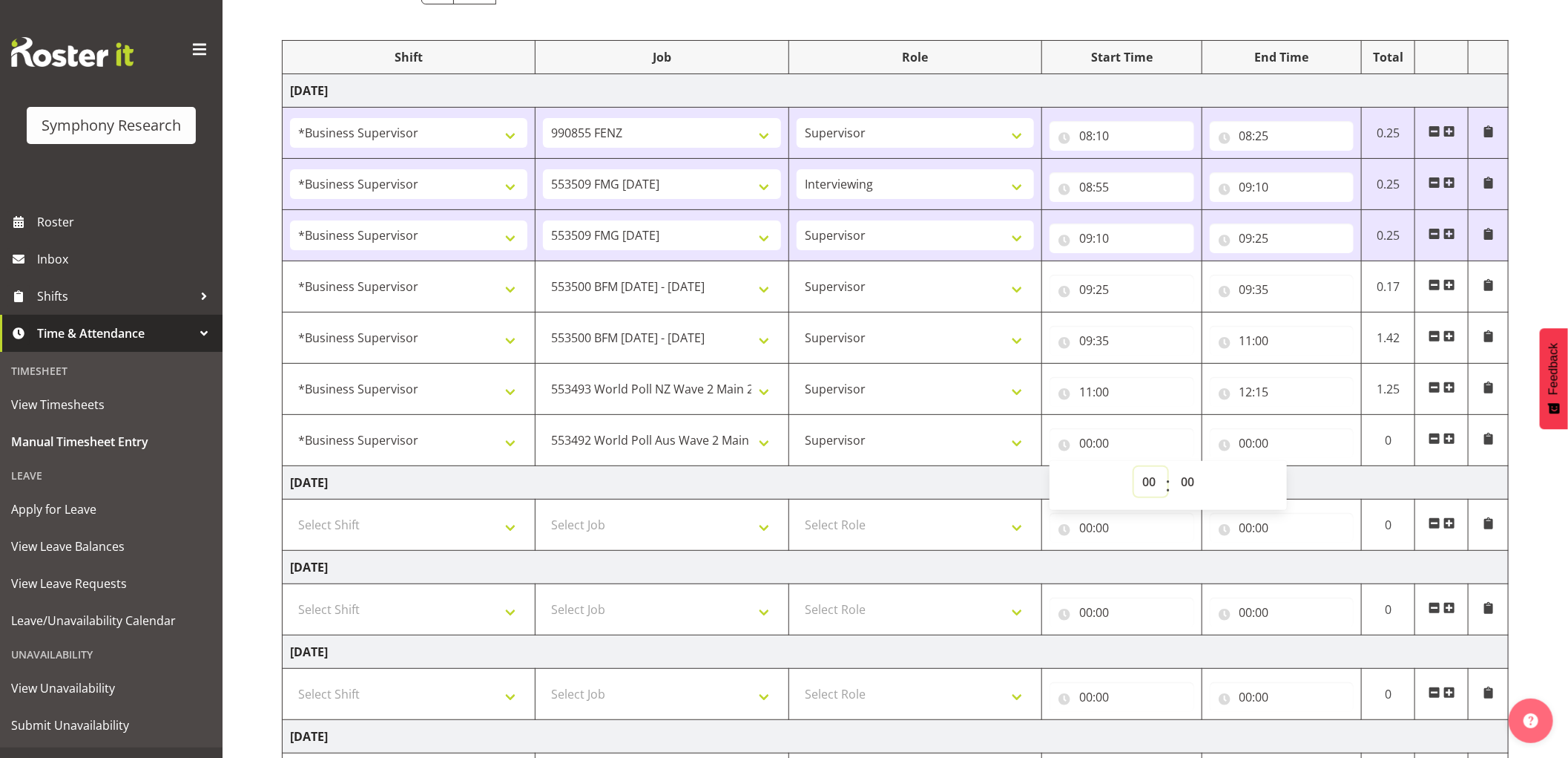
click at [1151, 490] on select "00 01 02 03 04 05 06 07 08 09 10 11 12 13 14 15 16 17 18 19 20 21 22 23" at bounding box center [1151, 482] width 33 height 30
select select "12"
click at [1134, 468] on select "00 01 02 03 04 05 06 07 08 09 10 11 12 13 14 15 16 17 18 19 20 21 22 23" at bounding box center [1151, 482] width 33 height 30
type input "12:00"
click at [1186, 479] on select "00 01 02 03 04 05 06 07 08 09 10 11 12 13 14 15 16 17 18 19 20 21 22 23 24 25 2…" at bounding box center [1189, 482] width 33 height 30
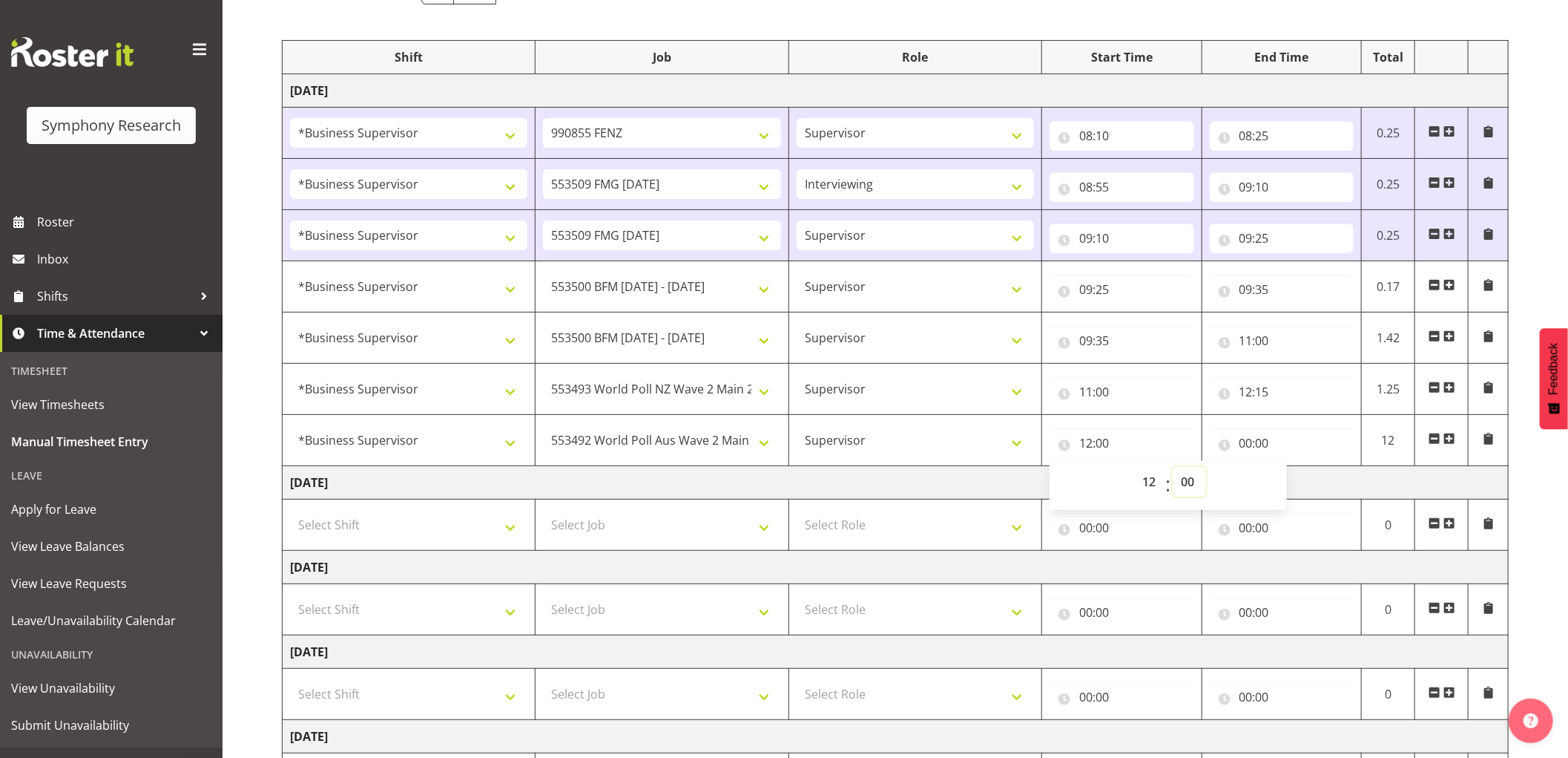
select select "15"
click at [1172, 468] on select "00 01 02 03 04 05 06 07 08 09 10 11 12 13 14 15 16 17 18 19 20 21 22 23 24 25 2…" at bounding box center [1189, 482] width 33 height 30
type input "12:15"
click at [1245, 432] on input "00:00" at bounding box center [1281, 443] width 145 height 30
click at [1310, 481] on select "00 01 02 03 04 05 06 07 08 09 10 11 12 13 14 15 16 17 18 19 20 21 22 23" at bounding box center [1310, 482] width 33 height 30
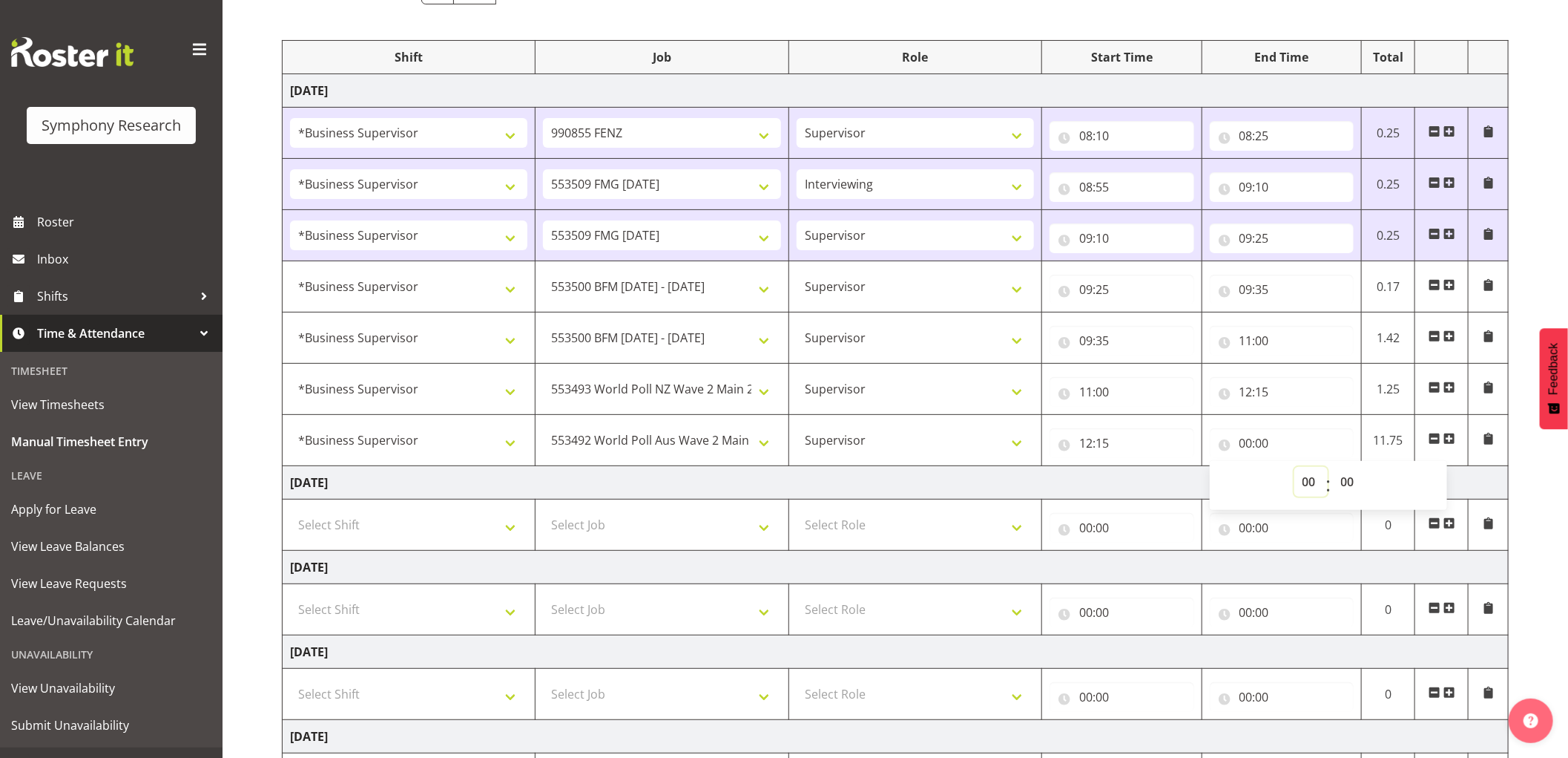
select select "13"
click at [1294, 468] on select "00 01 02 03 04 05 06 07 08 09 10 11 12 13 14 15 16 17 18 19 20 21 22 23" at bounding box center [1310, 482] width 33 height 30
type input "13:00"
click at [1343, 480] on select "00 01 02 03 04 05 06 07 08 09 10 11 12 13 14 15 16 17 18 19 20 21 22 23 24 25 2…" at bounding box center [1349, 482] width 33 height 30
select select "5"
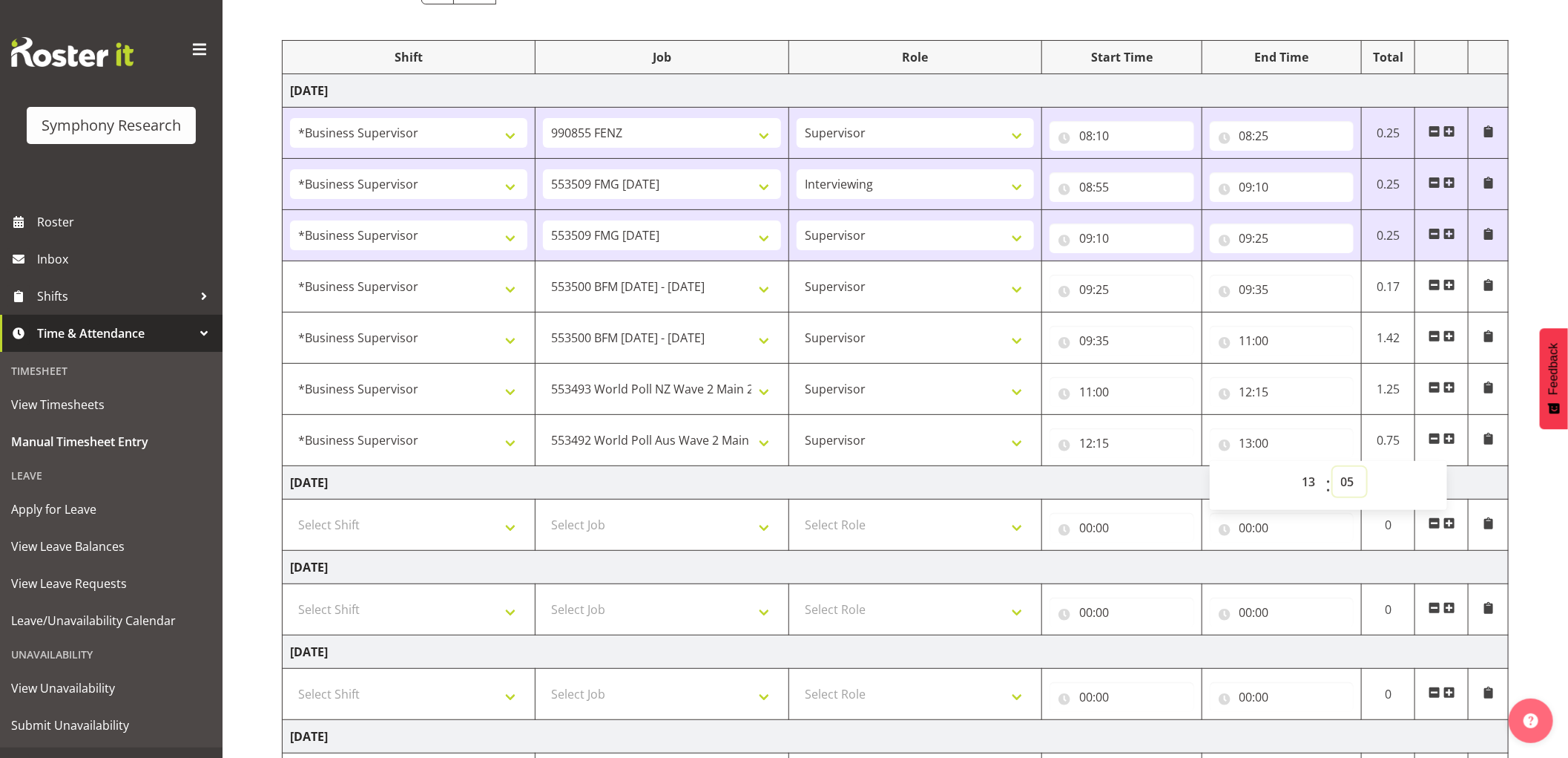
click at [1333, 468] on select "00 01 02 03 04 05 06 07 08 09 10 11 12 13 14 15 16 17 18 19 20 21 22 23 24 25 2…" at bounding box center [1349, 482] width 33 height 30
type input "13:05"
click at [1450, 439] on span at bounding box center [1449, 438] width 12 height 12
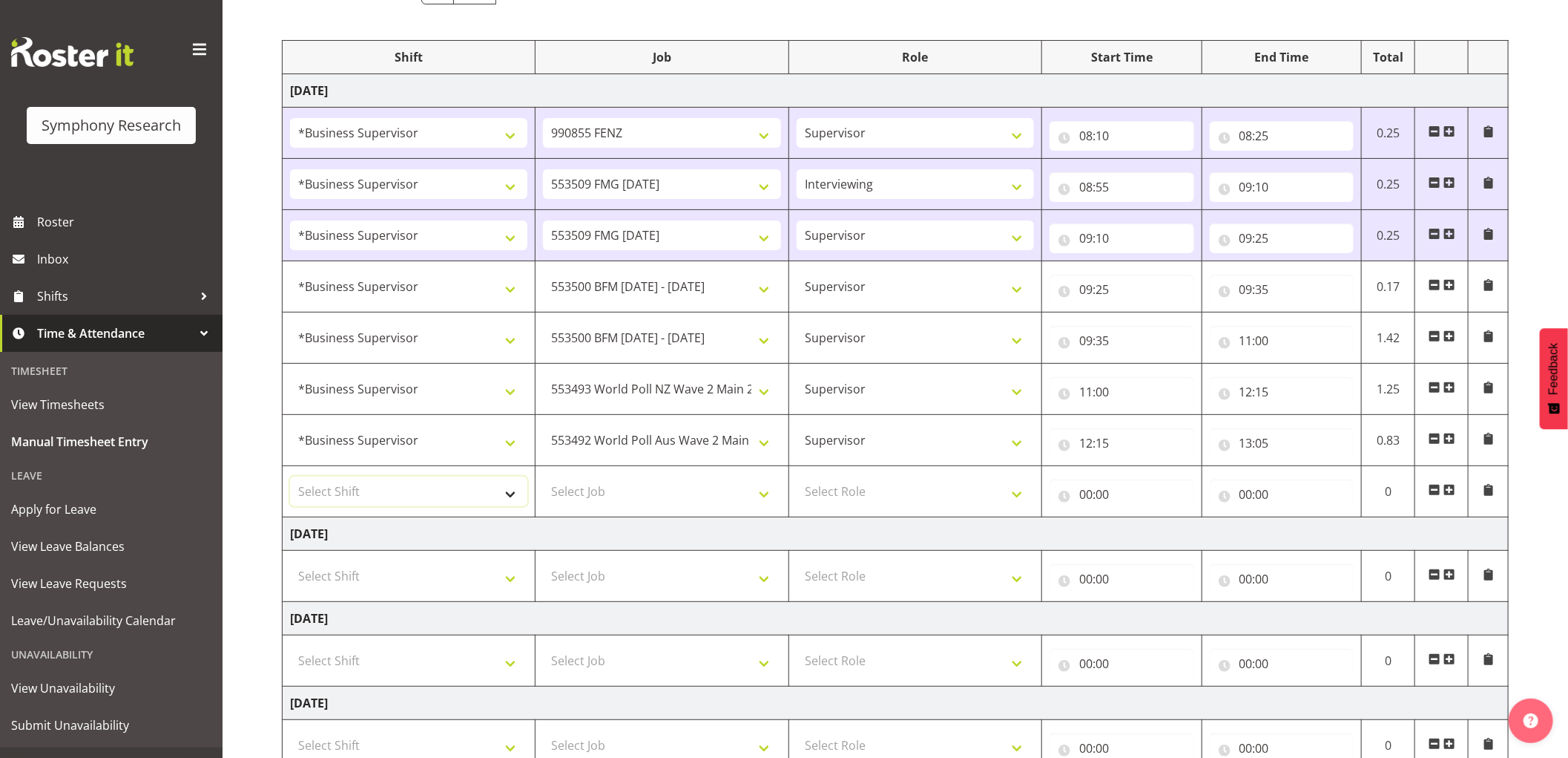
click at [446, 503] on select "Select Shift !!Weekend Residential (Roster IT Shift Label) *Business 9/10am ~ 4…" at bounding box center [408, 492] width 237 height 30
select select "1607"
click at [290, 477] on select "Select Shift !!Weekend Residential (Roster IT Shift Label) *Business 9/10am ~ 4…" at bounding box center [408, 492] width 237 height 30
click at [619, 478] on select "Select Job 550060 IF Admin 553492 World Poll Aus Wave 2 Main 2025 553493 World …" at bounding box center [661, 492] width 237 height 30
select select "743"
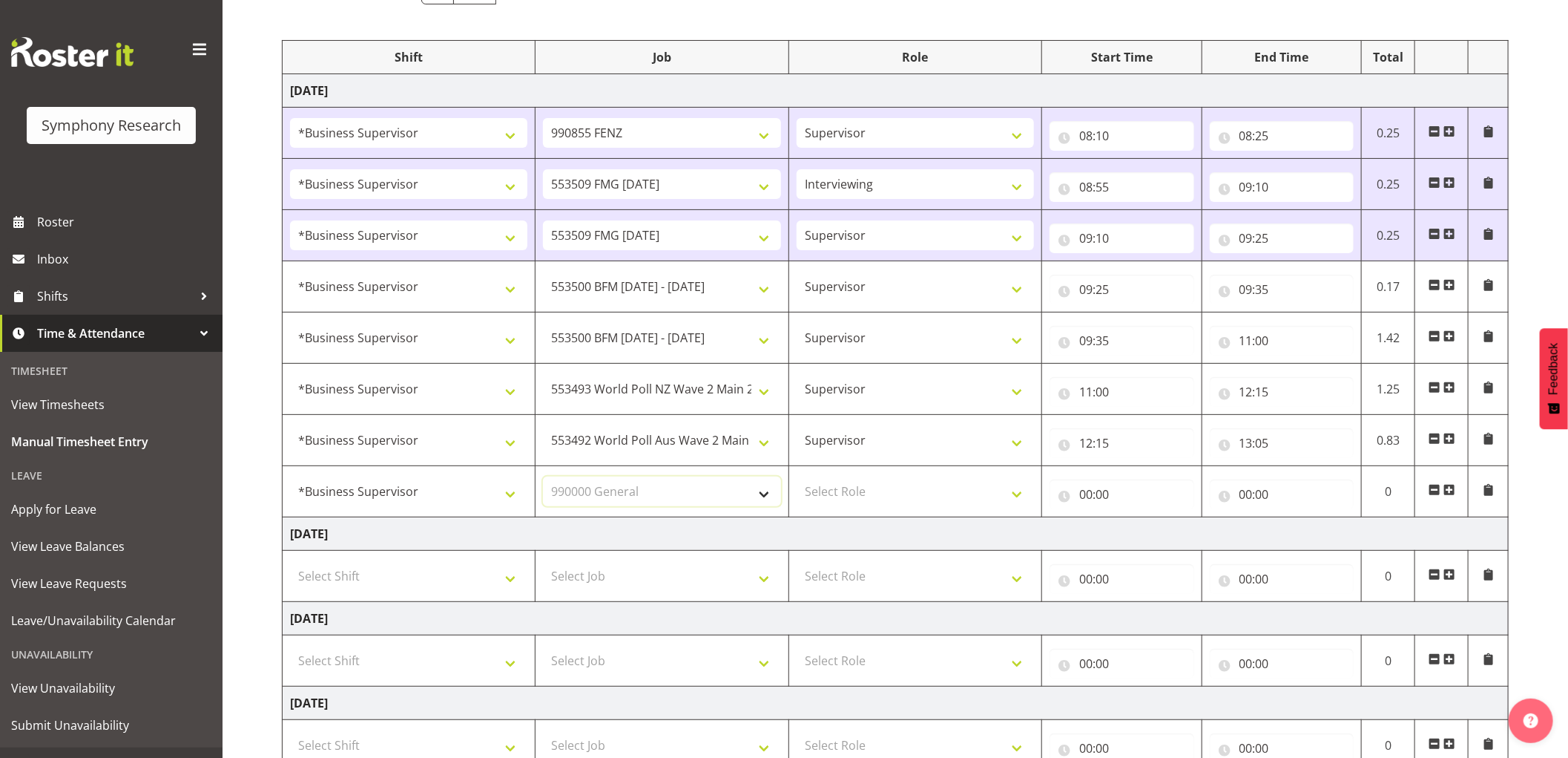
click at [543, 477] on select "Select Job 550060 IF Admin 553492 World Poll Aus Wave 2 Main 2025 553493 World …" at bounding box center [661, 492] width 237 height 30
click at [910, 504] on select "Select Role Supervisor Interviewing Briefing" at bounding box center [915, 492] width 237 height 30
select select "45"
click at [796, 477] on select "Select Role Supervisor Interviewing Briefing" at bounding box center [915, 492] width 237 height 30
click at [1090, 496] on input "00:00" at bounding box center [1122, 495] width 145 height 30
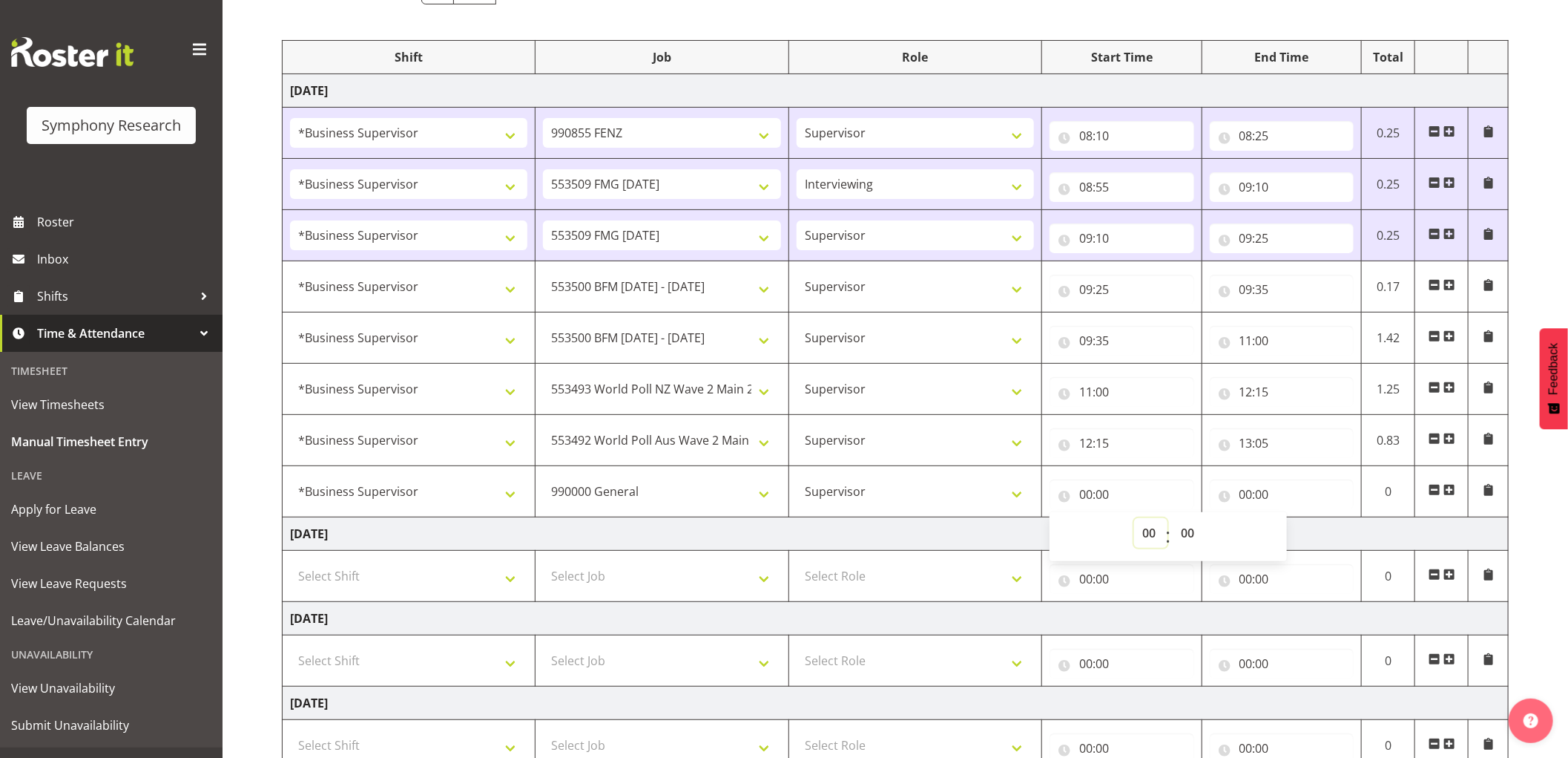
click at [1152, 539] on select "00 01 02 03 04 05 06 07 08 09 10 11 12 13 14 15 16 17 18 19 20 21 22 23" at bounding box center [1151, 533] width 33 height 30
select select "13"
click at [1134, 519] on select "00 01 02 03 04 05 06 07 08 09 10 11 12 13 14 15 16 17 18 19 20 21 22 23" at bounding box center [1151, 533] width 33 height 30
type input "13:00"
click at [1186, 537] on select "00 01 02 03 04 05 06 07 08 09 10 11 12 13 14 15 16 17 18 19 20 21 22 23 24 25 2…" at bounding box center [1189, 533] width 33 height 30
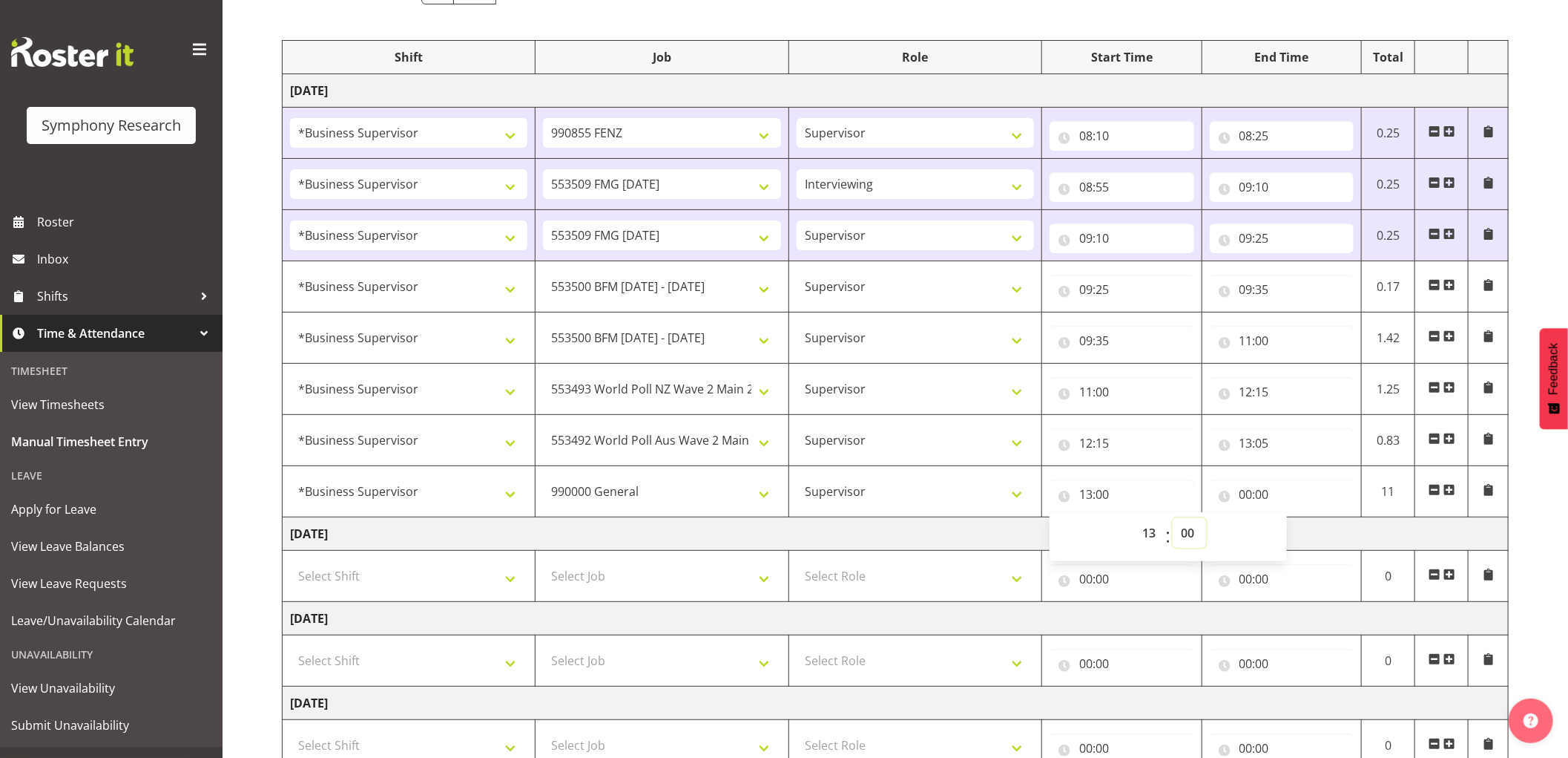
select select "50"
click at [1172, 519] on select "00 01 02 03 04 05 06 07 08 09 10 11 12 13 14 15 16 17 18 19 20 21 22 23 24 25 2…" at bounding box center [1189, 533] width 33 height 30
type input "13:50"
click at [1186, 537] on select "00 01 02 03 04 05 06 07 08 09 10 11 12 13 14 15 16 17 18 19 20 21 22 23 24 25 2…" at bounding box center [1189, 533] width 33 height 30
select select "5"
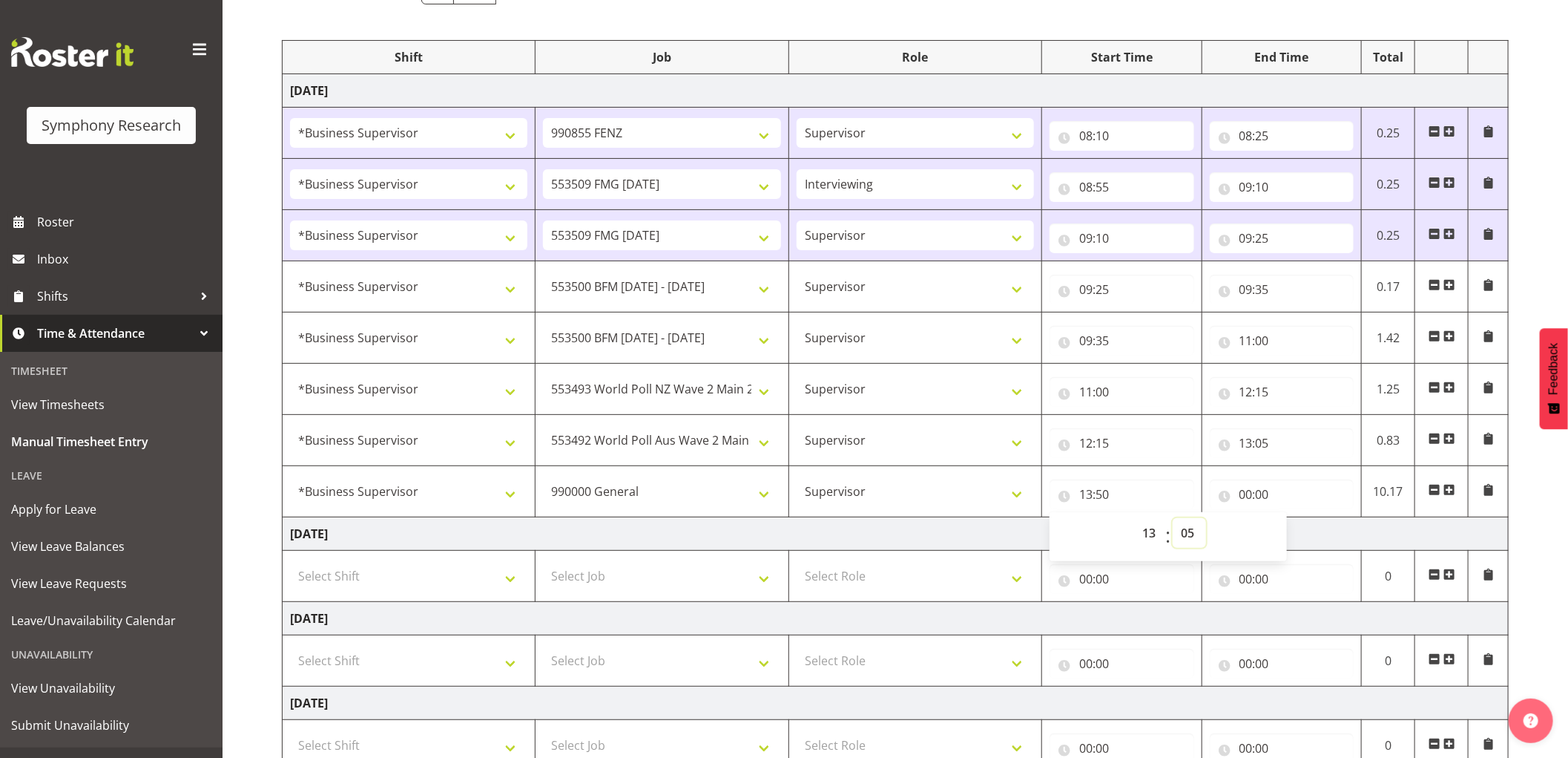
click at [1172, 519] on select "00 01 02 03 04 05 06 07 08 09 10 11 12 13 14 15 16 17 18 19 20 21 22 23 24 25 2…" at bounding box center [1189, 533] width 33 height 30
type input "13:05"
click at [1245, 491] on input "00:00" at bounding box center [1281, 495] width 145 height 30
click at [1310, 534] on select "00 01 02 03 04 05 06 07 08 09 10 11 12 13 14 15 16 17 18 19 20 21 22 23" at bounding box center [1310, 533] width 33 height 30
select select "14"
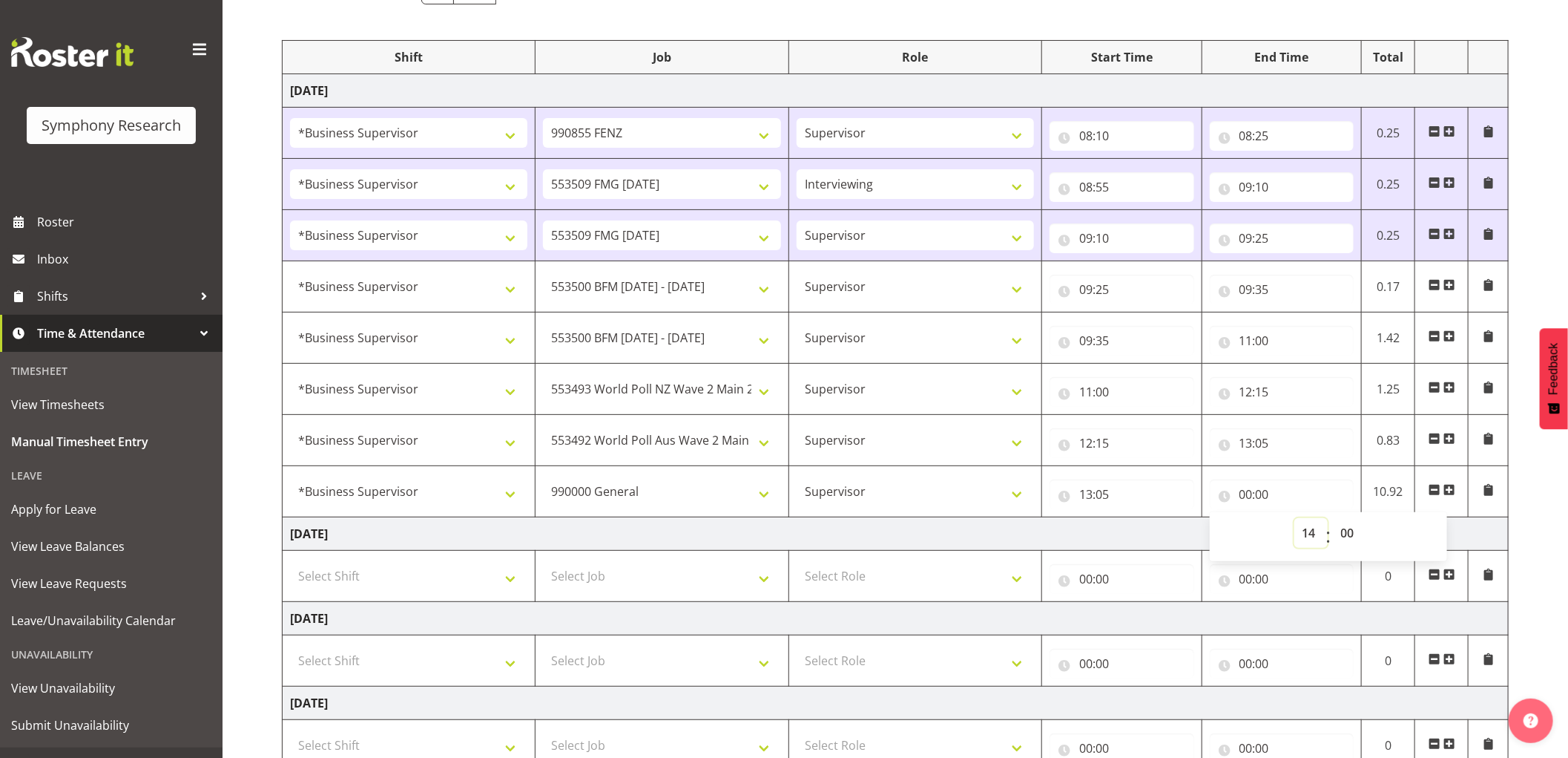
click at [1294, 519] on select "00 01 02 03 04 05 06 07 08 09 10 11 12 13 14 15 16 17 18 19 20 21 22 23" at bounding box center [1310, 533] width 33 height 30
type input "14:00"
click at [1345, 533] on select "00 01 02 03 04 05 06 07 08 09 10 11 12 13 14 15 16 17 18 19 20 21 22 23 24 25 2…" at bounding box center [1349, 533] width 33 height 30
select select "25"
click at [1333, 519] on select "00 01 02 03 04 05 06 07 08 09 10 11 12 13 14 15 16 17 18 19 20 21 22 23 24 25 2…" at bounding box center [1349, 533] width 33 height 30
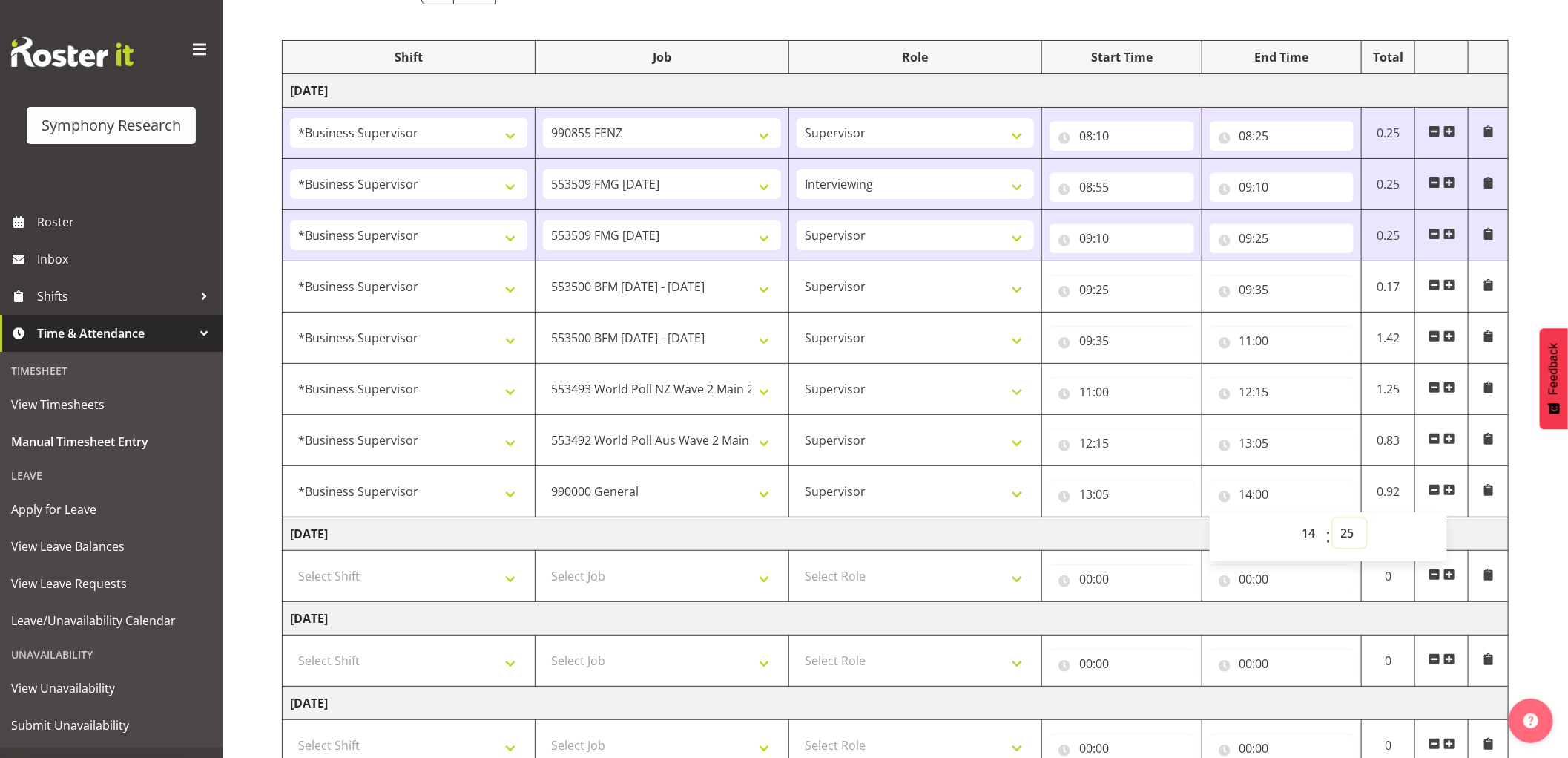
type input "14:25"
click at [1454, 492] on span at bounding box center [1449, 489] width 12 height 12
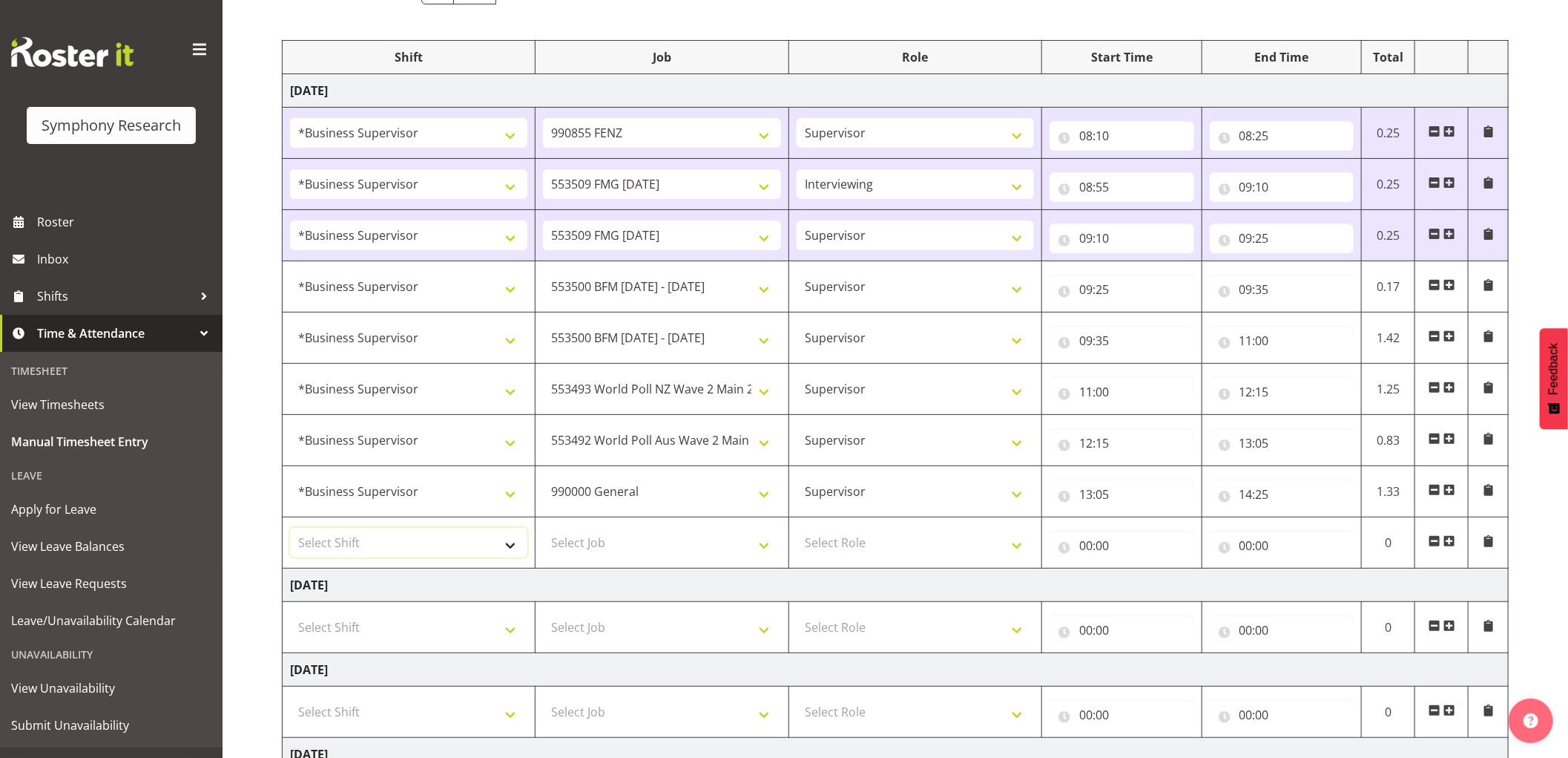
click at [347, 537] on select "Select Shift !!Weekend Residential (Roster IT Shift Label) *Business 9/10am ~ 4…" at bounding box center [408, 543] width 237 height 30
select select "1607"
click at [290, 529] on select "Select Shift !!Weekend Residential (Roster IT Shift Label) *Business 9/10am ~ 4…" at bounding box center [408, 543] width 237 height 30
click at [669, 550] on select "Select Job 550060 IF Admin 553492 World Poll Aus Wave 2 Main 2025 553493 World …" at bounding box center [661, 543] width 237 height 30
select select "10587"
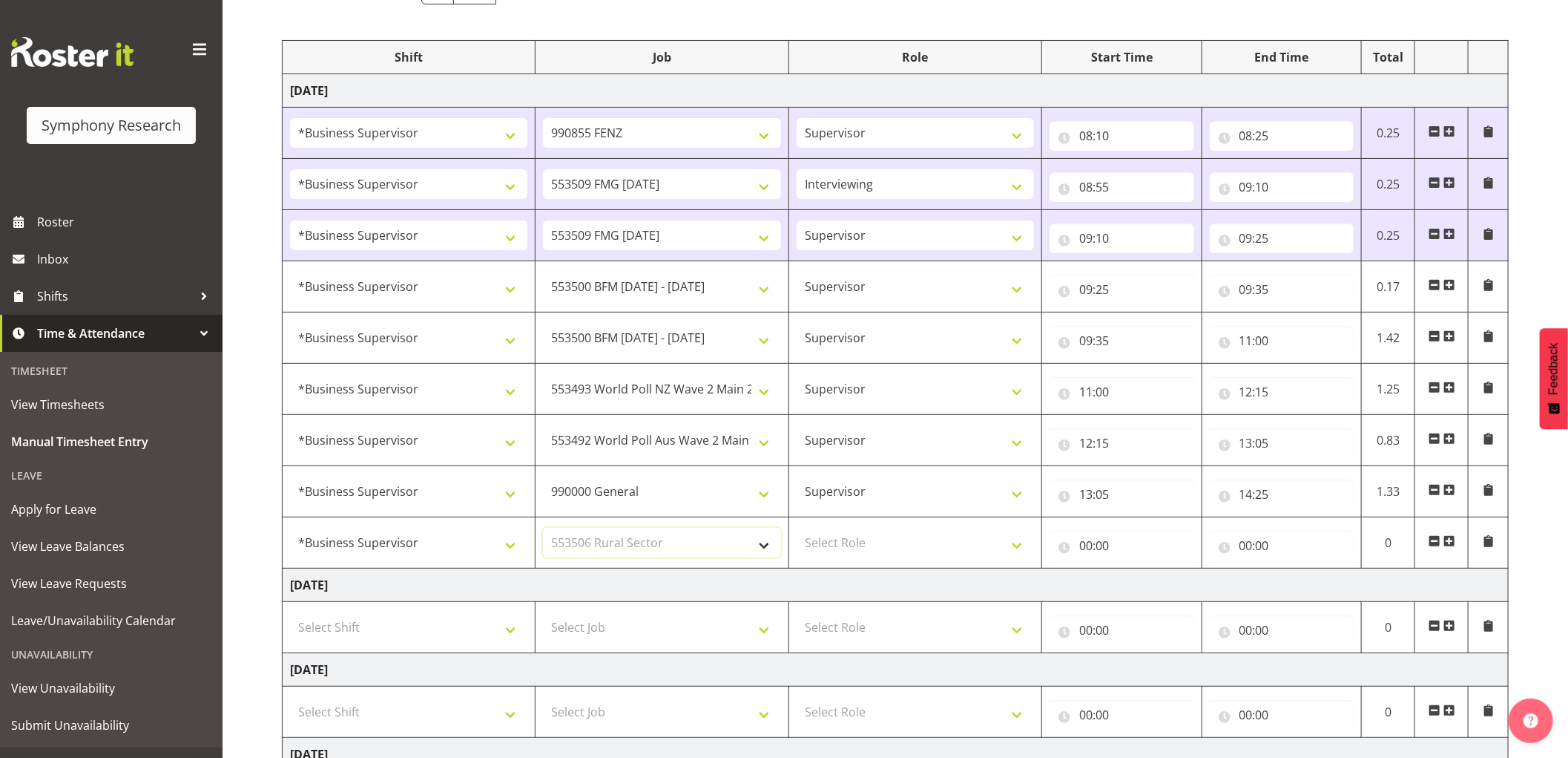
click at [543, 529] on select "Select Job 550060 IF Admin 553492 World Poll Aus Wave 2 Main 2025 553493 World …" at bounding box center [661, 543] width 237 height 30
click at [856, 545] on select "Select Role Supervisor Interviewing Briefing" at bounding box center [915, 543] width 237 height 30
select select "45"
click at [796, 529] on select "Select Role Supervisor Interviewing Briefing" at bounding box center [915, 543] width 237 height 30
click at [1086, 545] on input "00:00" at bounding box center [1122, 545] width 145 height 30
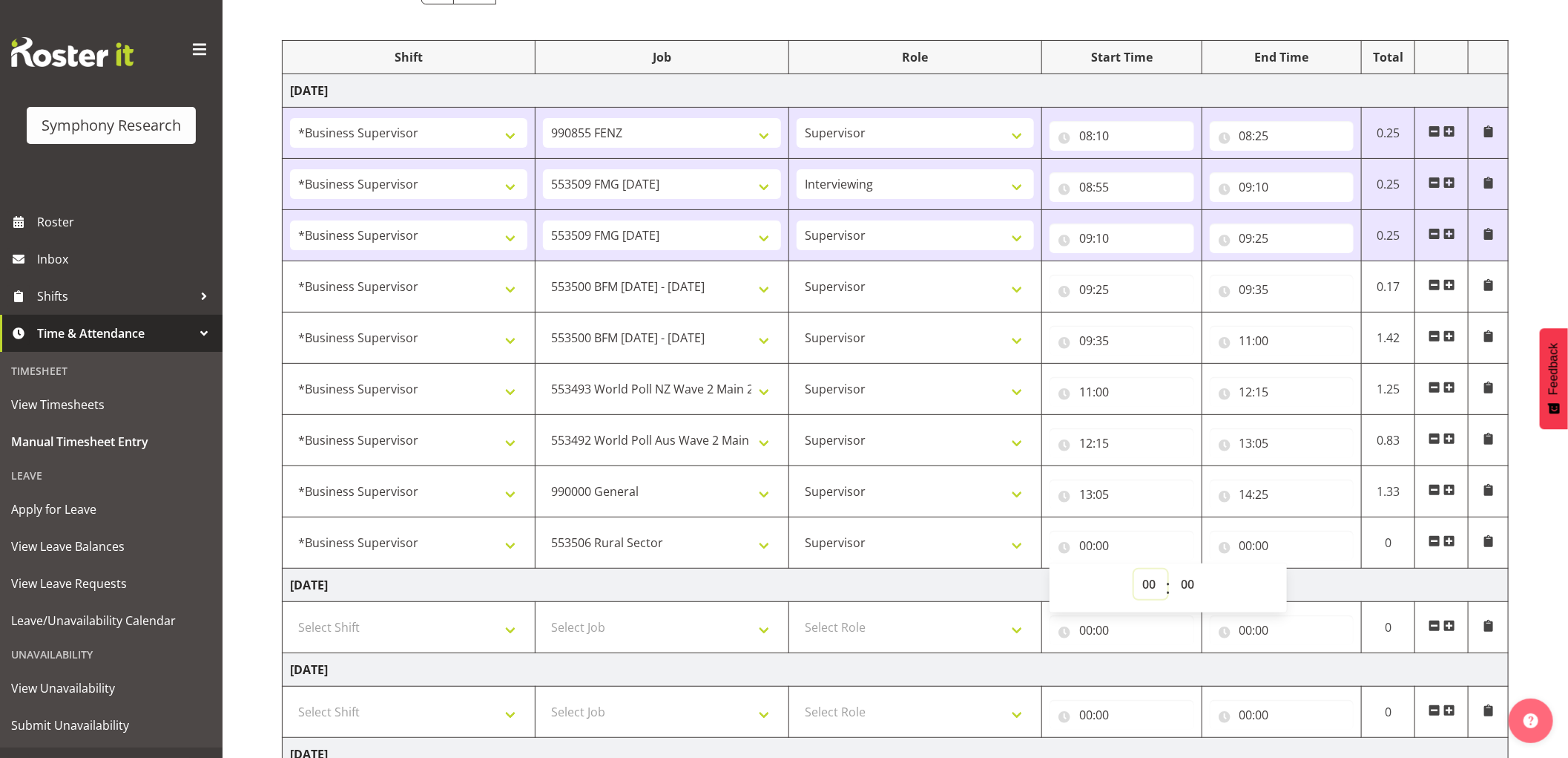
click at [1153, 588] on select "00 01 02 03 04 05 06 07 08 09 10 11 12 13 14 15 16 17 18 19 20 21 22 23" at bounding box center [1151, 584] width 33 height 30
select select "14"
click at [1134, 570] on select "00 01 02 03 04 05 06 07 08 09 10 11 12 13 14 15 16 17 18 19 20 21 22 23" at bounding box center [1151, 584] width 33 height 30
type input "14:00"
click at [1189, 589] on select "00 01 02 03 04 05 06 07 08 09 10 11 12 13 14 15 16 17 18 19 20 21 22 23 24 25 2…" at bounding box center [1189, 584] width 33 height 30
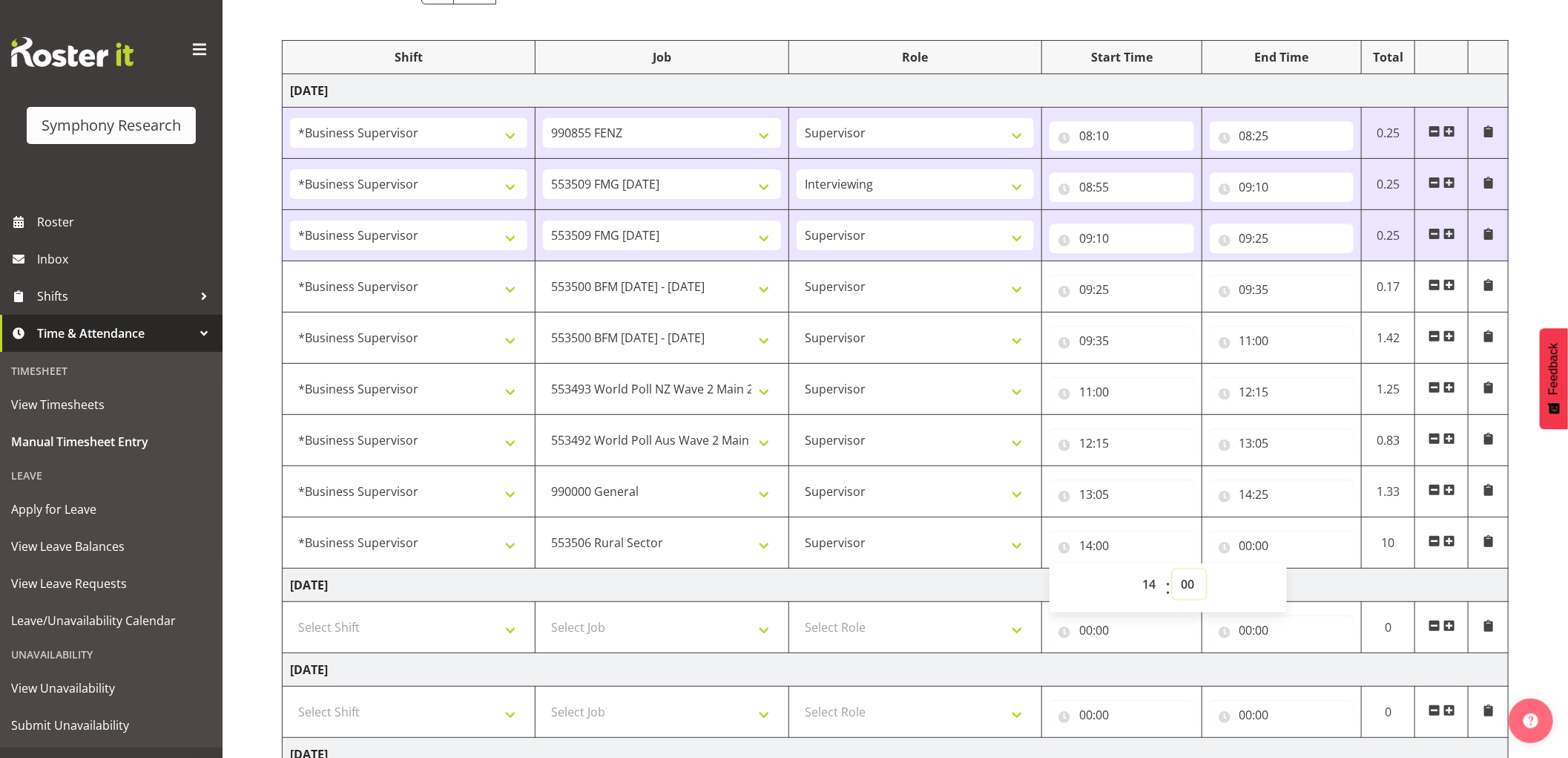
select select "25"
click at [1172, 570] on select "00 01 02 03 04 05 06 07 08 09 10 11 12 13 14 15 16 17 18 19 20 21 22 23 24 25 2…" at bounding box center [1189, 584] width 33 height 30
type input "14:25"
click at [1250, 544] on input "00:00" at bounding box center [1281, 545] width 145 height 30
click at [1299, 583] on select "00 01 02 03 04 05 06 07 08 09 10 11 12 13 14 15 16 17 18 19 20 21 22 23" at bounding box center [1310, 584] width 33 height 30
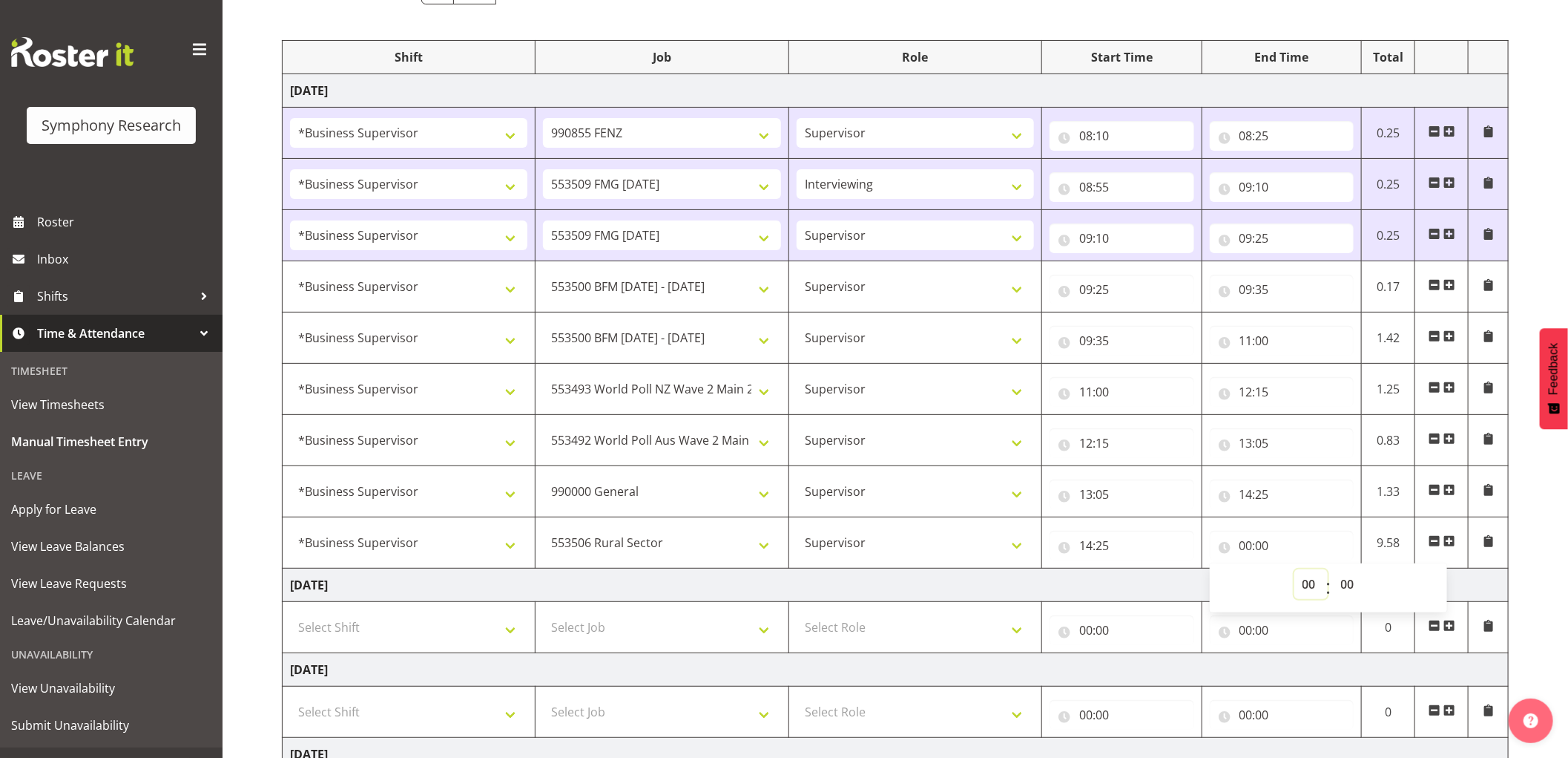
select select "18"
click at [1294, 570] on select "00 01 02 03 04 05 06 07 08 09 10 11 12 13 14 15 16 17 18 19 20 21 22 23" at bounding box center [1310, 584] width 33 height 30
type input "18:00"
click at [1345, 580] on select "00 01 02 03 04 05 06 07 08 09 10 11 12 13 14 15 16 17 18 19 20 21 22 23 24 25 2…" at bounding box center [1349, 584] width 33 height 30
select select "30"
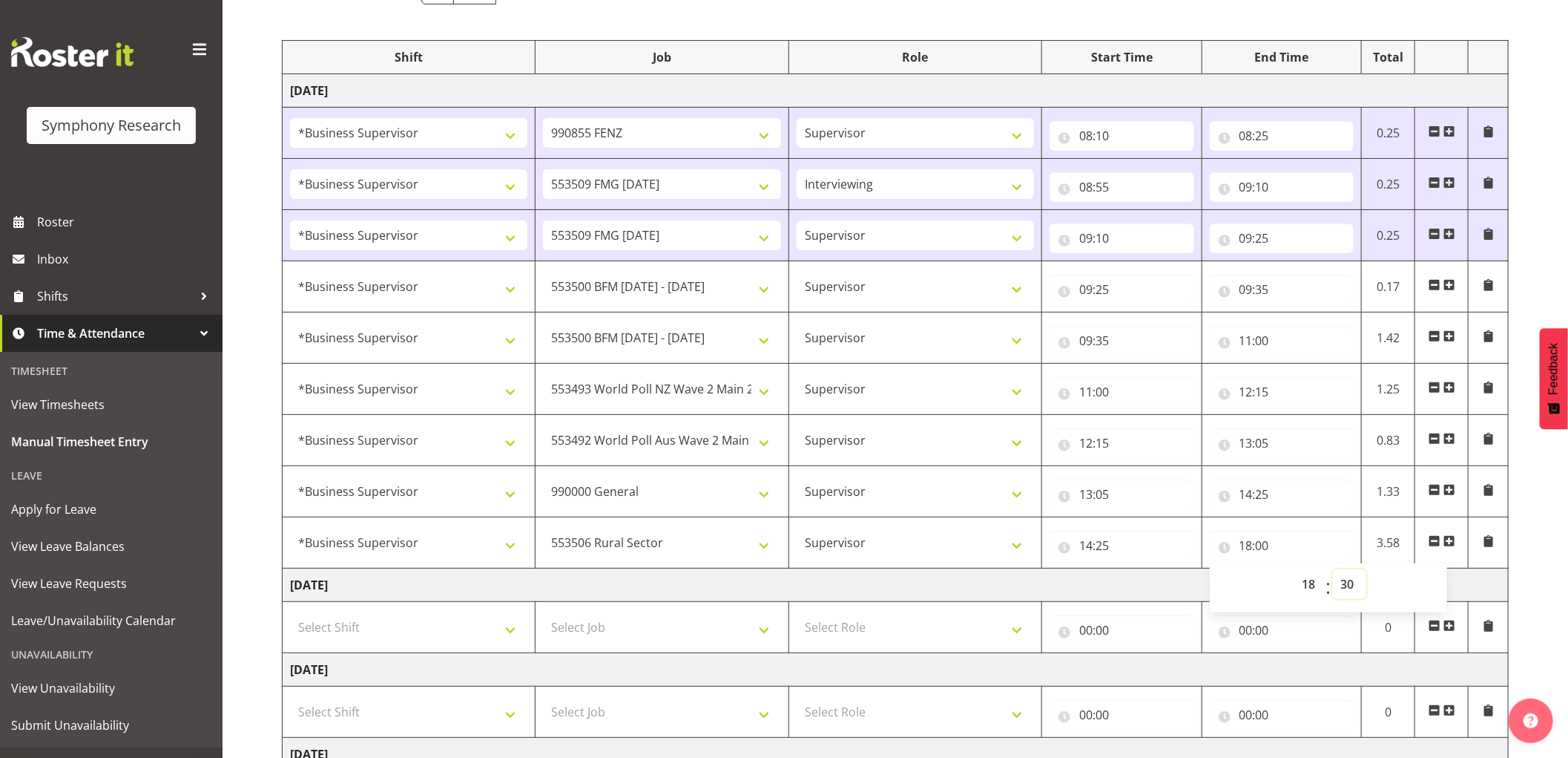
click at [1333, 570] on select "00 01 02 03 04 05 06 07 08 09 10 11 12 13 14 15 16 17 18 19 20 21 22 23 24 25 2…" at bounding box center [1349, 584] width 33 height 30
type input "18:30"
click at [1351, 580] on select "00 01 02 03 04 05 06 07 08 09 10 11 12 13 14 15 16 17 18 19 20 21 22 23 24 25 2…" at bounding box center [1349, 584] width 33 height 30
select select "45"
click at [1333, 570] on select "00 01 02 03 04 05 06 07 08 09 10 11 12 13 14 15 16 17 18 19 20 21 22 23 24 25 2…" at bounding box center [1349, 584] width 33 height 30
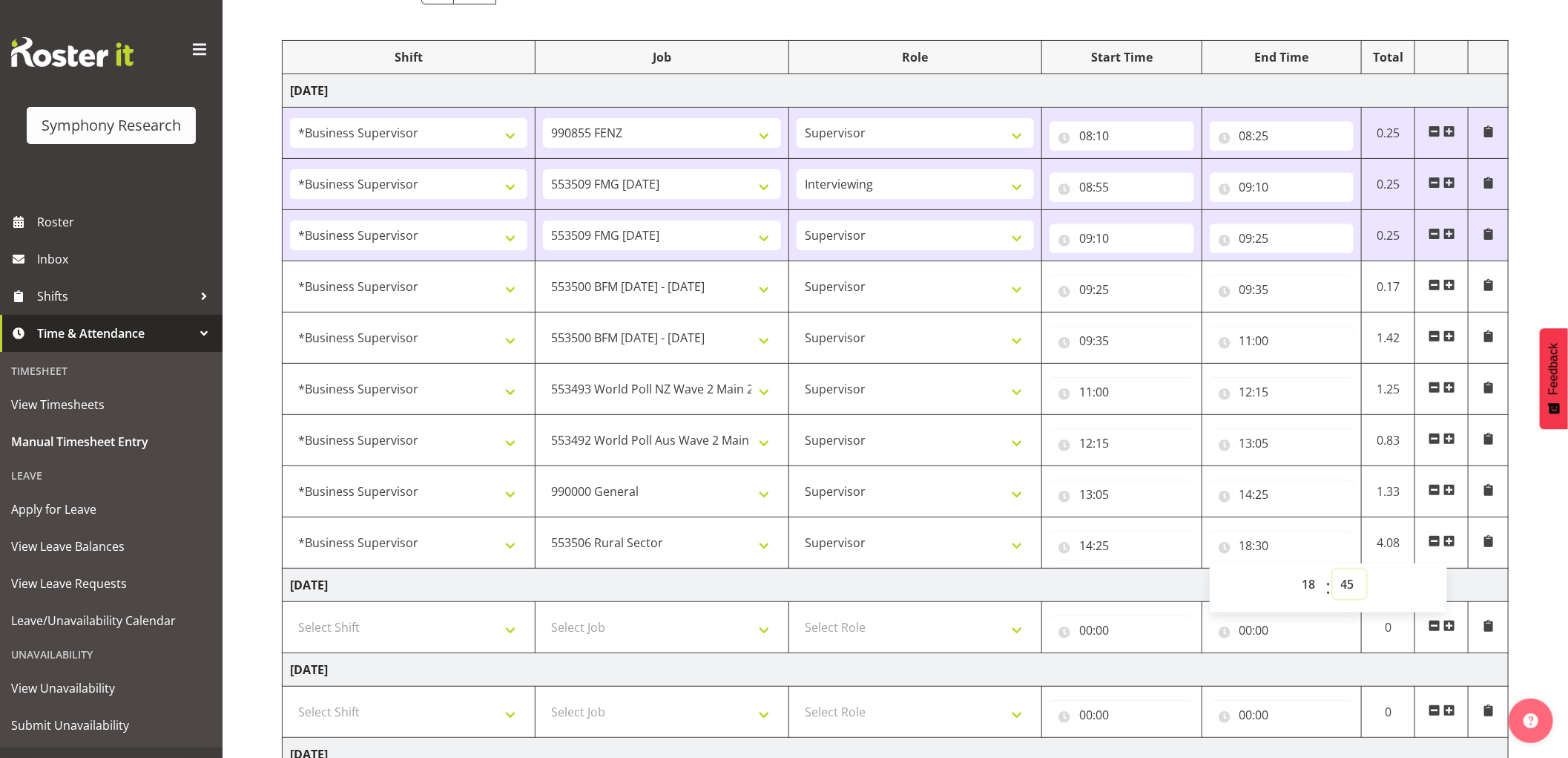
type input "18:45"
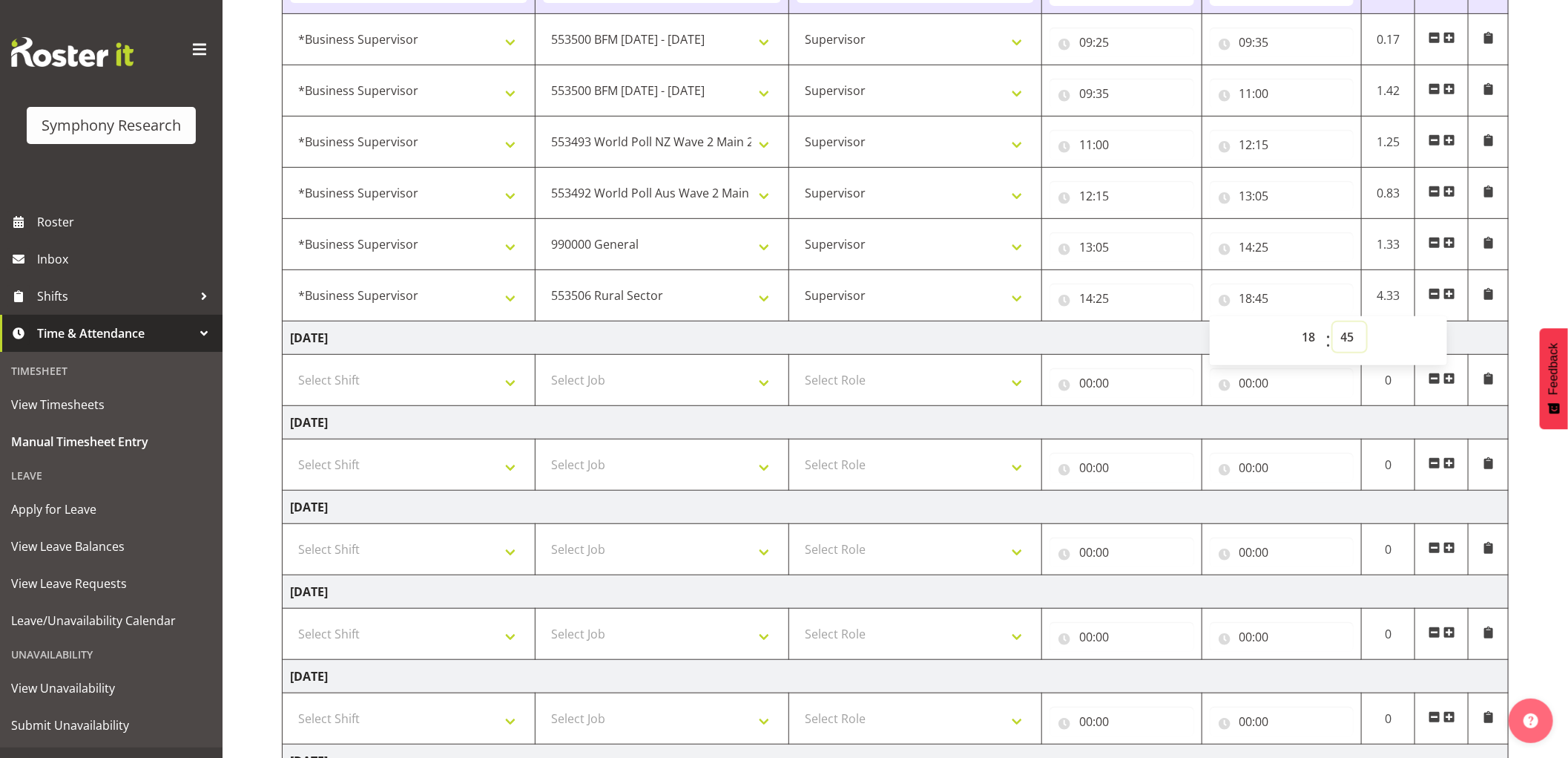
scroll to position [583, 0]
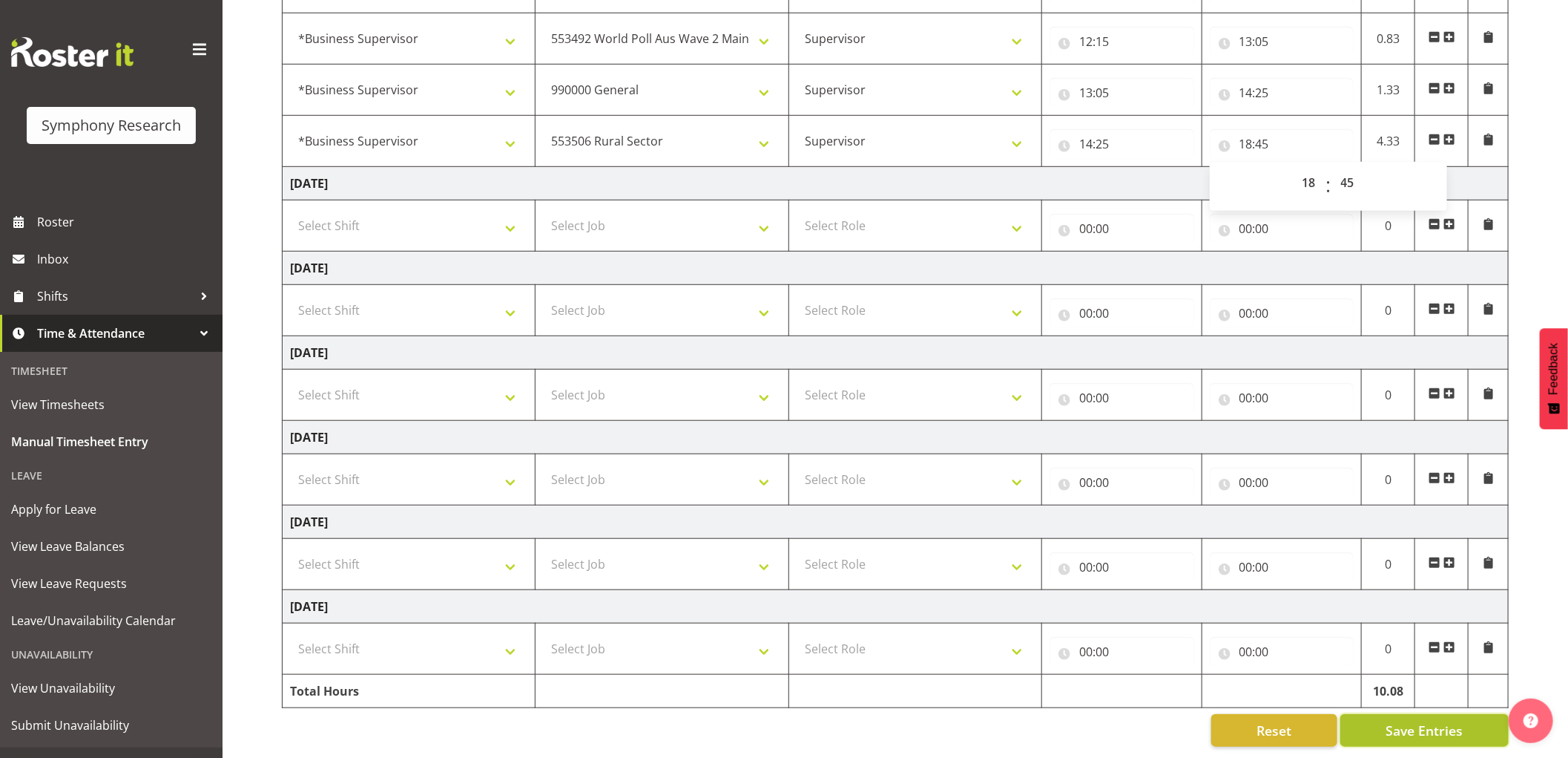
click at [1442, 721] on span "Save Entries" at bounding box center [1424, 730] width 77 height 19
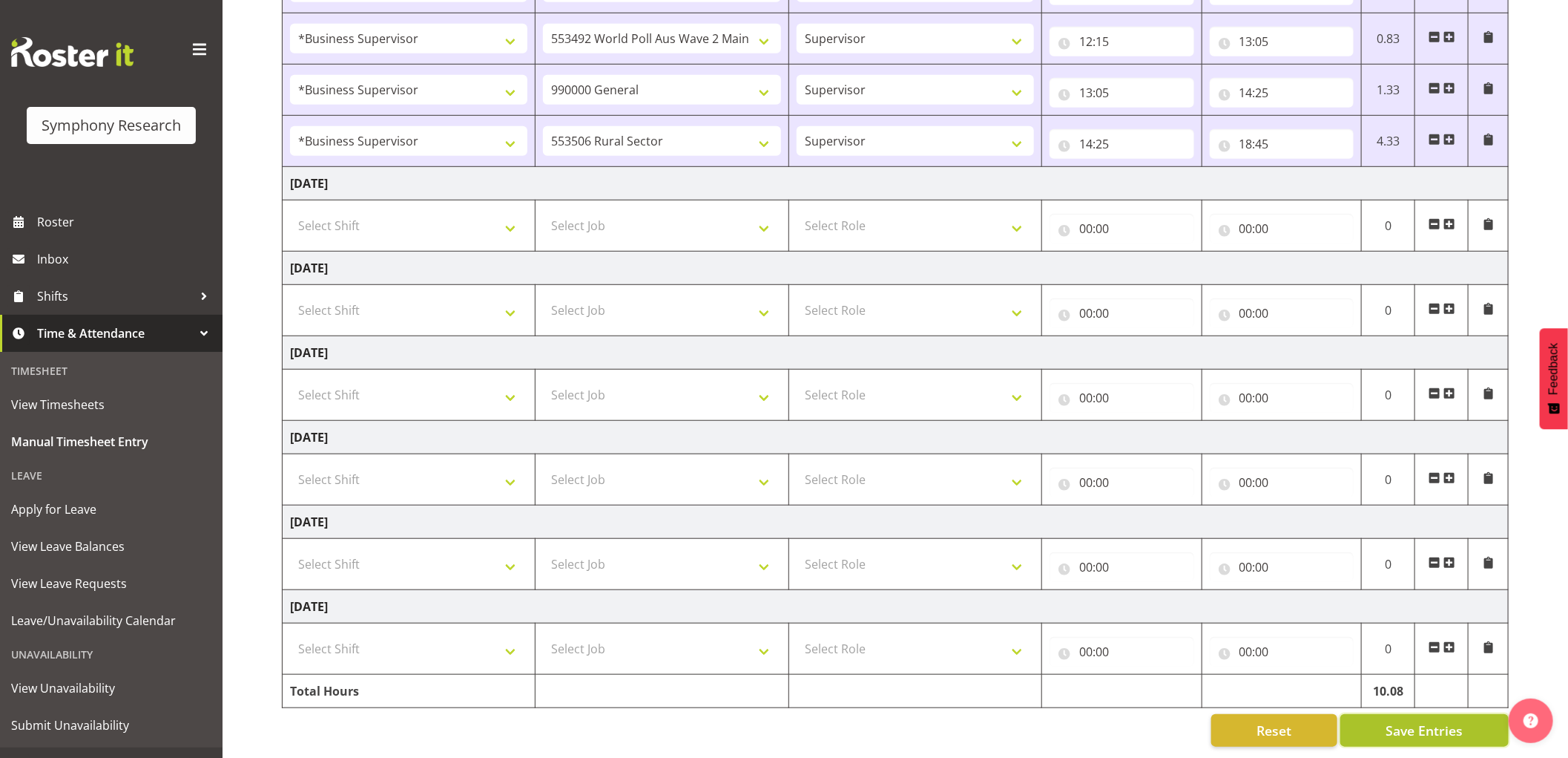
click at [1446, 721] on span "Save Entries" at bounding box center [1424, 730] width 77 height 19
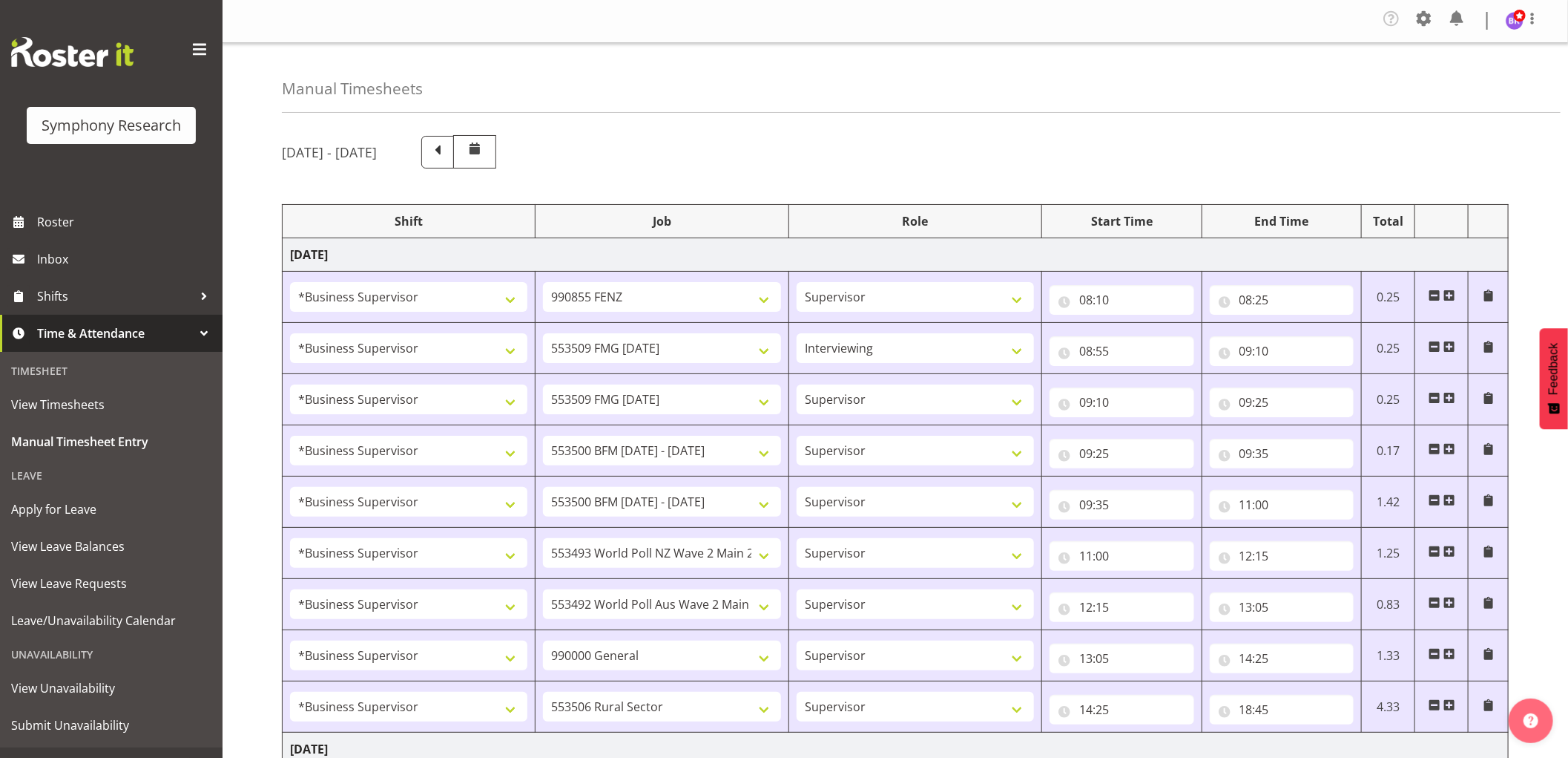
scroll to position [0, 0]
click at [1508, 25] on img at bounding box center [1514, 21] width 18 height 18
click at [1439, 84] on link "Log Out" at bounding box center [1470, 81] width 142 height 27
